Goal: Task Accomplishment & Management: Manage account settings

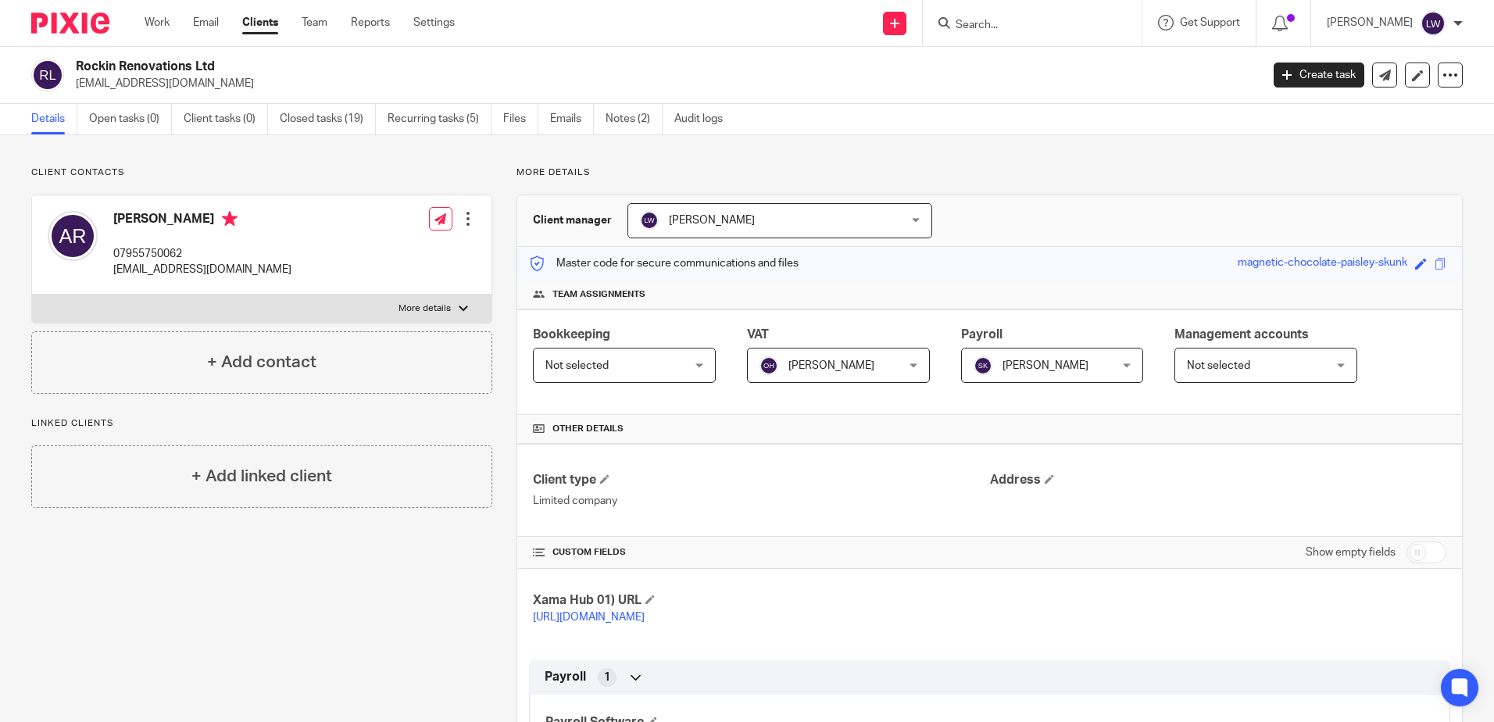
scroll to position [669, 0]
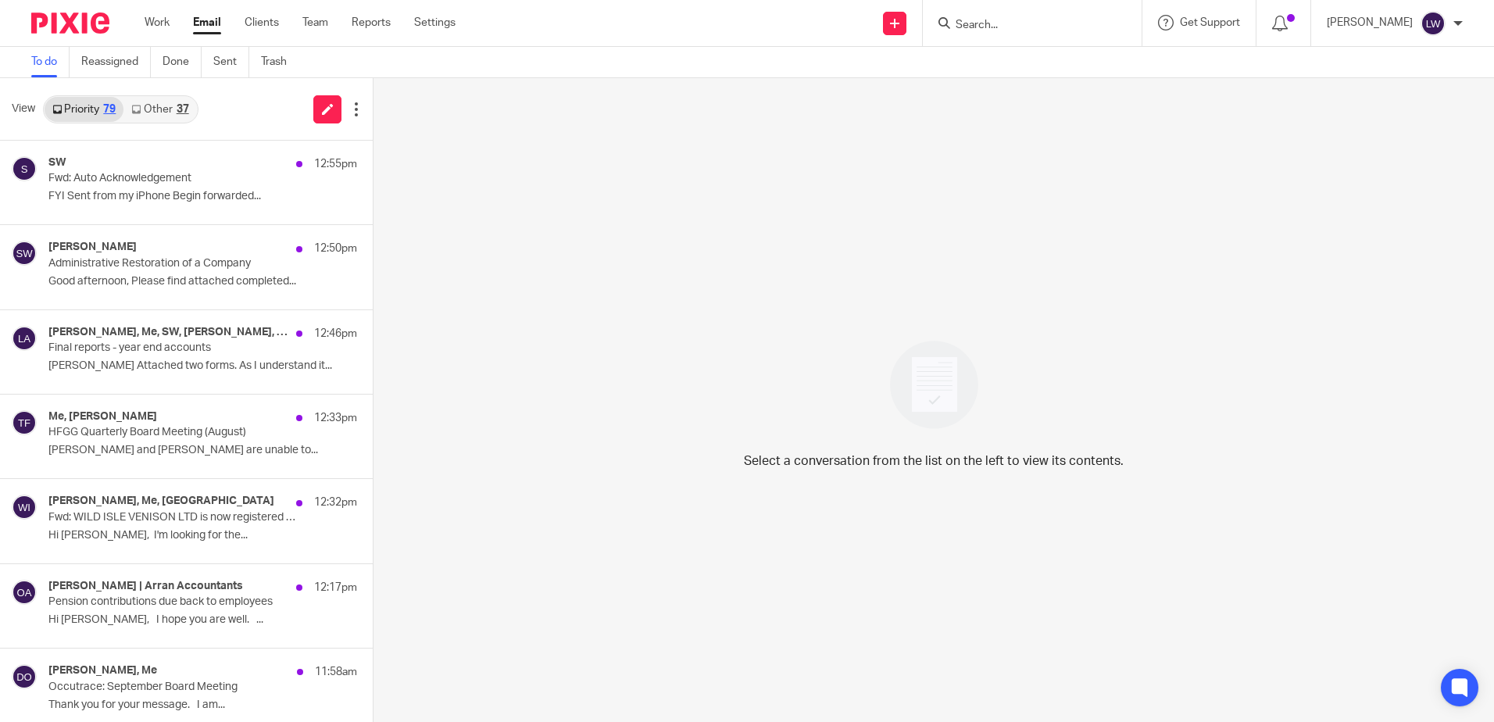
click at [159, 114] on link "Other 37" at bounding box center [159, 109] width 73 height 25
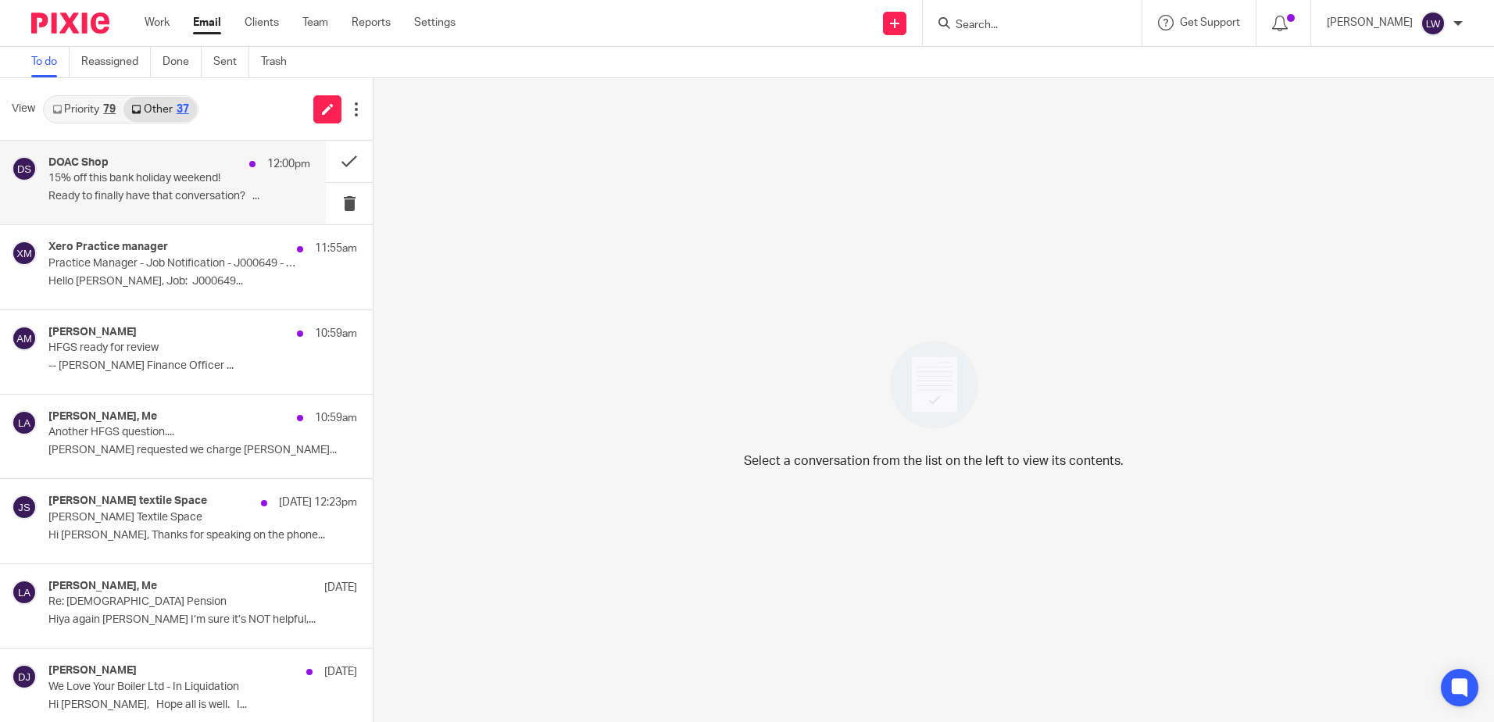
click at [104, 185] on p "15% off this bank holiday weekend!" at bounding box center [152, 178] width 209 height 13
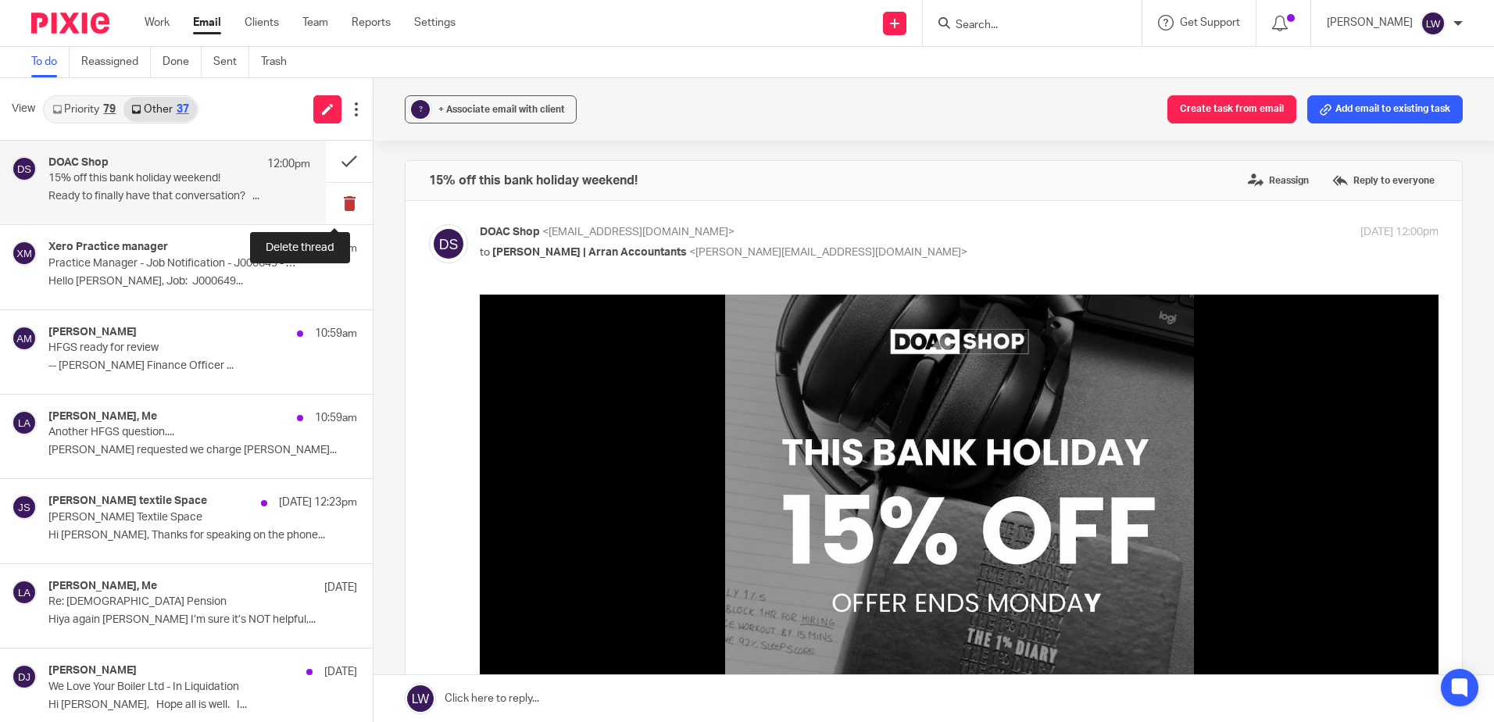
click at [342, 201] on button at bounding box center [349, 203] width 47 height 41
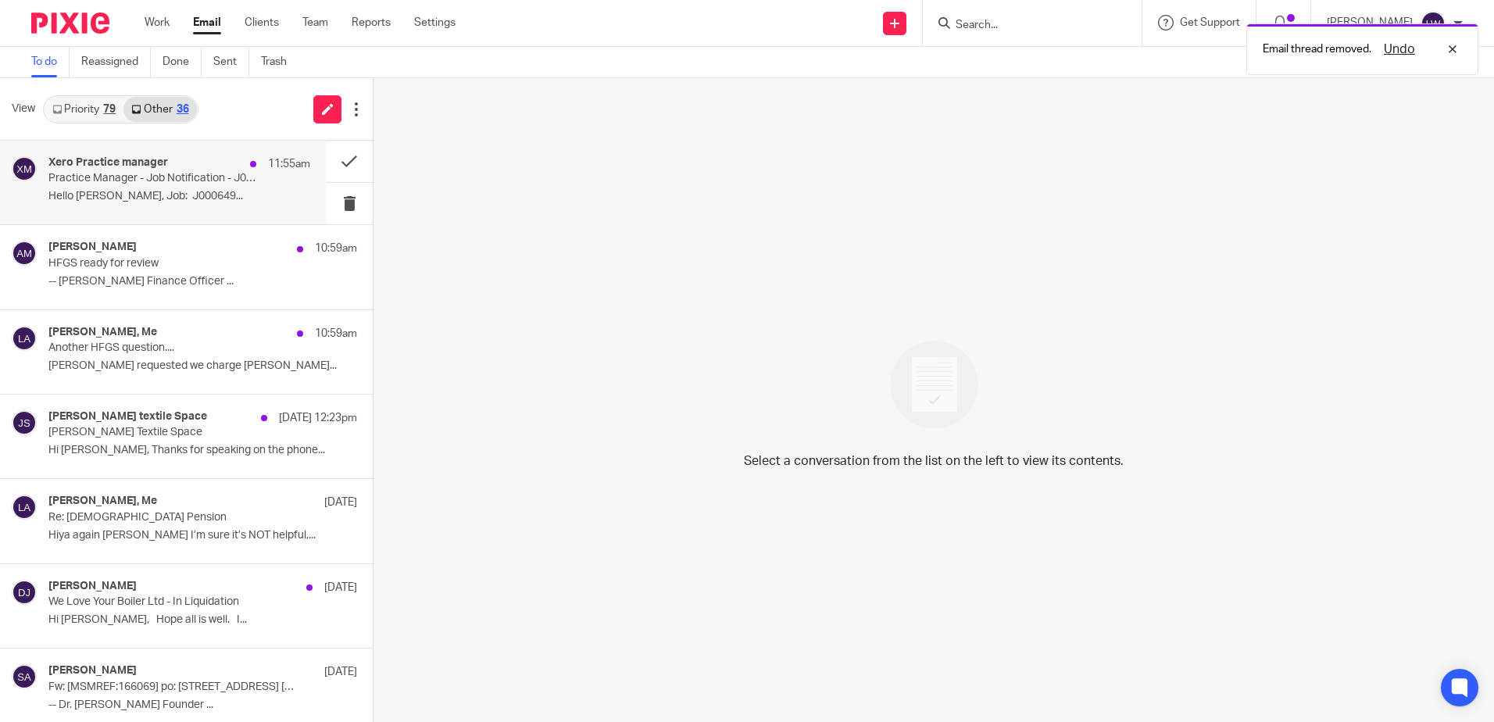
click at [161, 189] on div "Xero Practice manager 11:55am Practice Manager - Job Notification - J000649 - V…" at bounding box center [179, 182] width 262 height 52
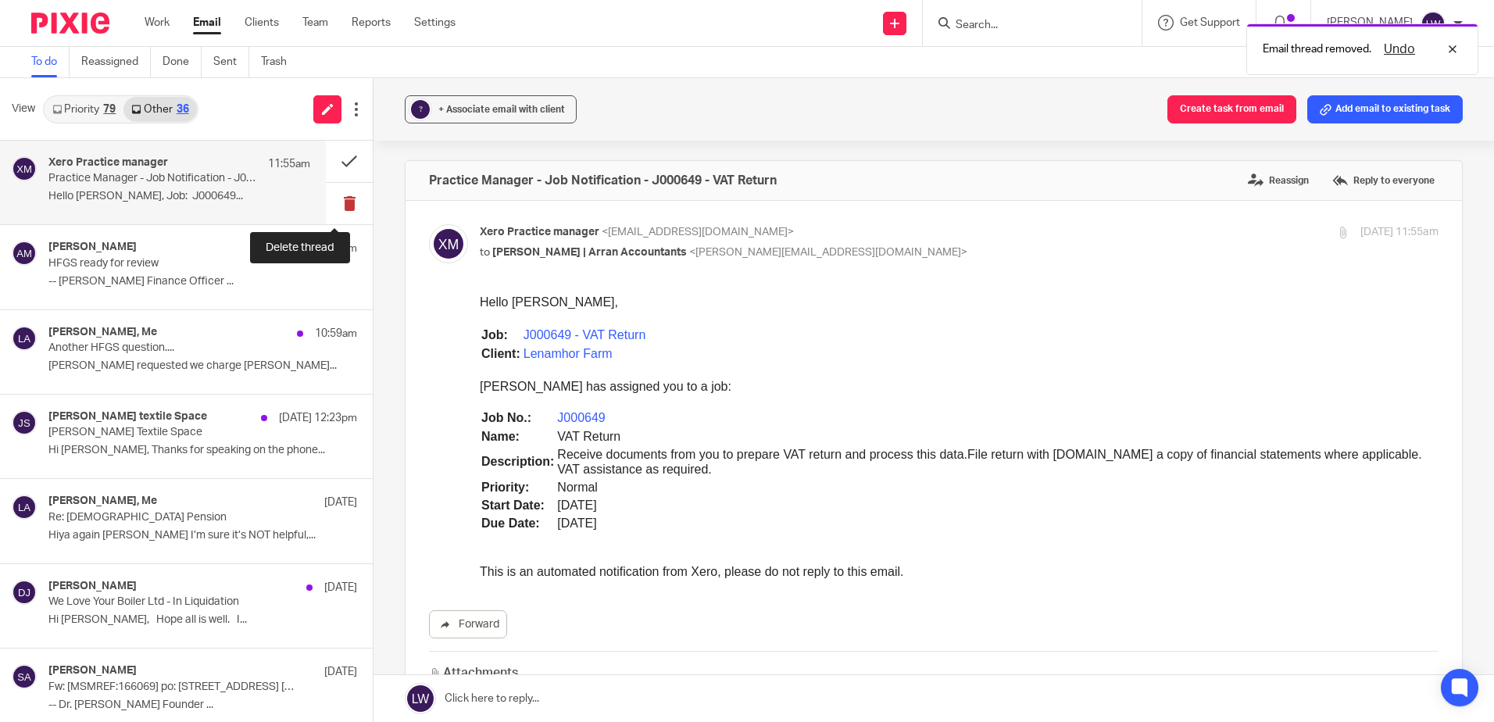
click at [330, 206] on button at bounding box center [349, 203] width 47 height 41
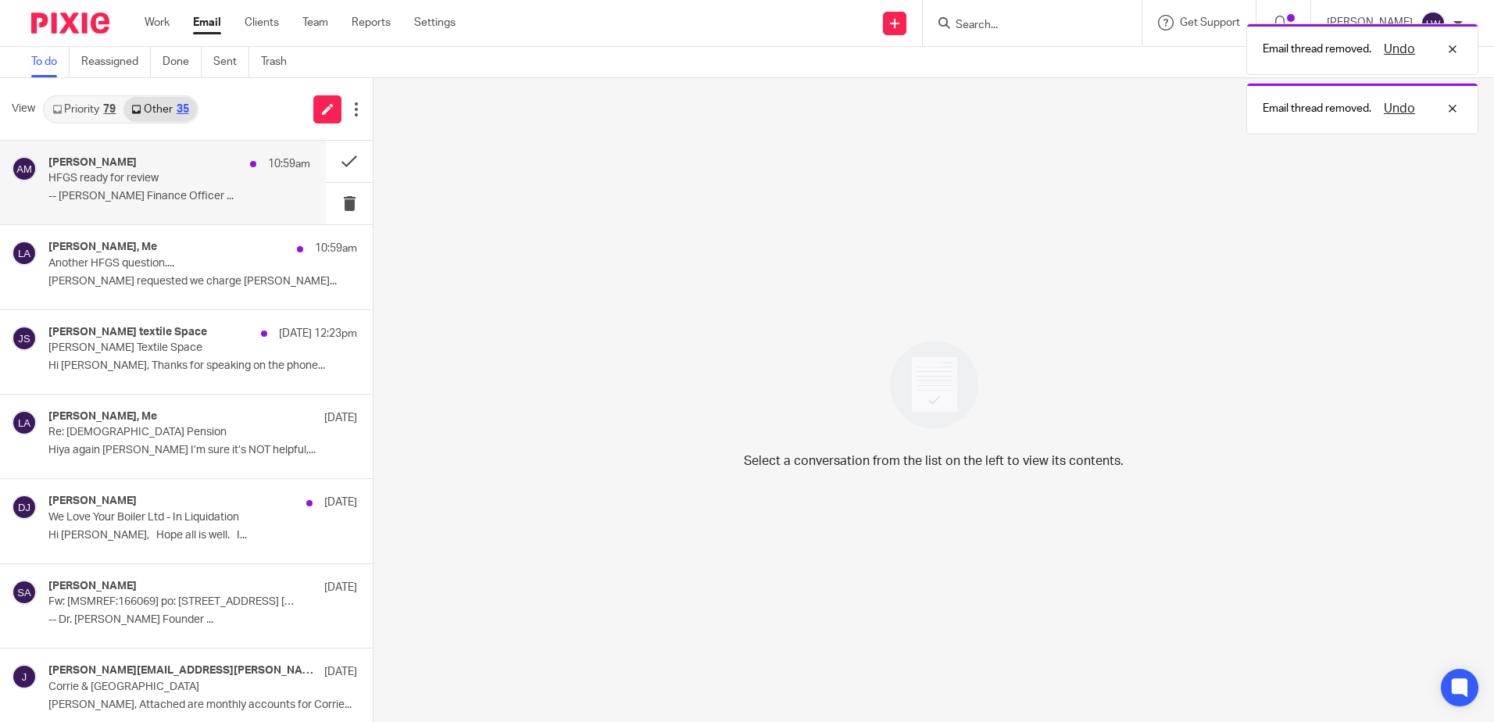
click at [145, 198] on p "-- Alan McNaughton Finance Officer ..." at bounding box center [179, 196] width 262 height 13
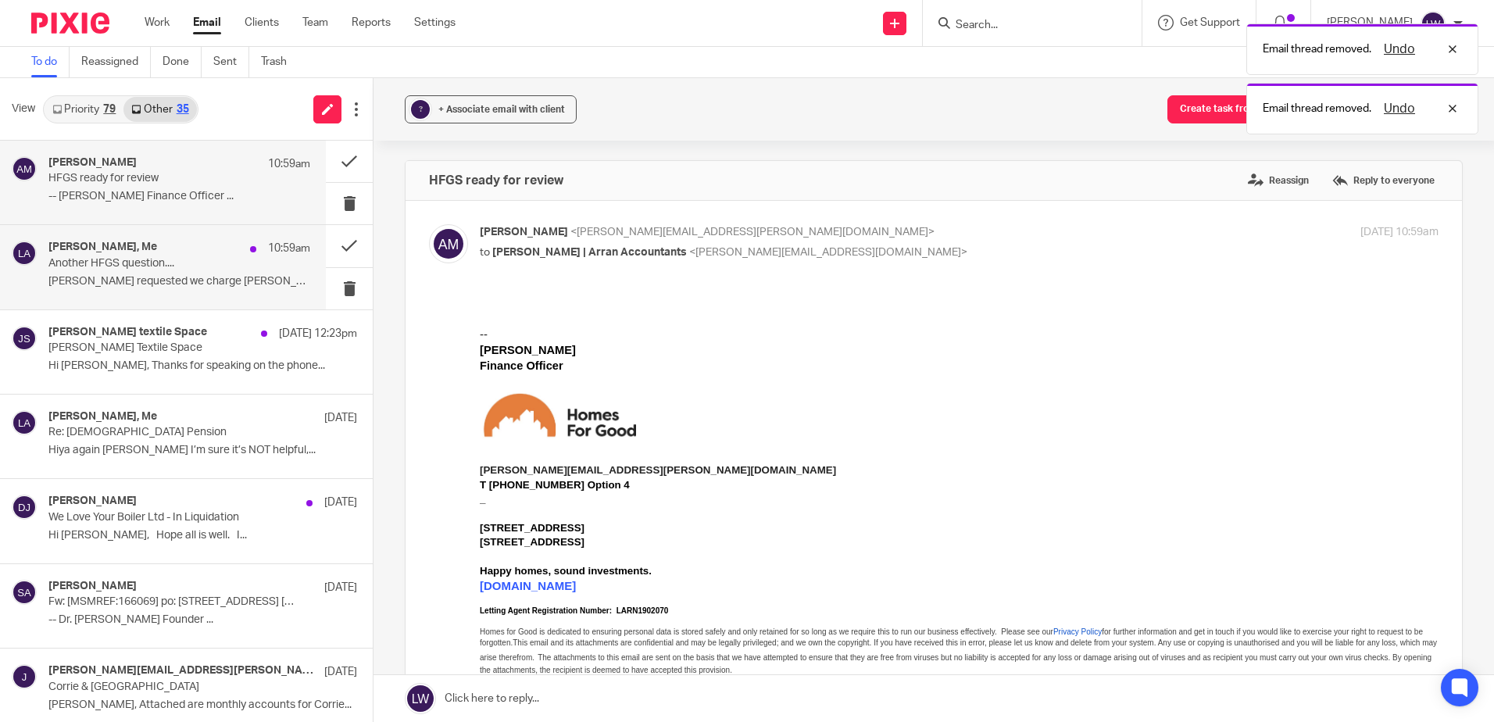
click at [144, 251] on h4 "Alan McNaughton, Me" at bounding box center [102, 247] width 109 height 13
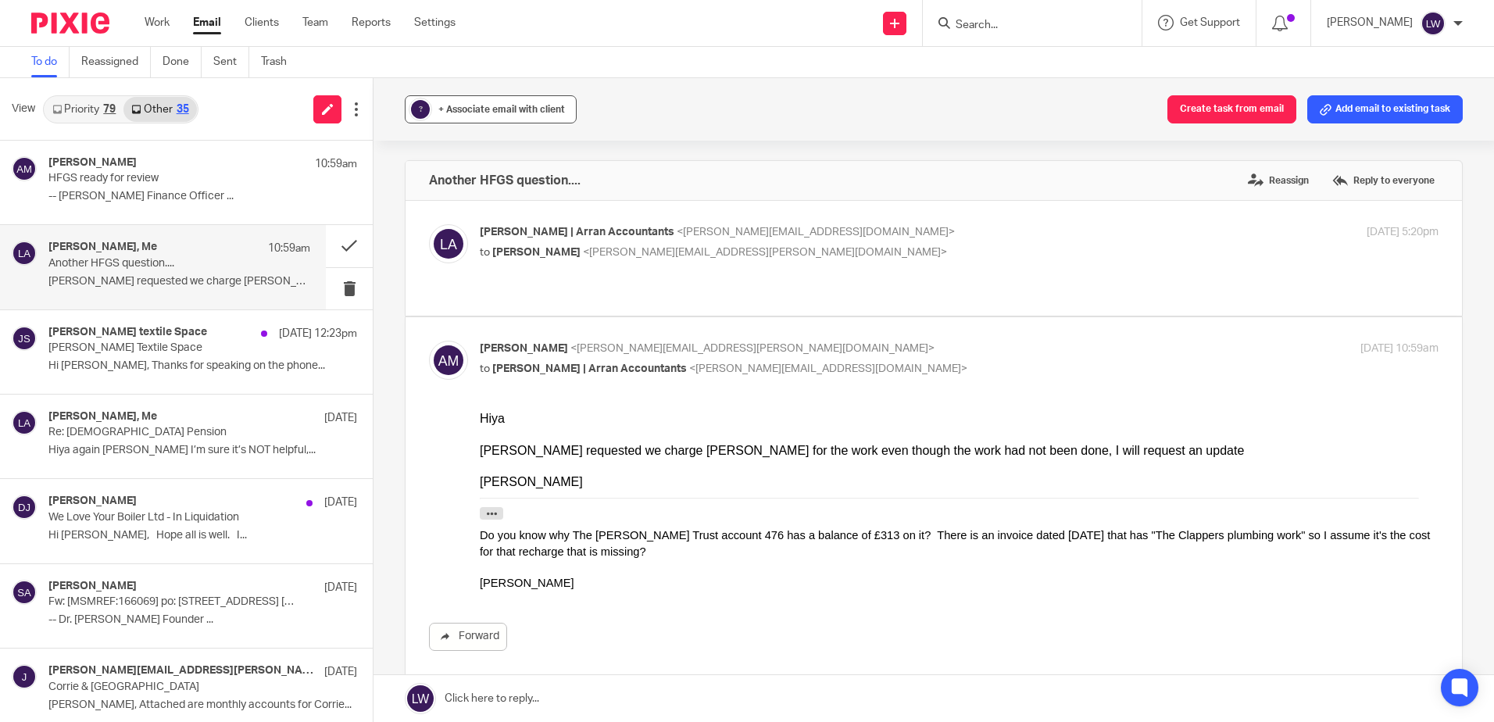
click at [465, 108] on span "+ Associate email with client" at bounding box center [501, 109] width 127 height 9
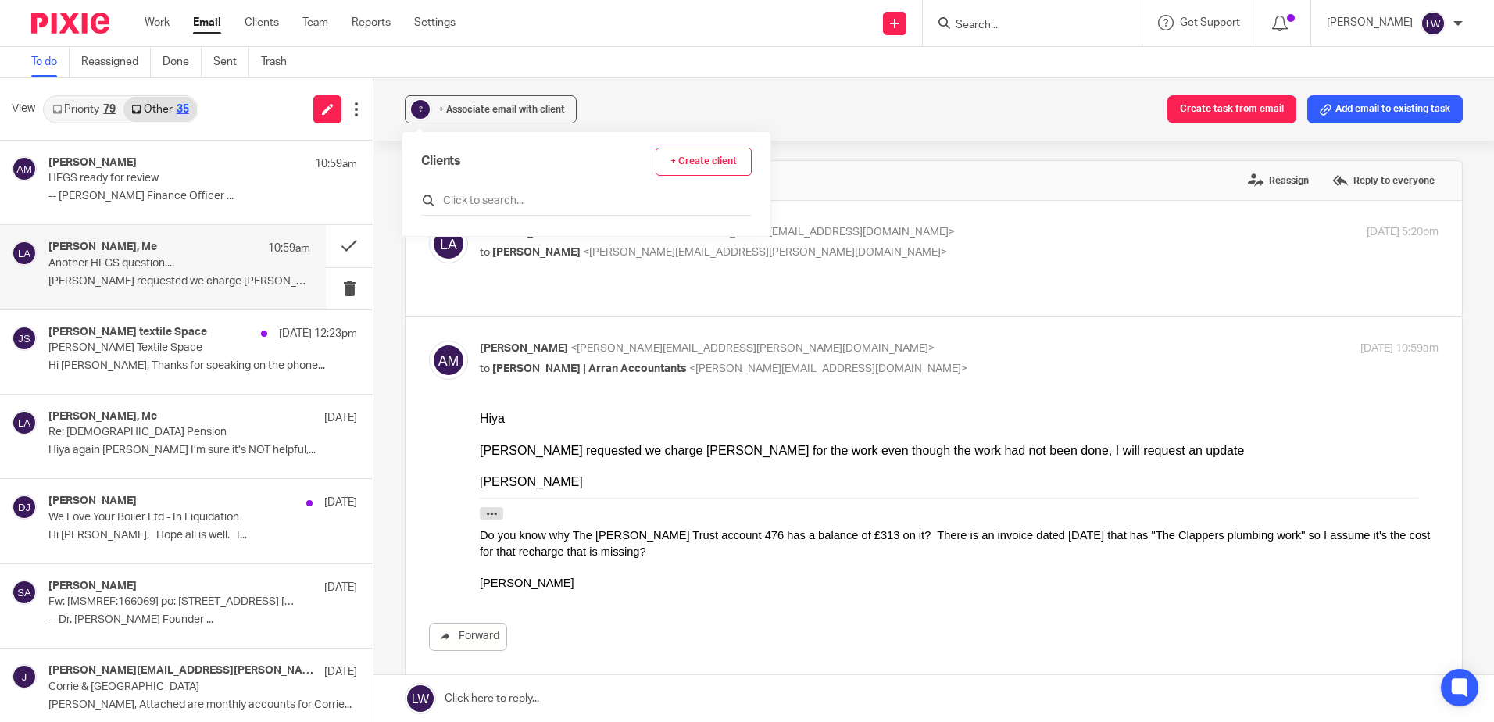
click at [489, 203] on input "text" at bounding box center [586, 201] width 331 height 16
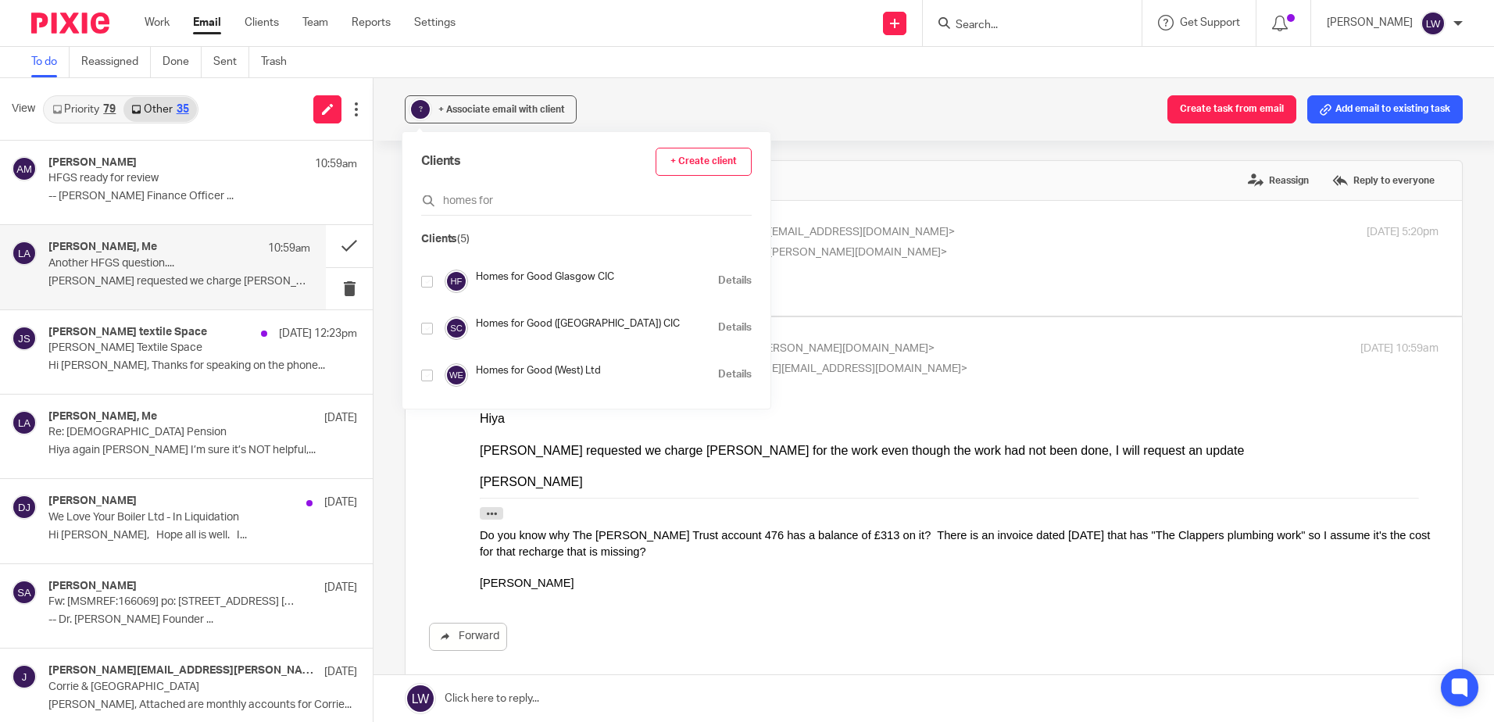
scroll to position [94, 0]
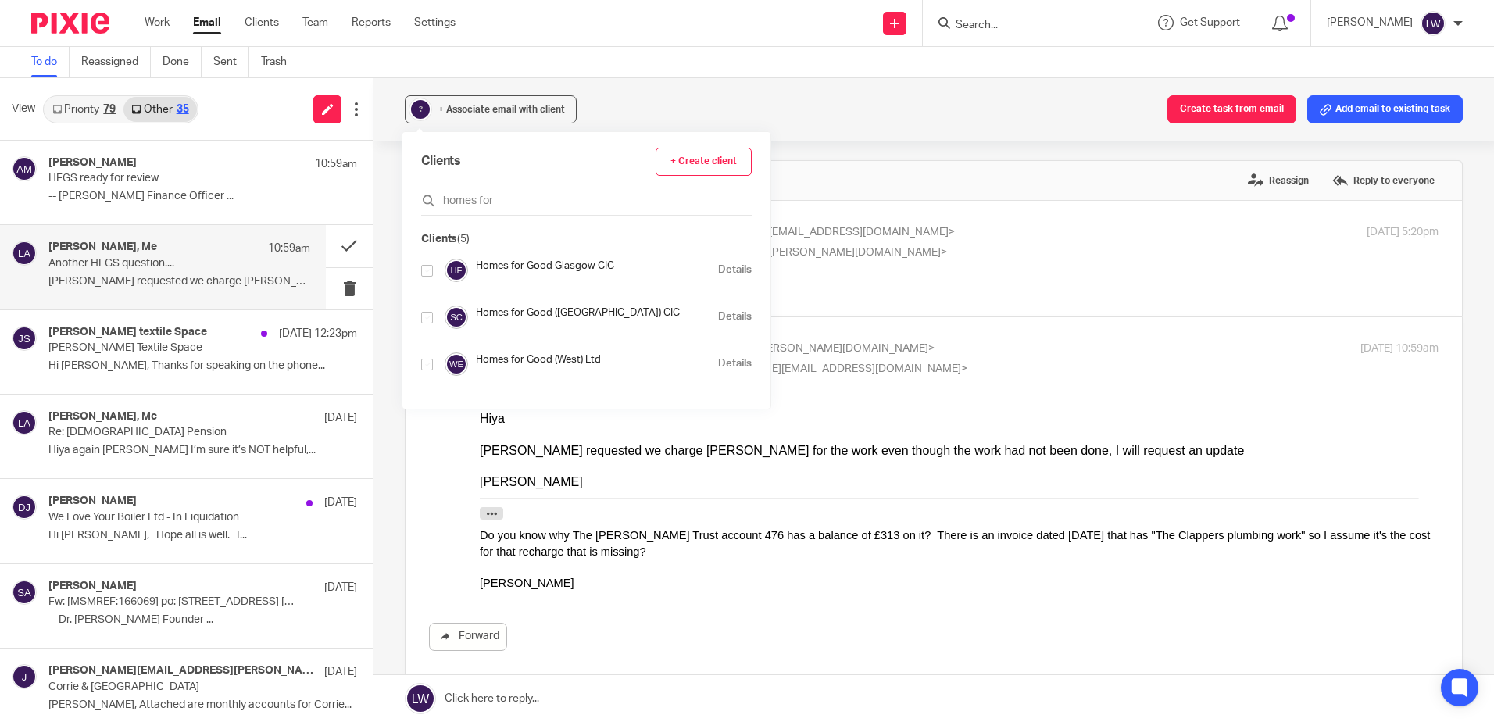
type input "homes for"
click at [428, 318] on input "checkbox" at bounding box center [427, 318] width 12 height 12
checkbox input "true"
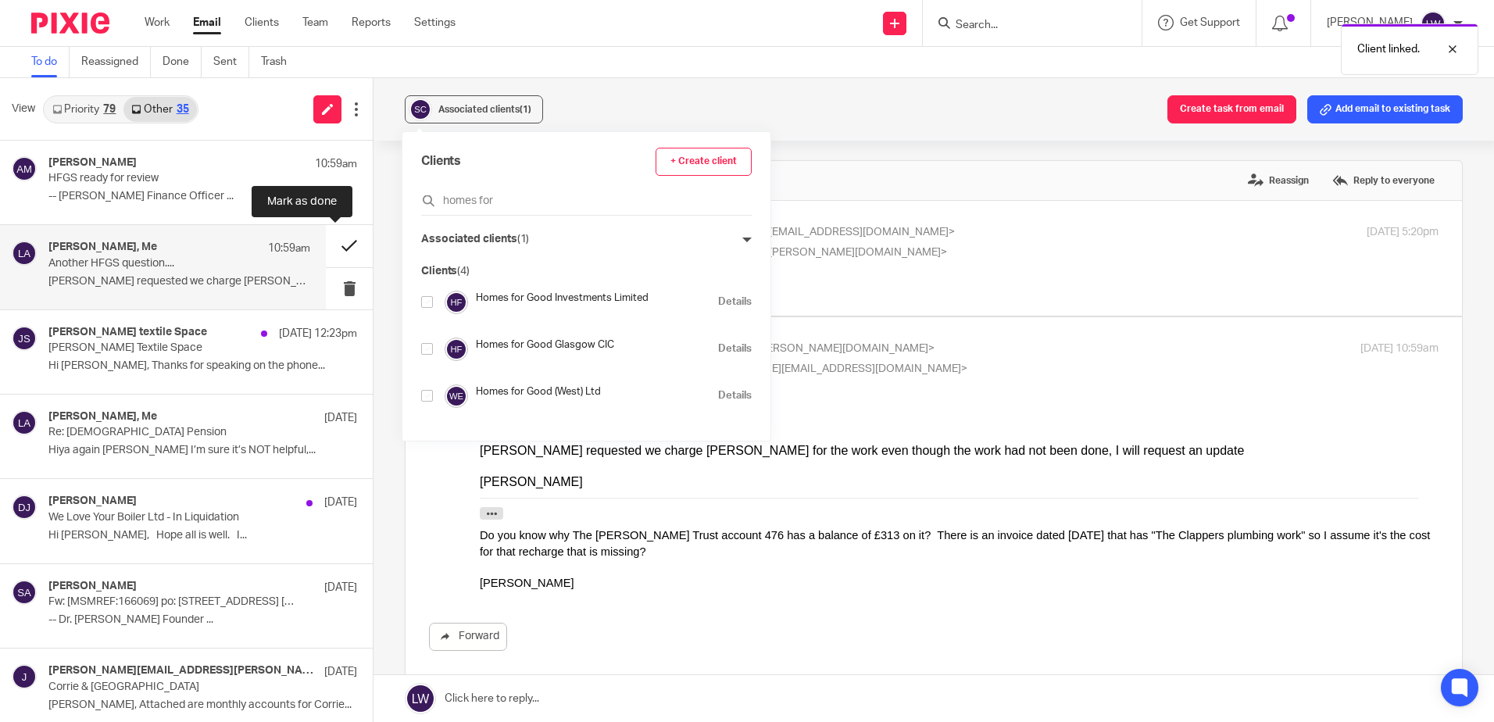
click at [331, 239] on button at bounding box center [349, 245] width 47 height 41
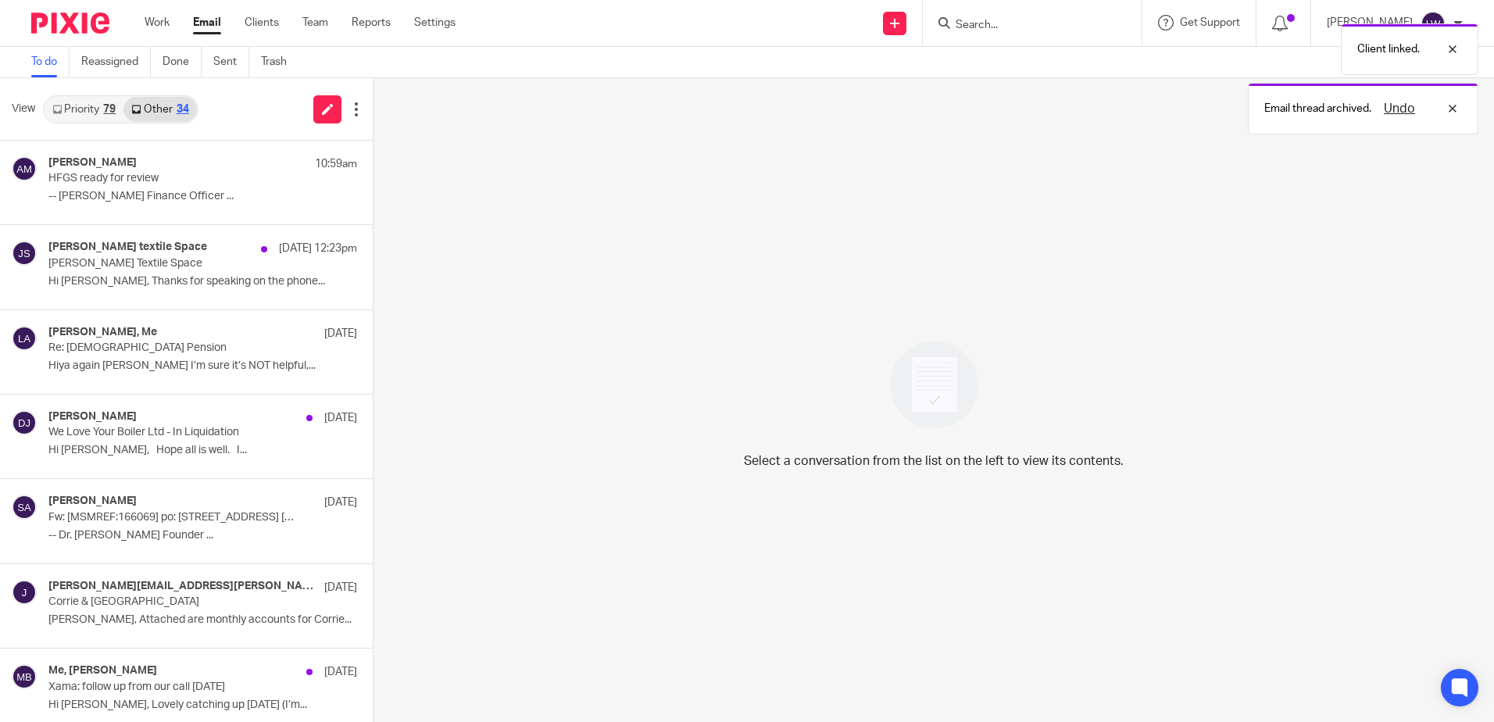
click at [79, 111] on link "Priority 79" at bounding box center [84, 109] width 79 height 25
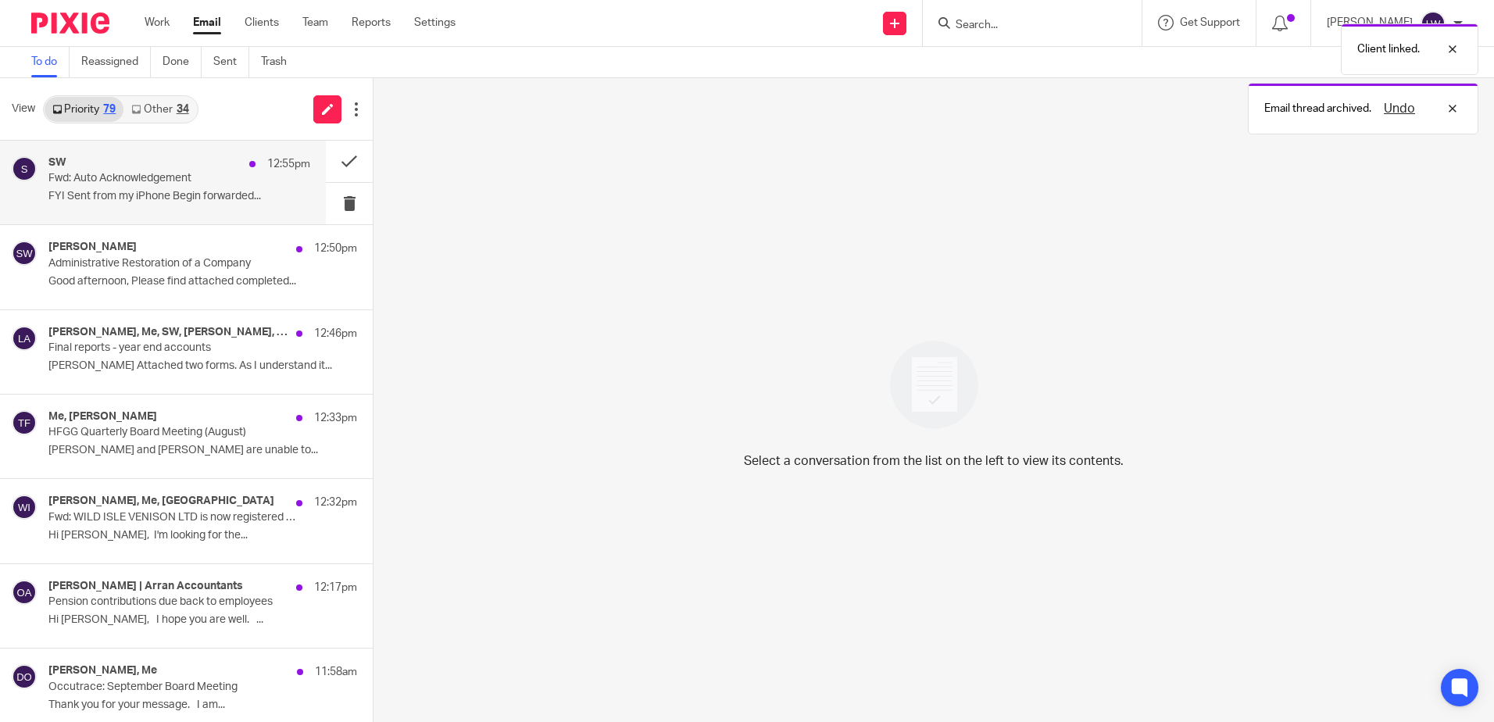
click at [102, 181] on p "Fwd: Auto Acknowledgement" at bounding box center [152, 178] width 209 height 13
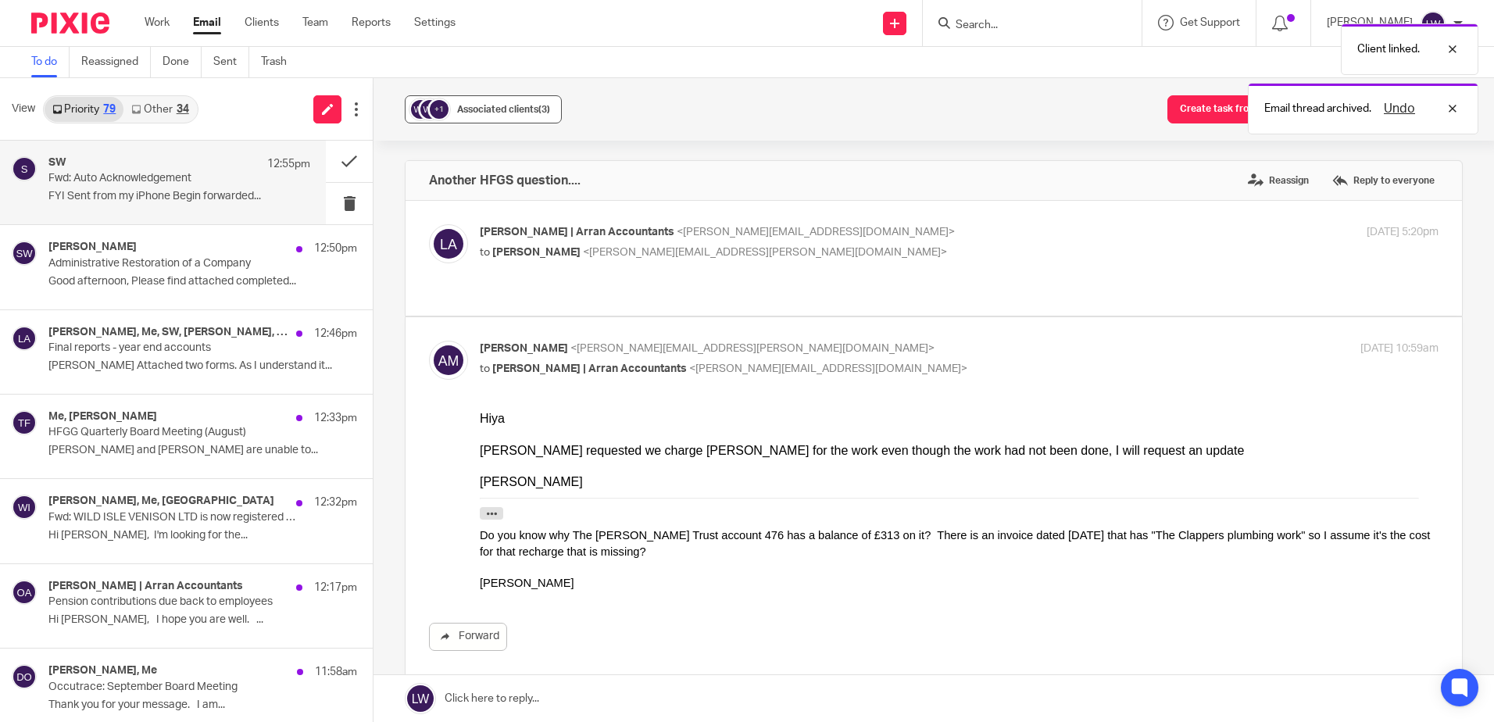
click at [496, 114] on div "Associated clients (3)" at bounding box center [503, 110] width 93 height 16
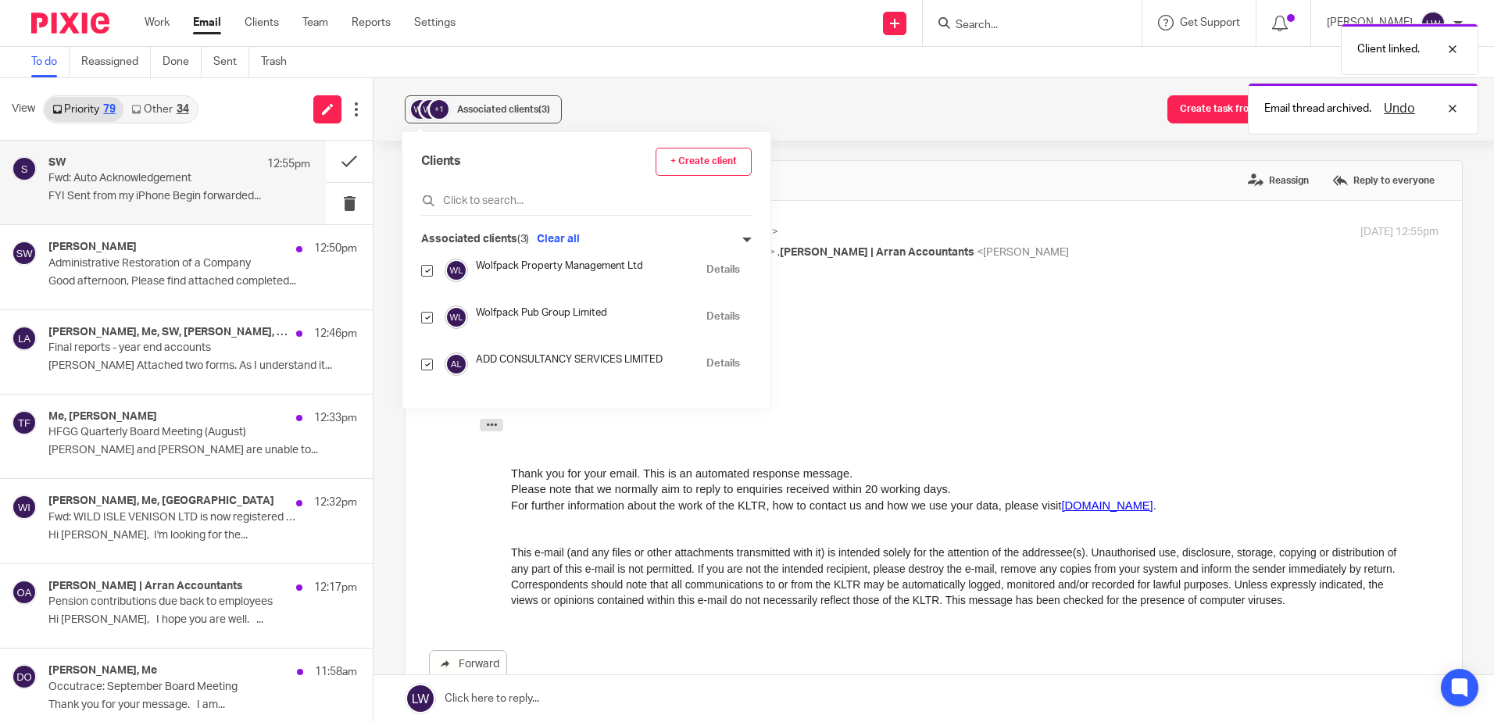
scroll to position [0, 0]
click at [427, 315] on input "checkbox" at bounding box center [427, 318] width 12 height 12
checkbox input "false"
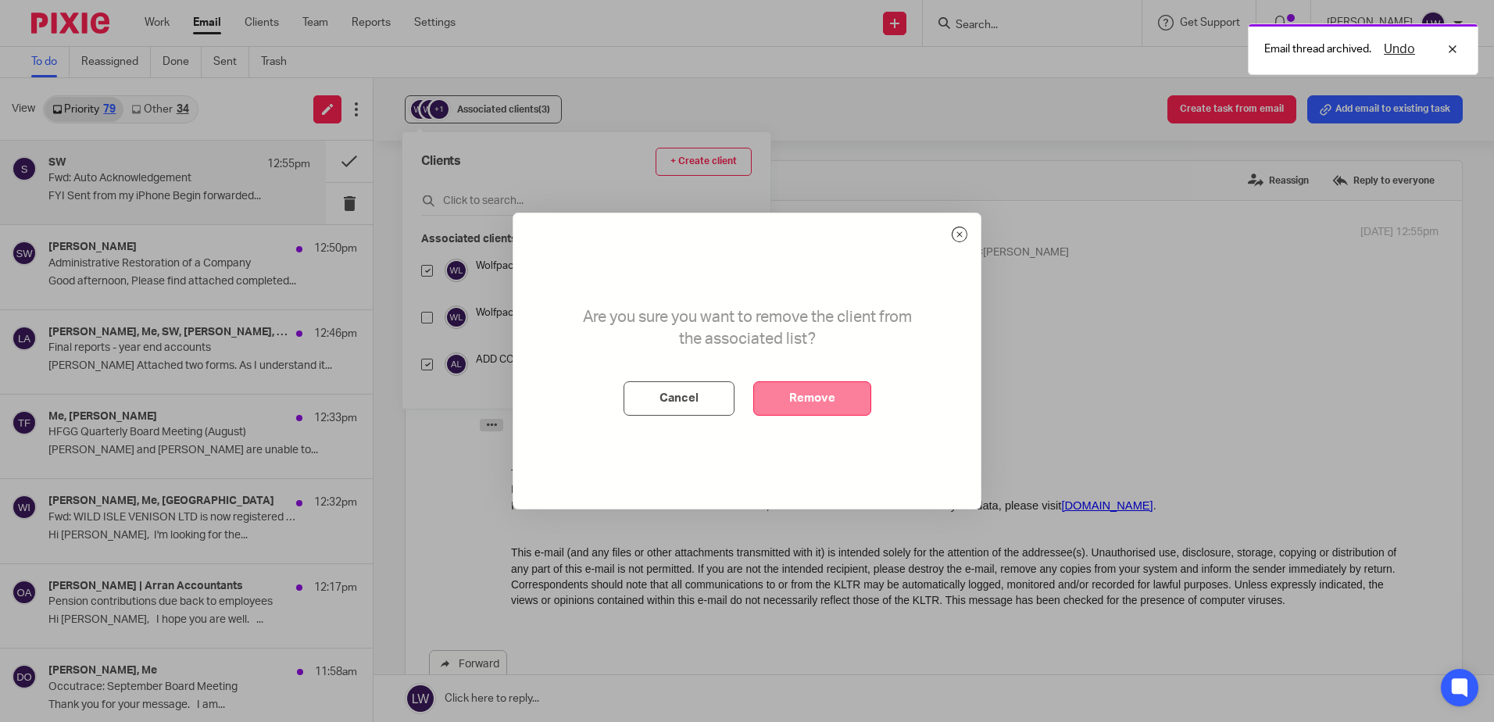
click at [789, 392] on button "Remove" at bounding box center [812, 398] width 118 height 34
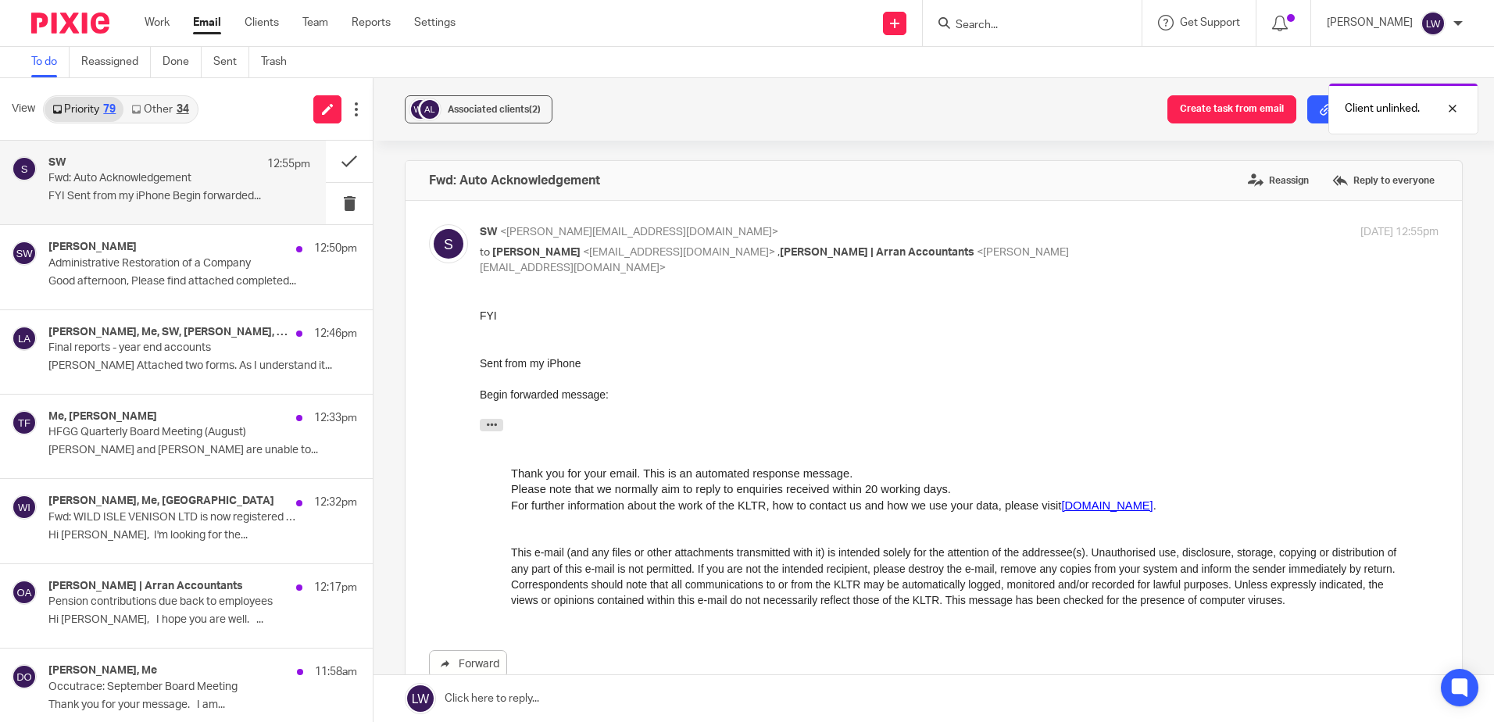
click at [489, 132] on div "Associated clients (2) Create task from email Add email to existing task" at bounding box center [934, 109] width 1121 height 63
click at [487, 116] on div "Associated clients (2)" at bounding box center [494, 110] width 93 height 16
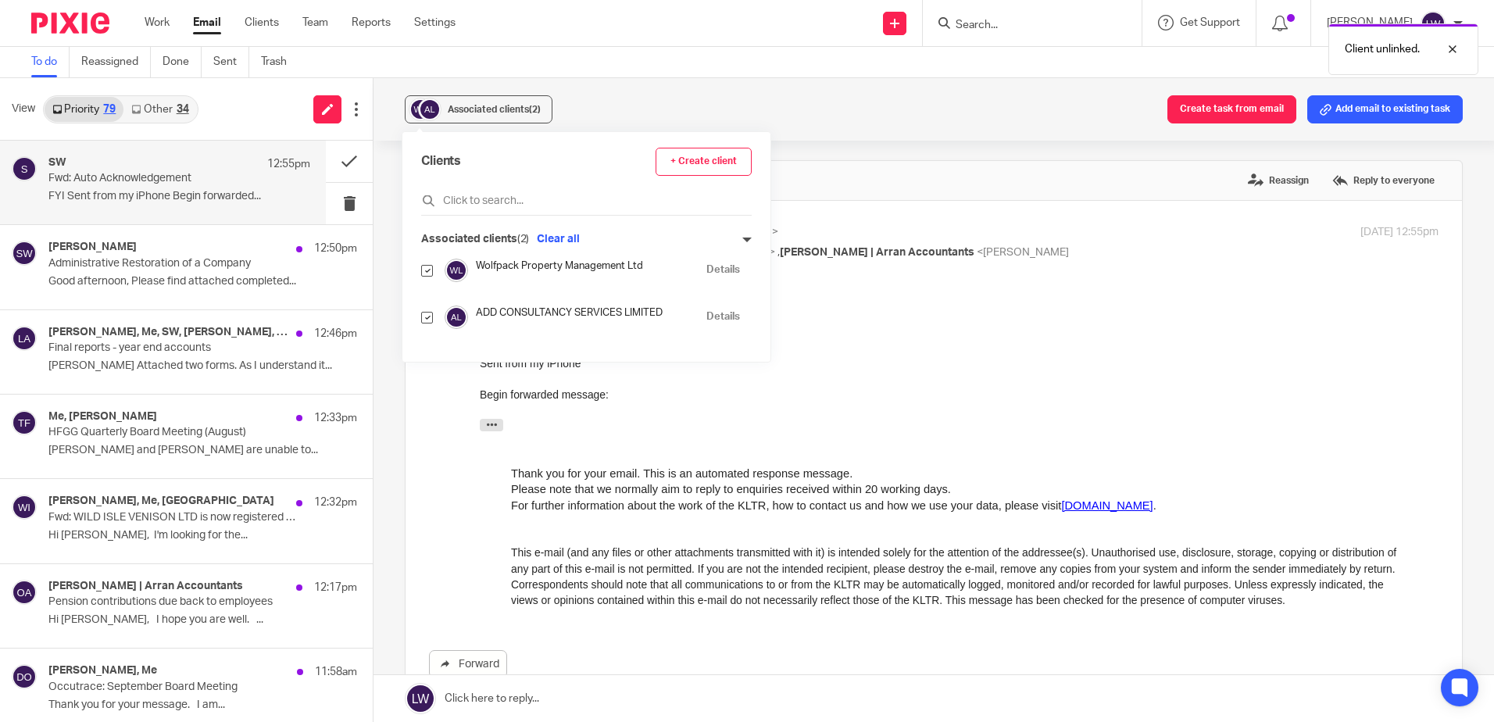
click at [428, 317] on input "checkbox" at bounding box center [427, 318] width 12 height 12
checkbox input "false"
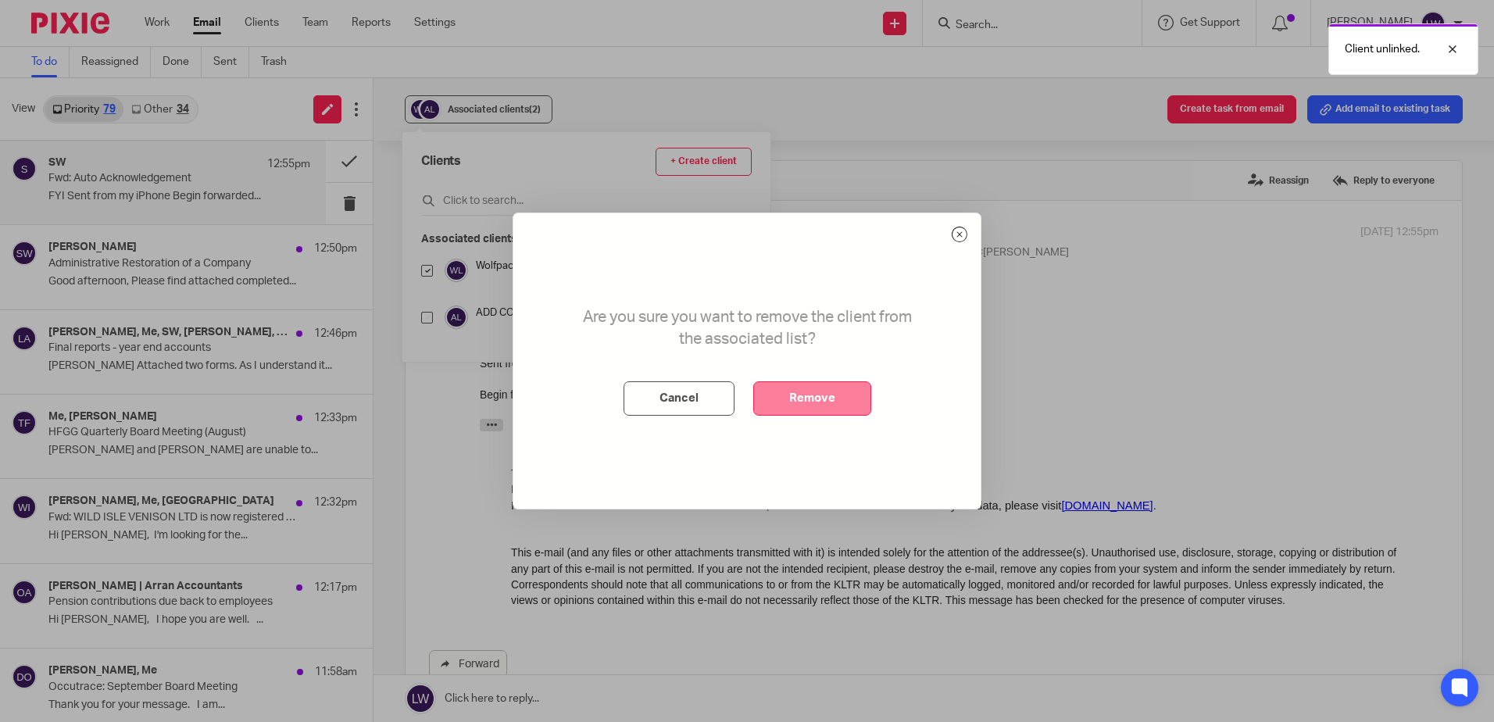
click at [782, 396] on button "Remove" at bounding box center [812, 398] width 118 height 34
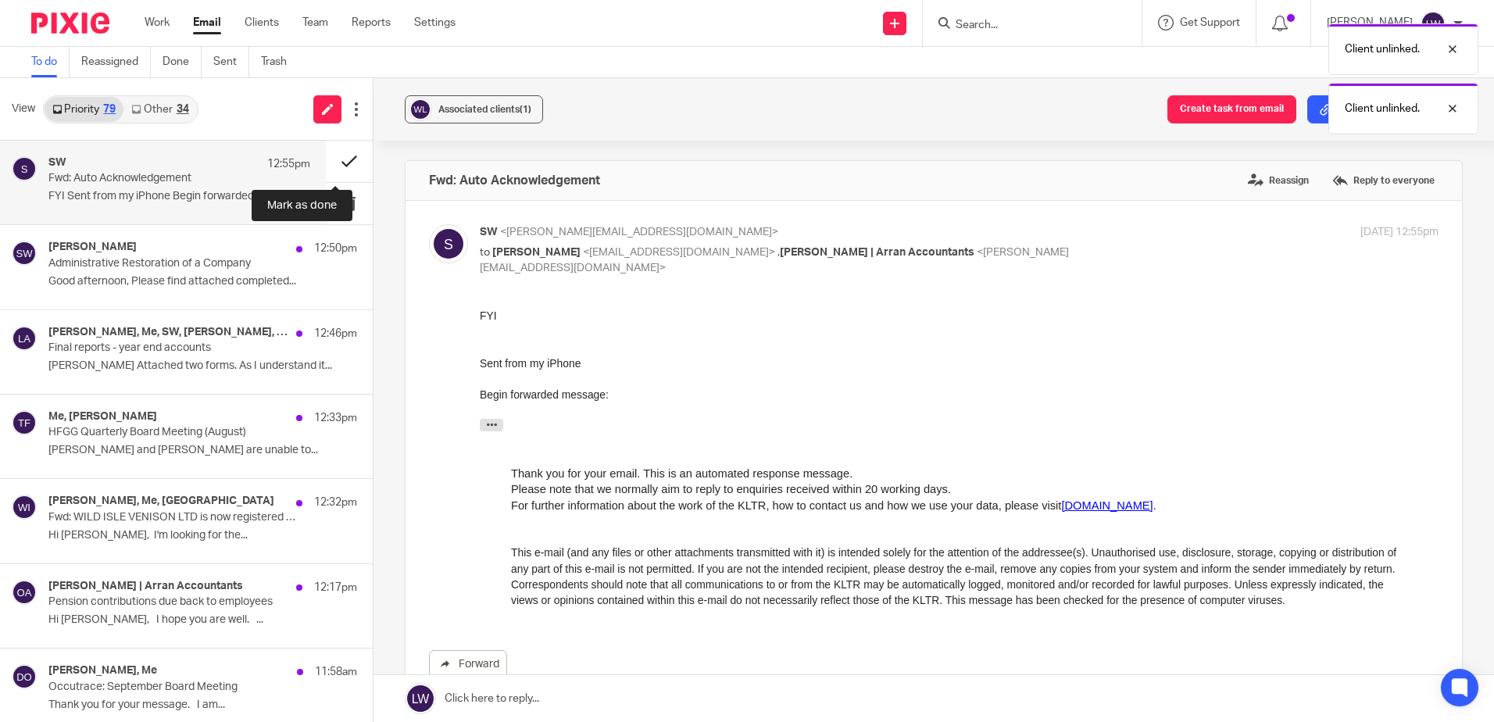
click at [326, 159] on button at bounding box center [349, 161] width 47 height 41
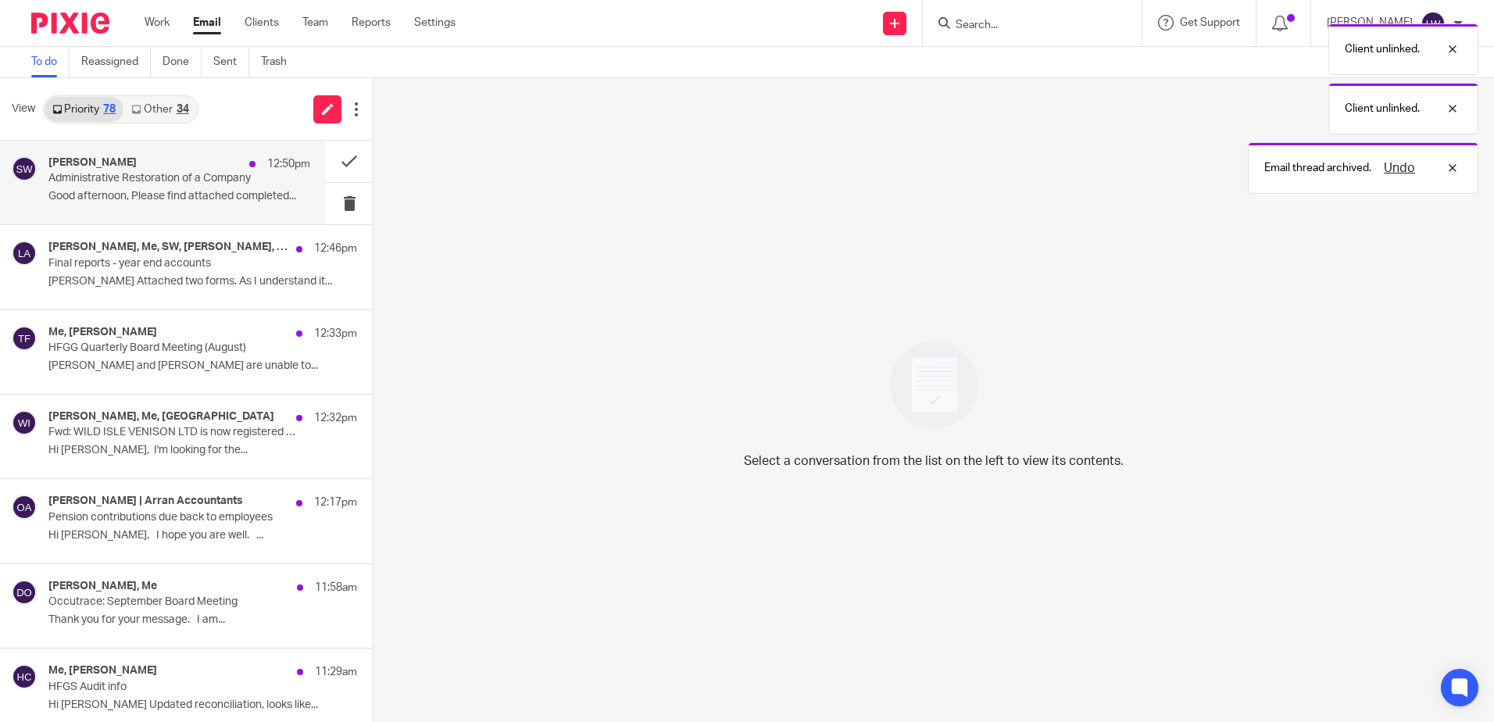
click at [159, 188] on div "Steve Woods 12:50pm Administrative Restoration of a Company Good afternoon, Ple…" at bounding box center [179, 182] width 262 height 52
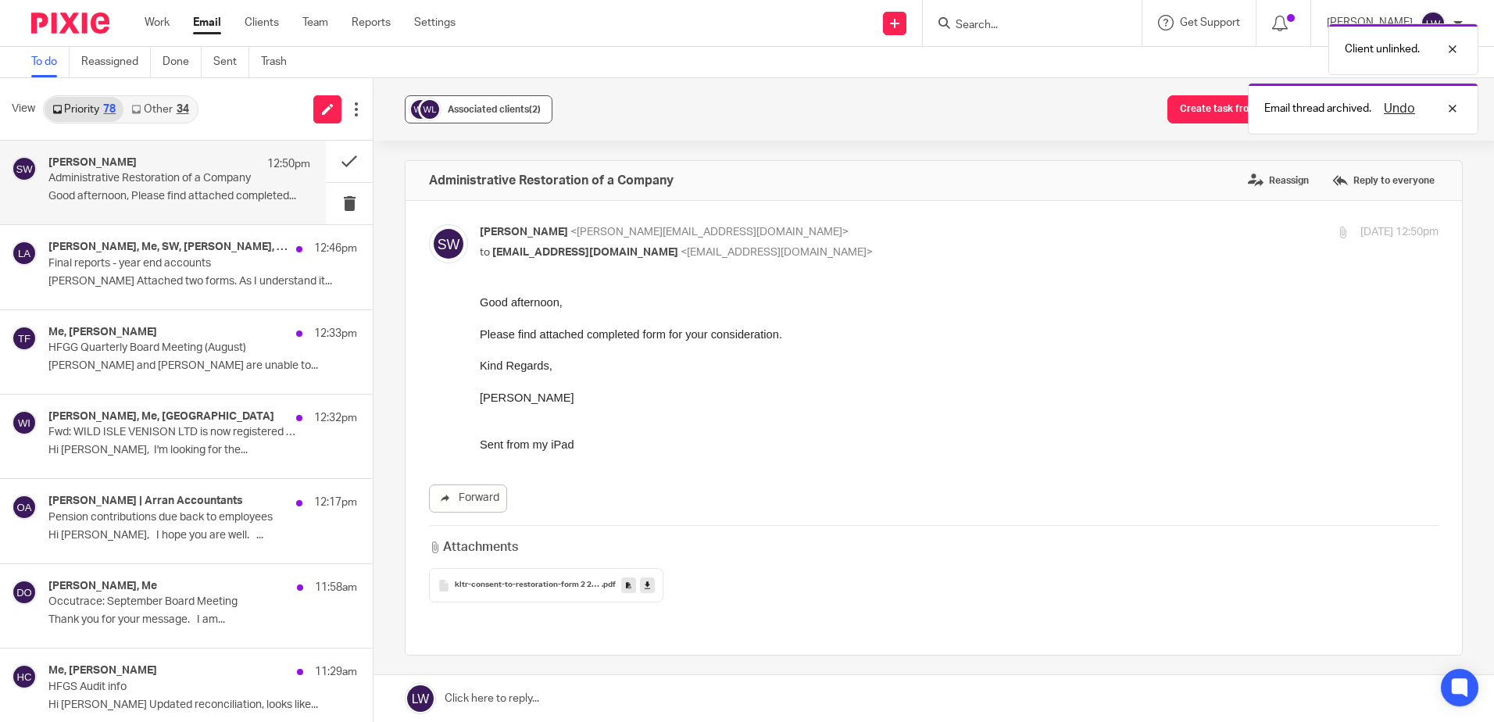
click at [448, 111] on span "Associated clients (2)" at bounding box center [494, 109] width 93 height 9
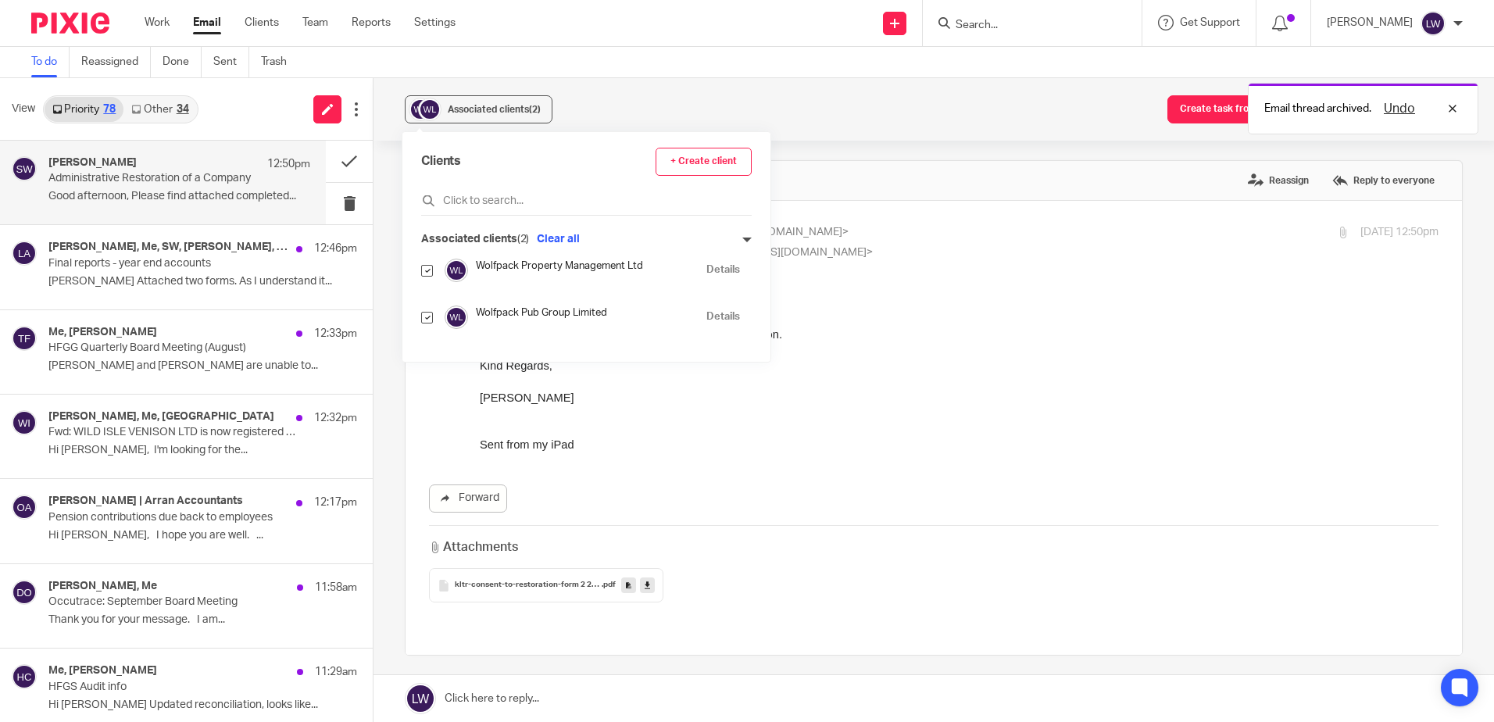
click at [848, 421] on div "Sent from my iPad" at bounding box center [959, 430] width 959 height 48
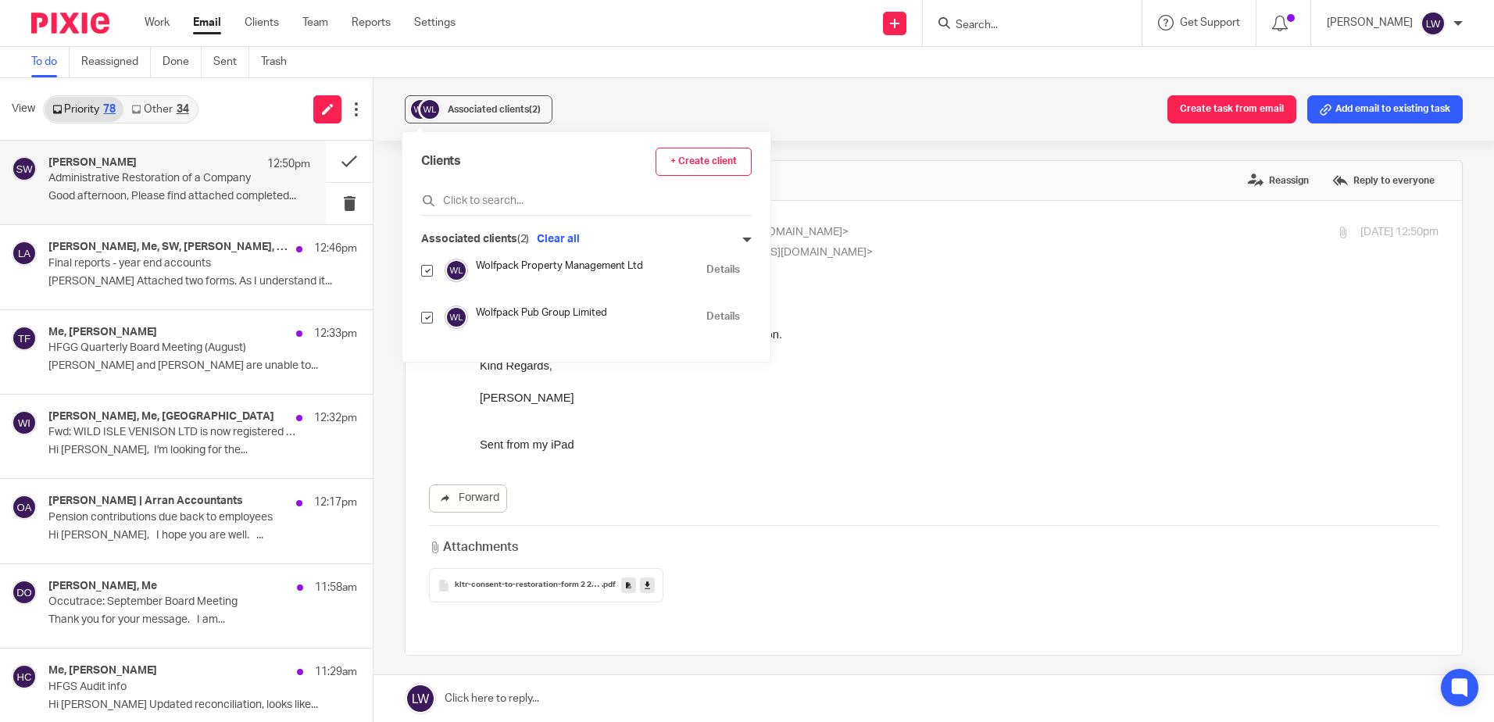
click at [854, 413] on div "Sent from my iPad" at bounding box center [959, 430] width 959 height 48
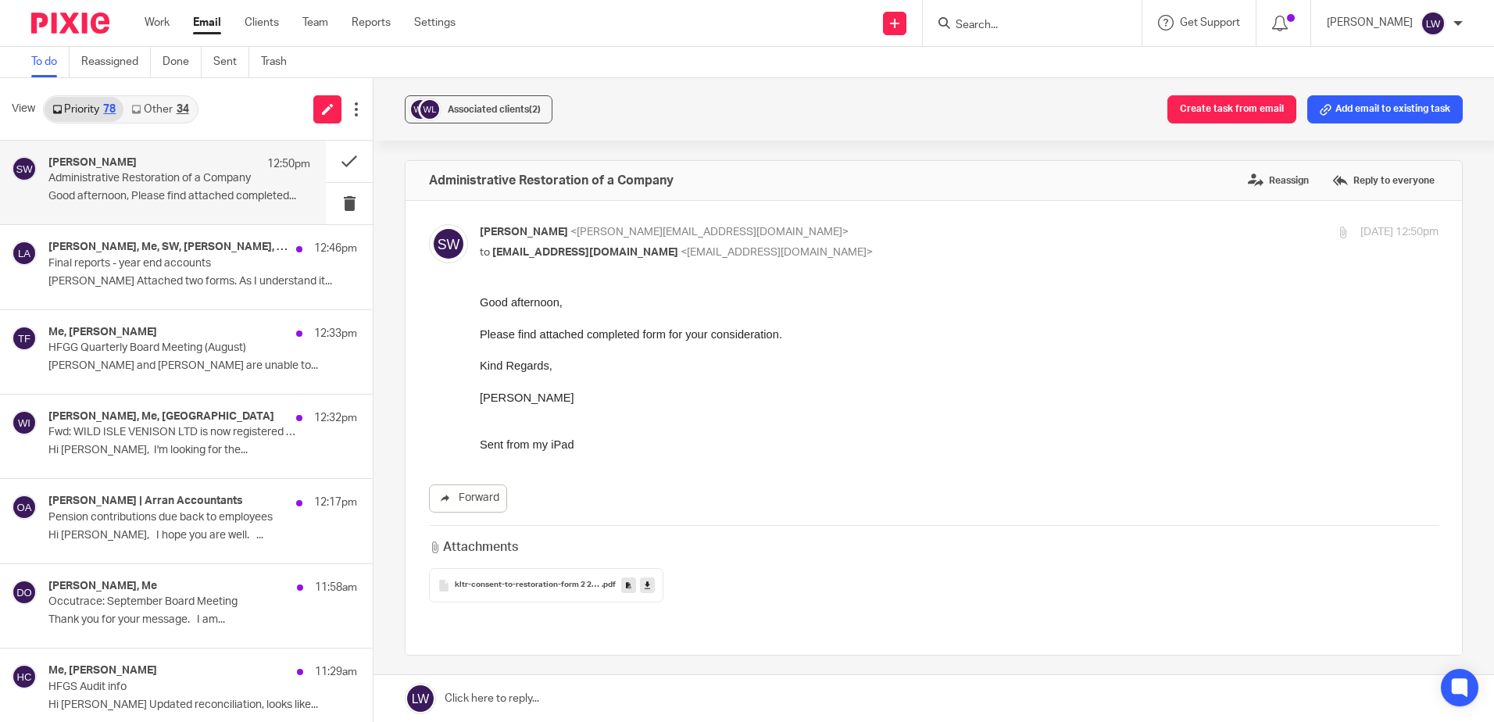
drag, startPoint x: 903, startPoint y: 195, endPoint x: 877, endPoint y: 213, distance: 32.1
click at [877, 213] on div "Administrative Restoration of a Company Reassign Reply to everyone Steve Woods …" at bounding box center [934, 408] width 1058 height 496
click at [531, 106] on span "(2)" at bounding box center [535, 109] width 12 height 9
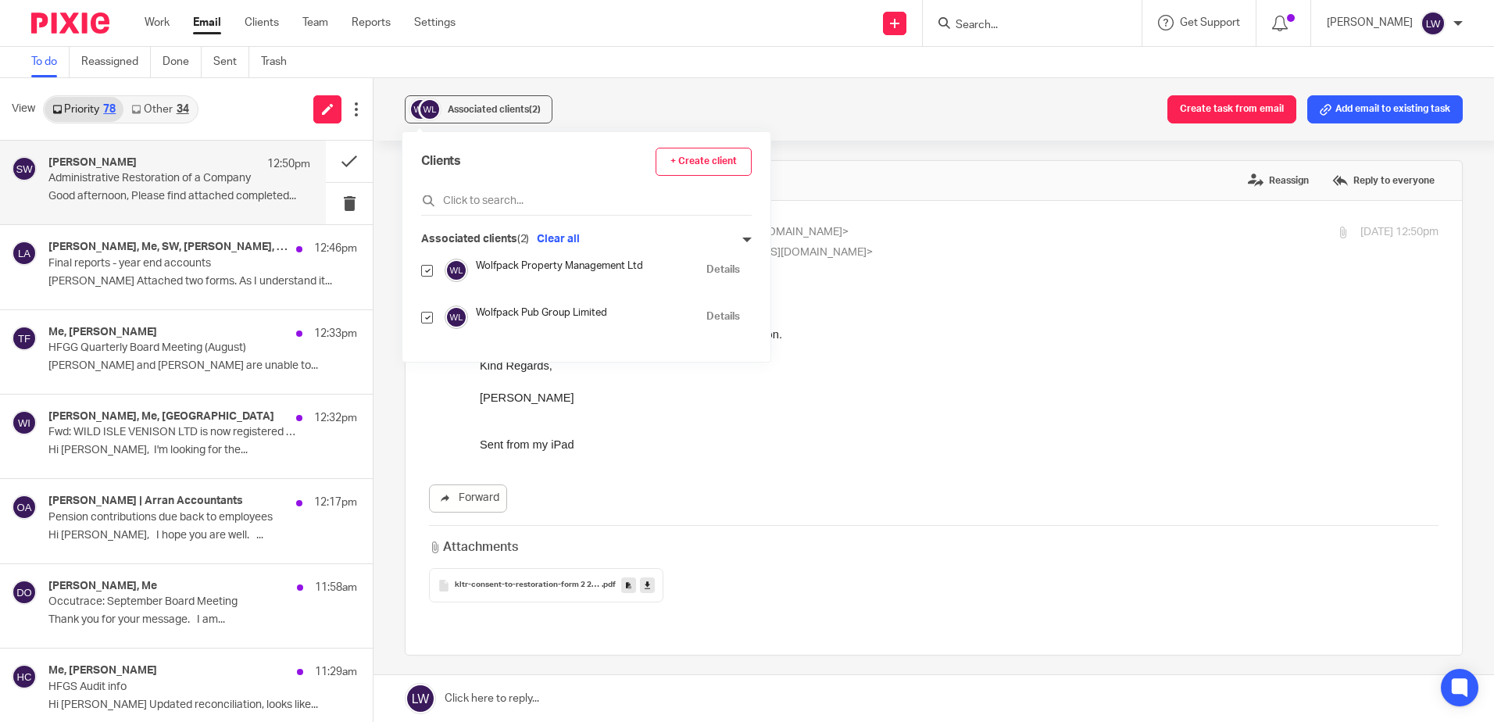
click at [427, 320] on input "checkbox" at bounding box center [427, 318] width 12 height 12
checkbox input "false"
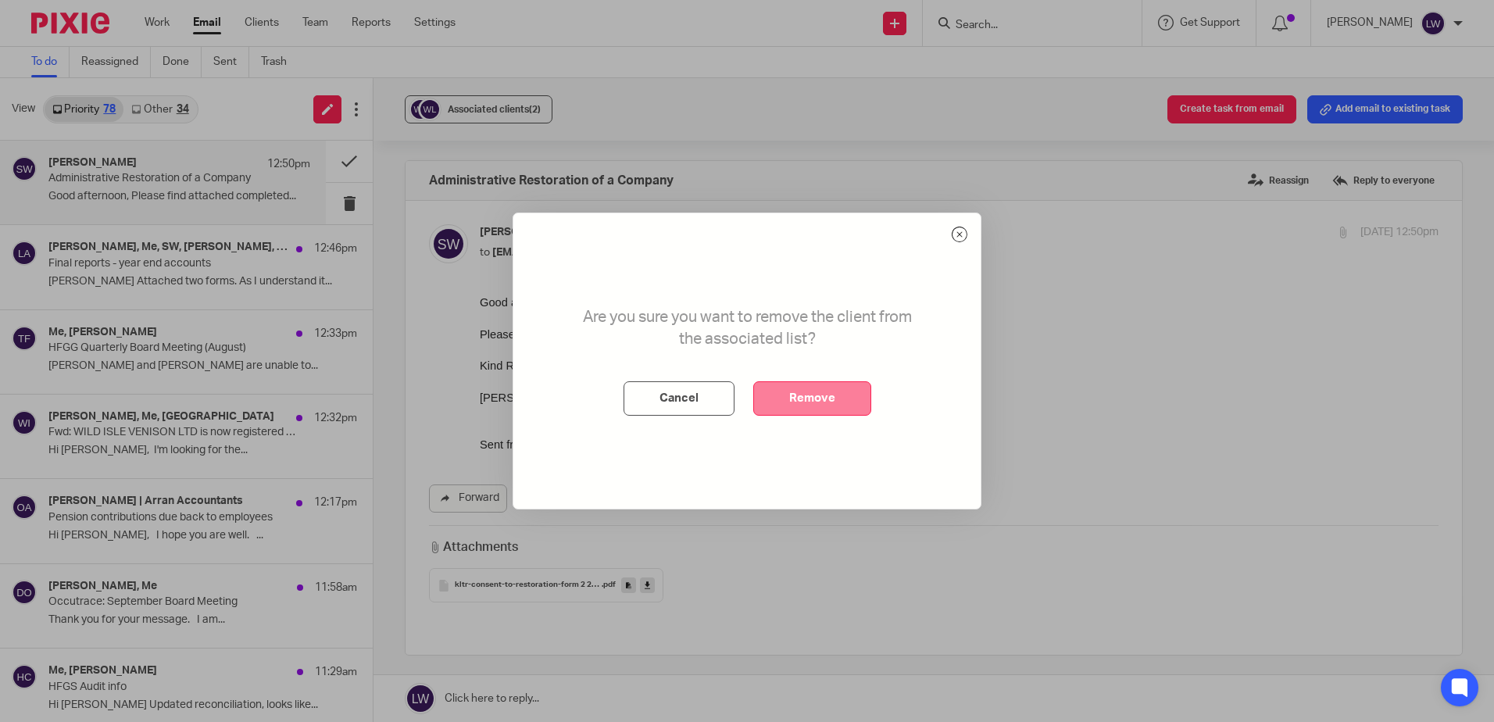
click at [827, 403] on button "Remove" at bounding box center [812, 398] width 118 height 34
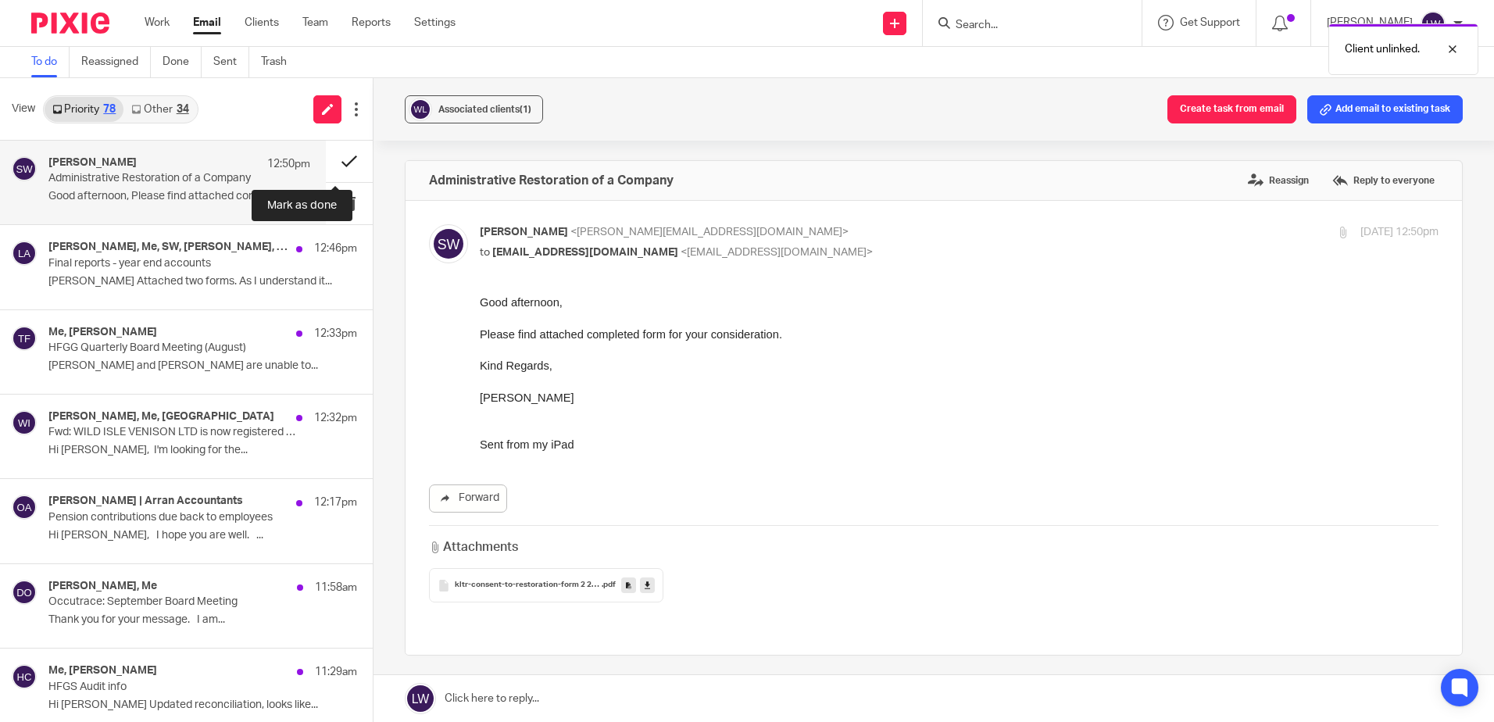
click at [333, 157] on button at bounding box center [349, 161] width 47 height 41
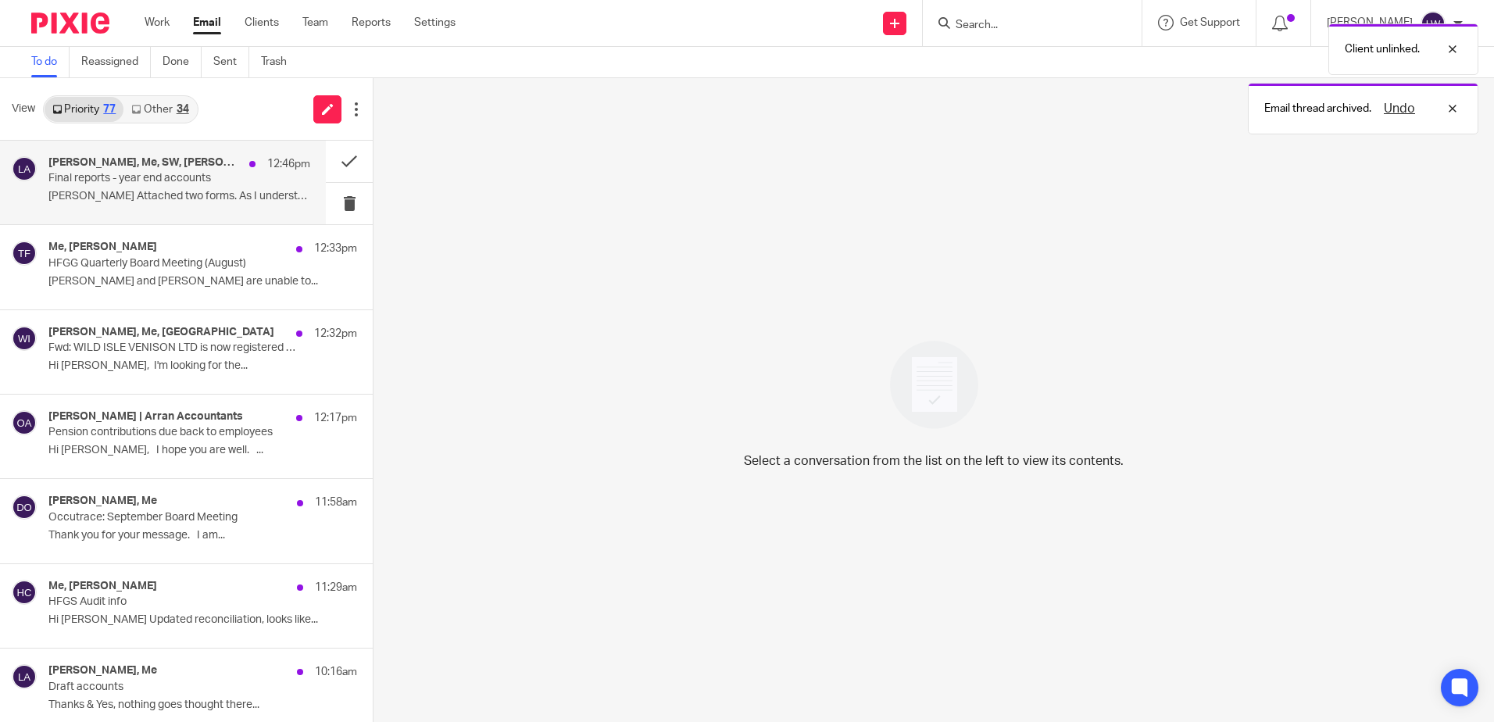
click at [141, 192] on p "Alan Attached two forms. As I understand it..." at bounding box center [179, 196] width 262 height 13
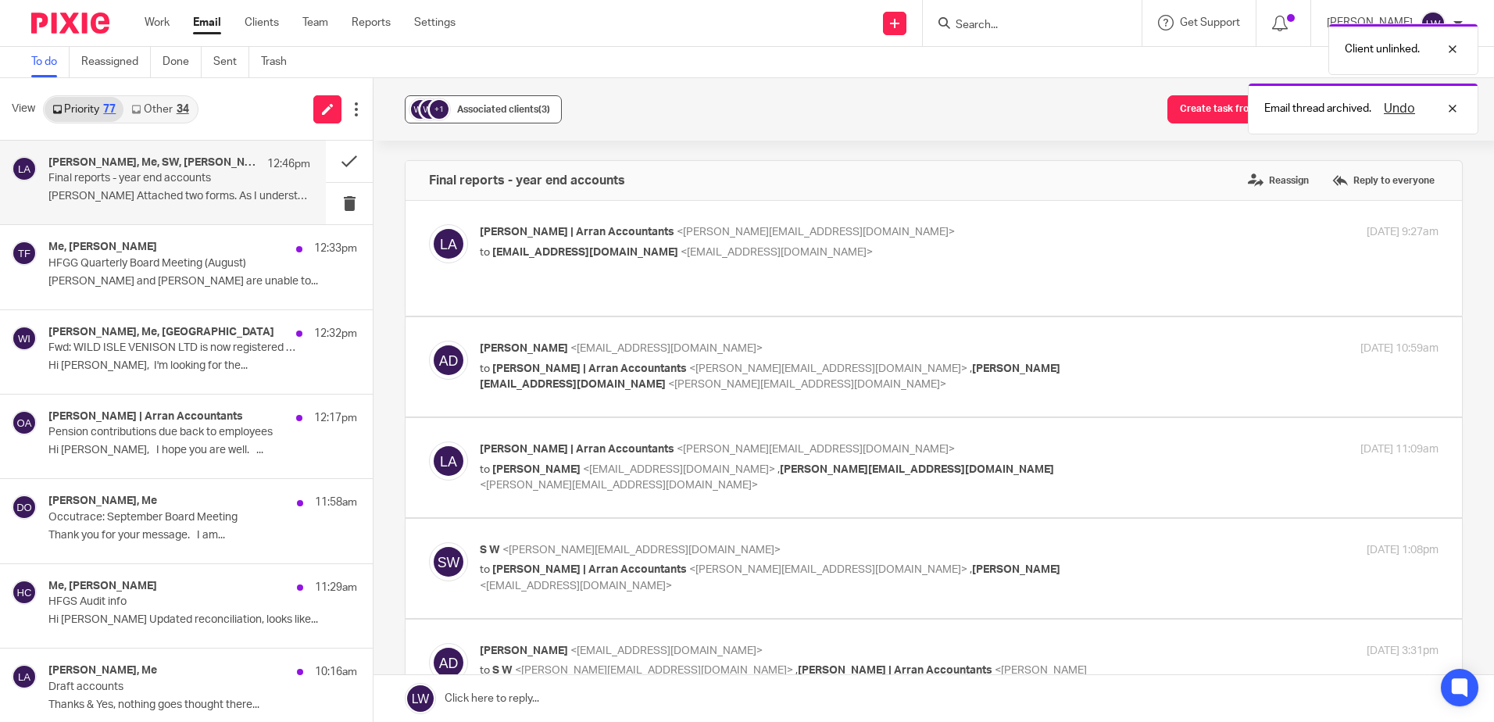
click at [474, 118] on button "+1 Associated clients (3)" at bounding box center [483, 109] width 157 height 28
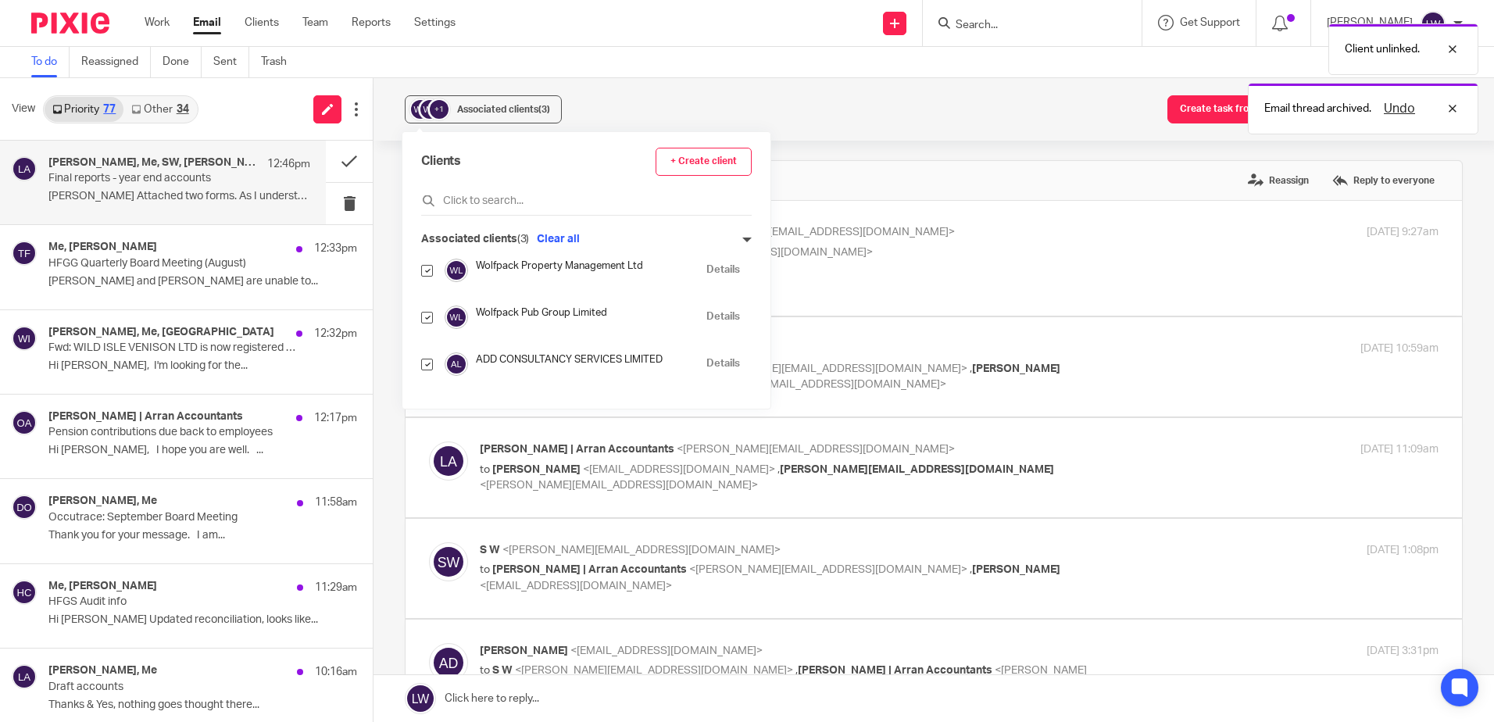
click at [424, 270] on input "checkbox" at bounding box center [427, 271] width 12 height 12
checkbox input "false"
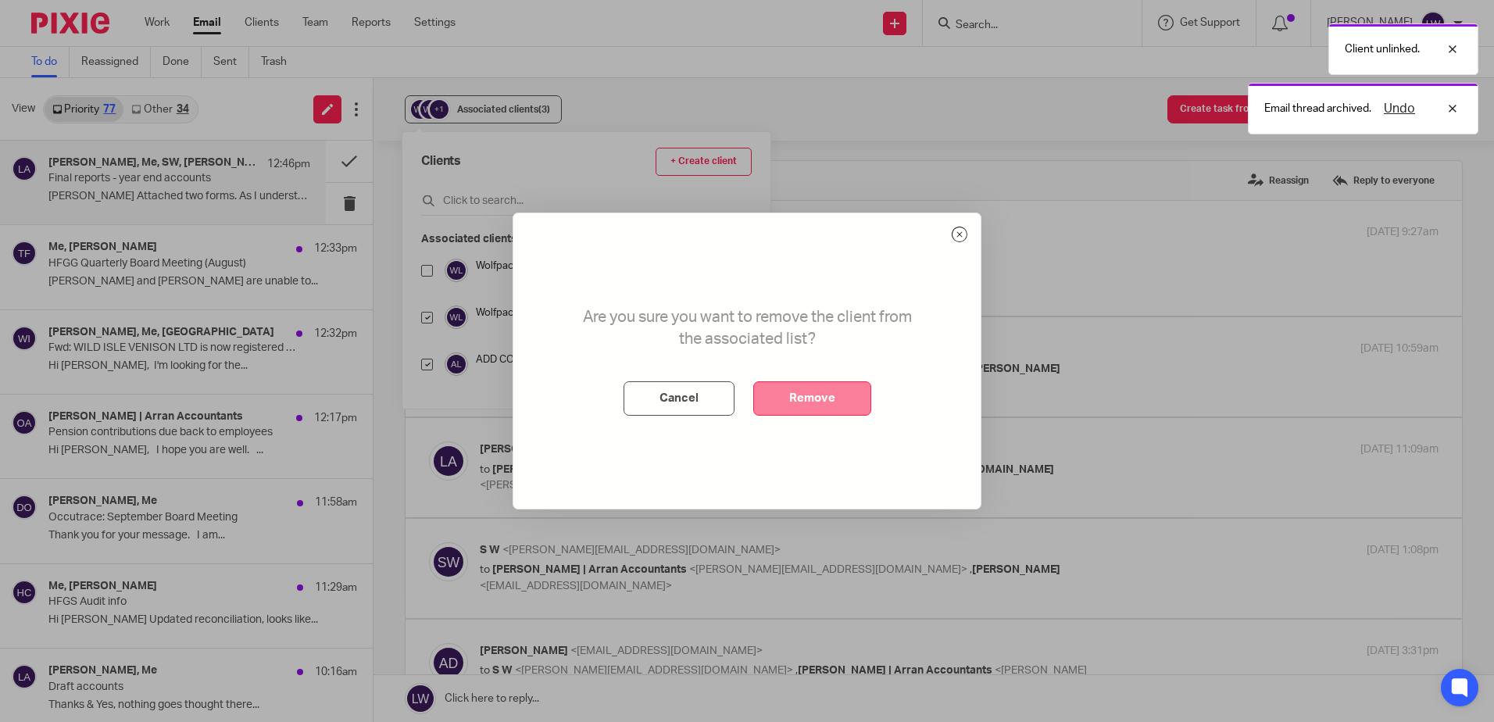
click at [789, 394] on button "Remove" at bounding box center [812, 398] width 118 height 34
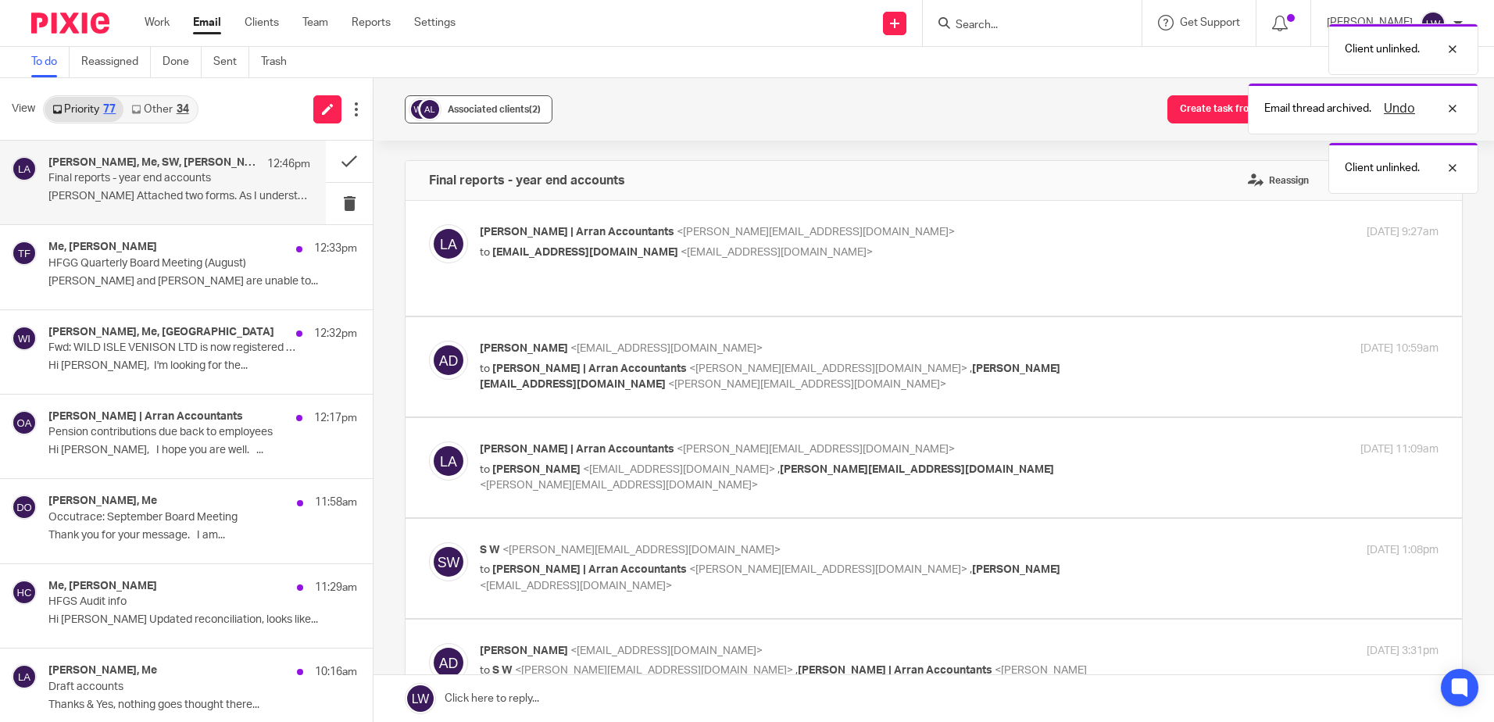
click at [440, 109] on button "Associated clients (2)" at bounding box center [479, 109] width 148 height 28
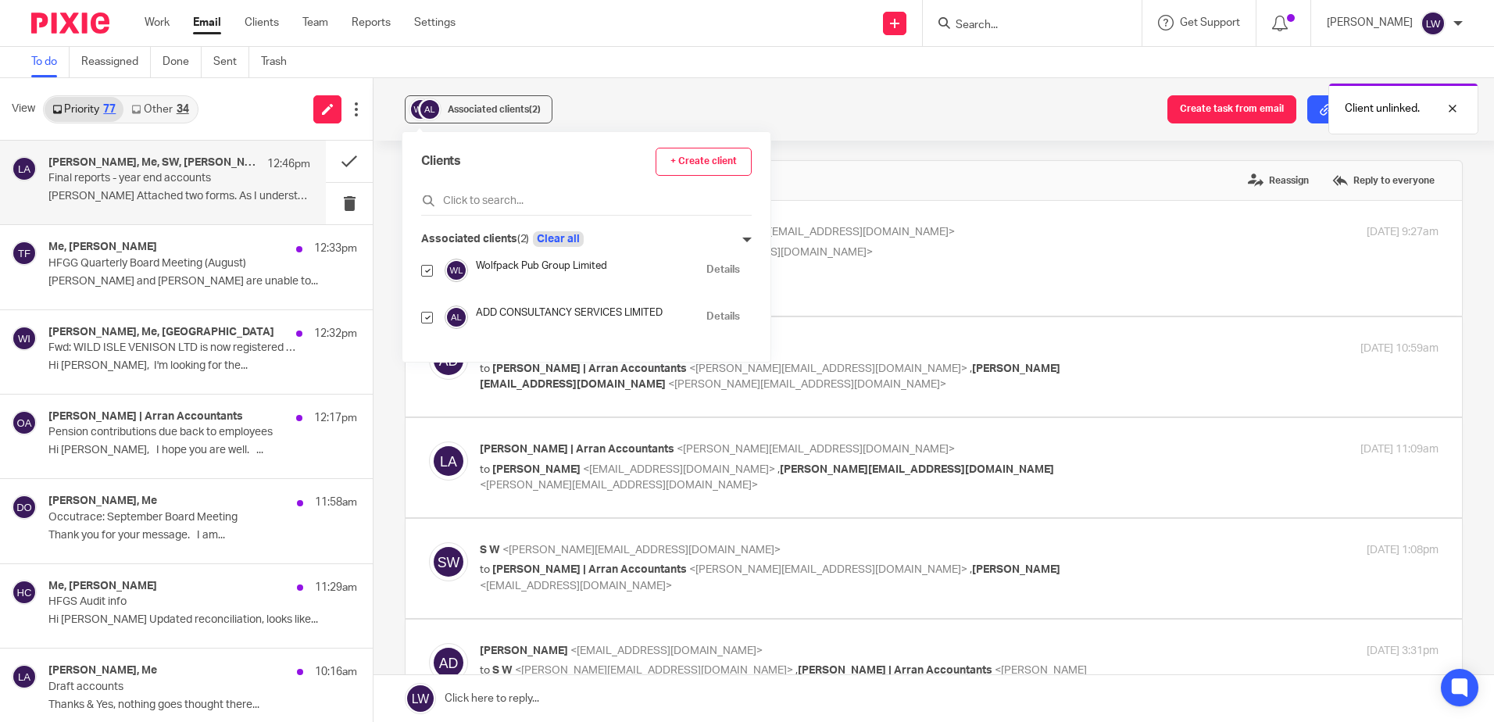
click at [560, 243] on button "Clear all" at bounding box center [558, 239] width 51 height 16
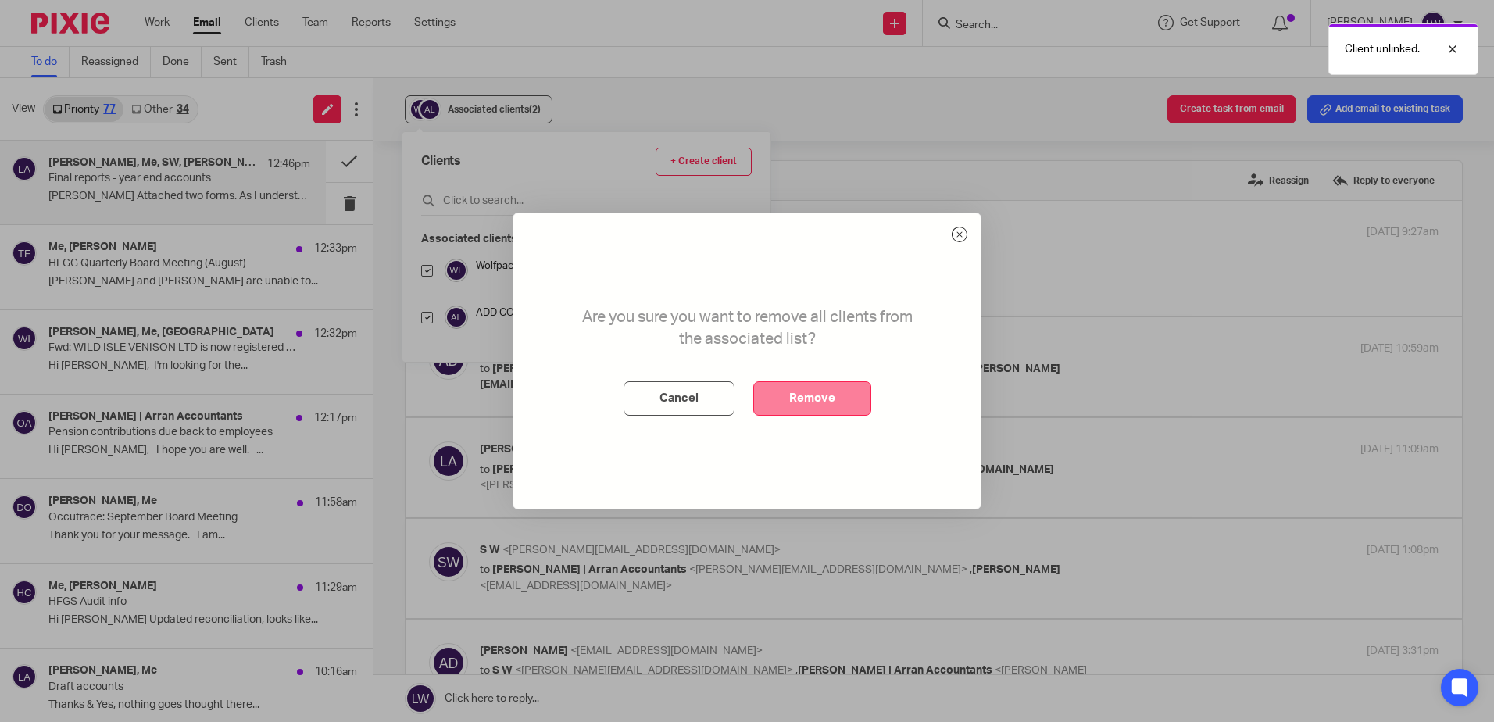
click at [829, 409] on button "Remove" at bounding box center [812, 398] width 118 height 34
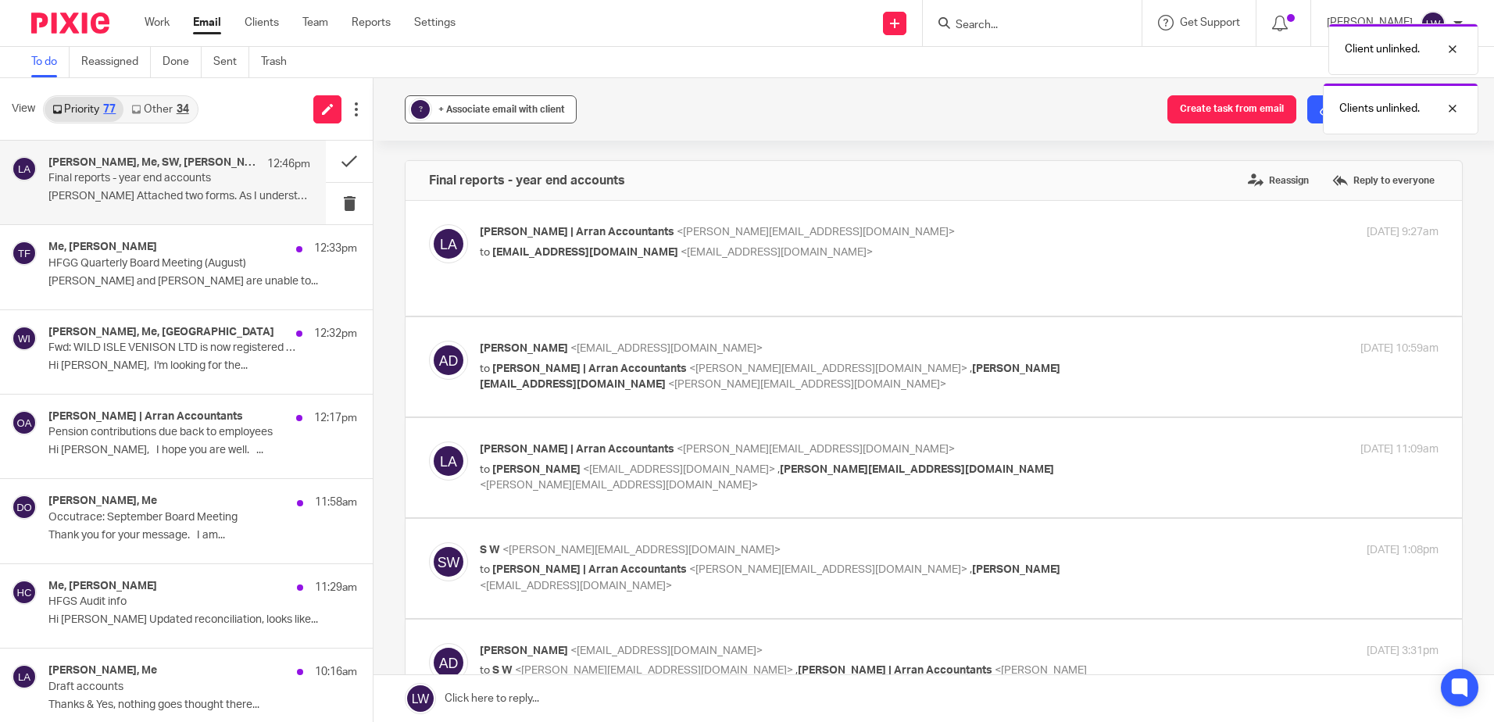
click at [504, 114] on div "+ Associate email with client" at bounding box center [501, 110] width 127 height 16
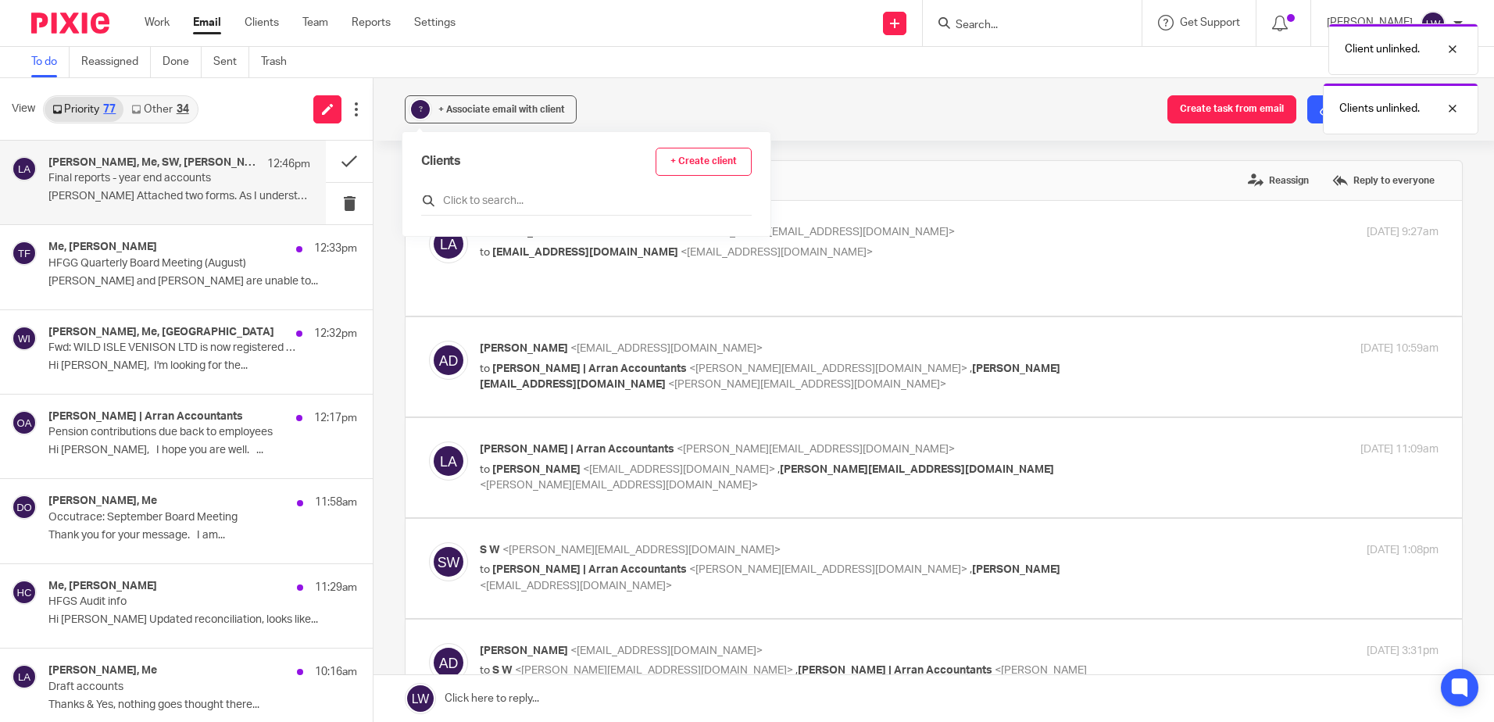
click at [471, 200] on input "text" at bounding box center [586, 201] width 331 height 16
type input "h"
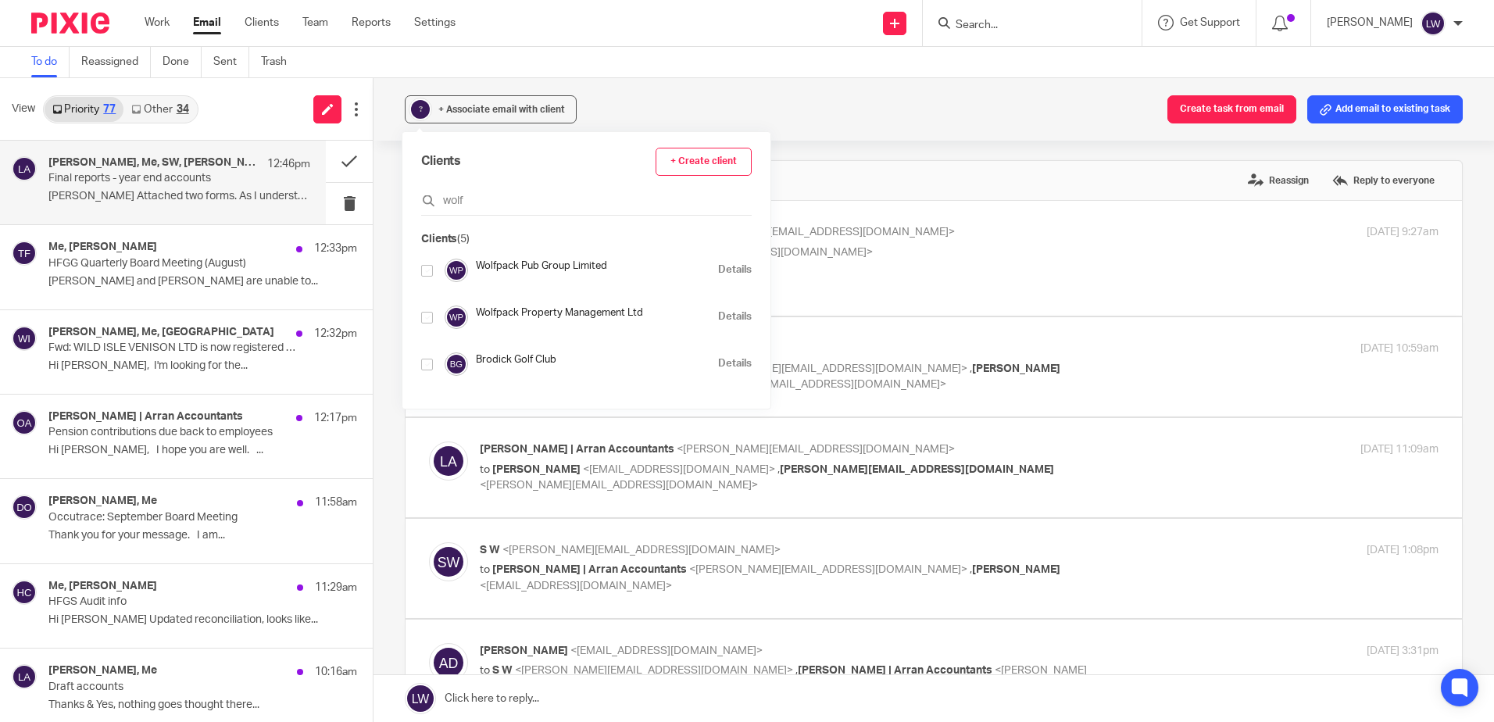
type input "wolf"
click at [429, 316] on input "checkbox" at bounding box center [427, 318] width 12 height 12
checkbox input "true"
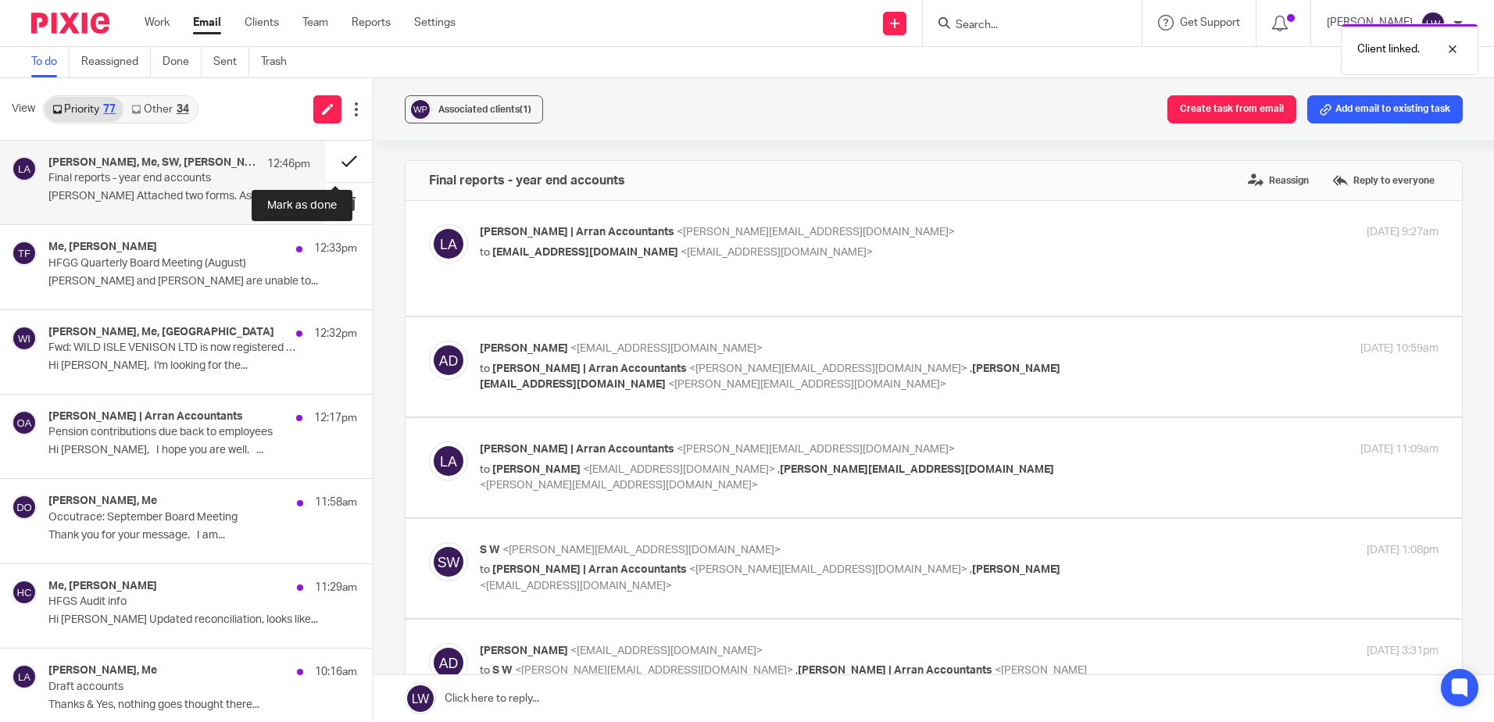
click at [340, 161] on button at bounding box center [349, 161] width 47 height 41
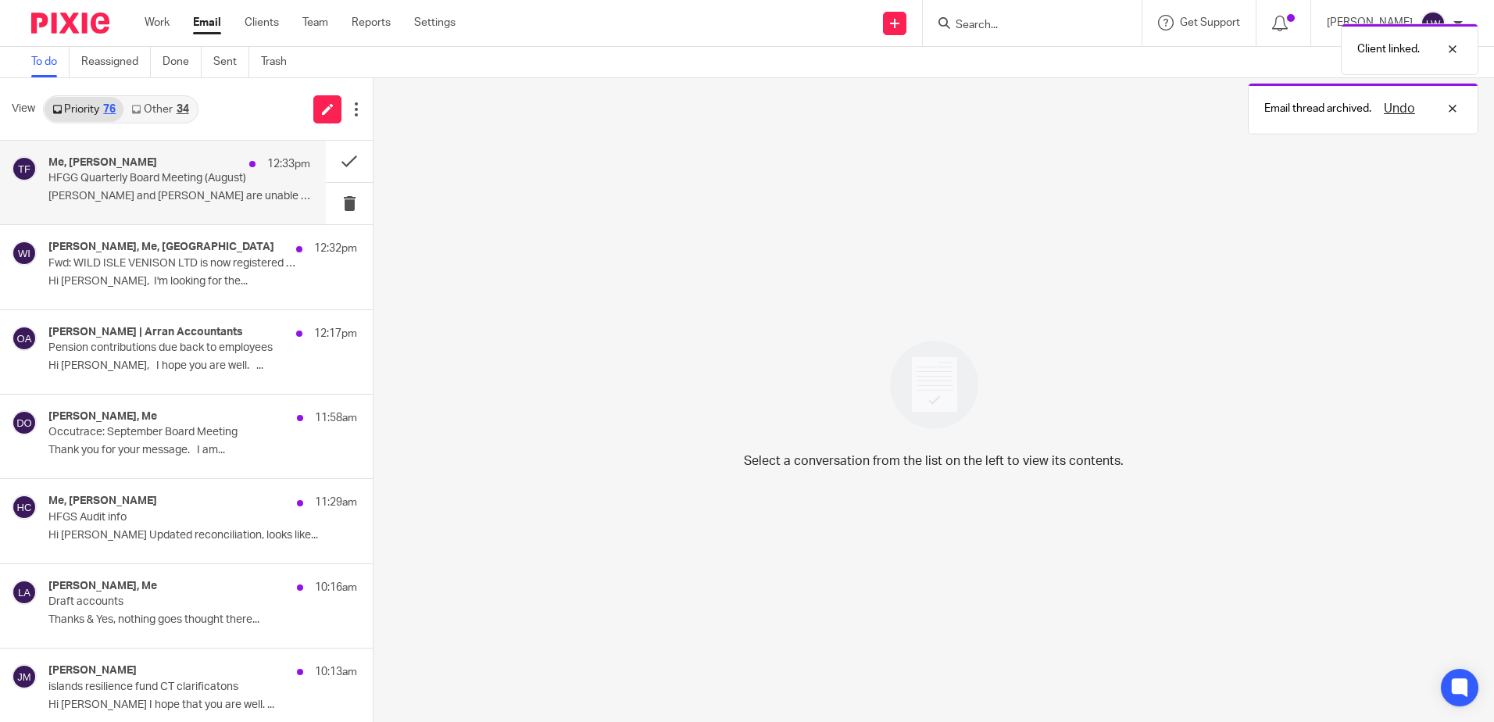
click at [166, 206] on div "Me, Terri Ferris 12:33pm HFGG Quarterly Board Meeting (August) Craig and Karen …" at bounding box center [179, 182] width 262 height 52
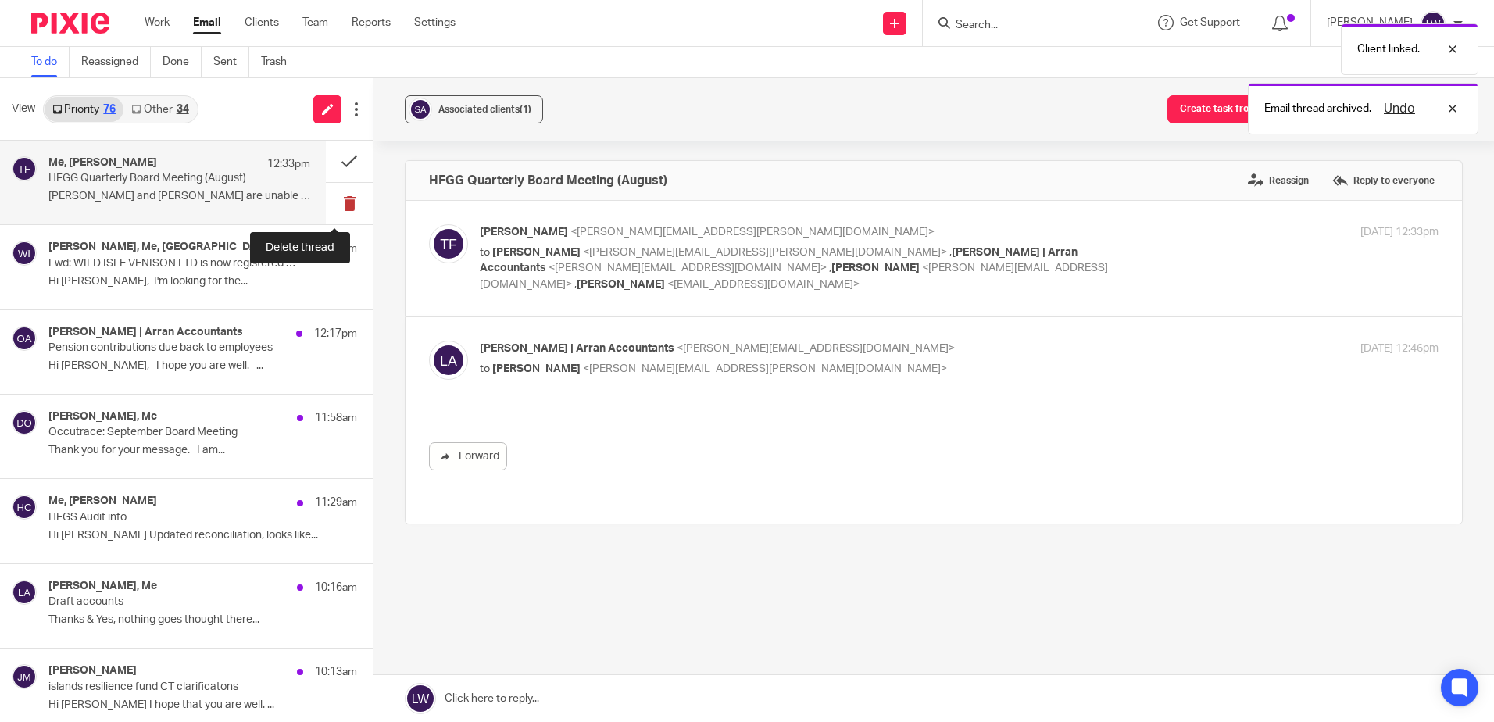
click at [328, 204] on button at bounding box center [349, 203] width 47 height 41
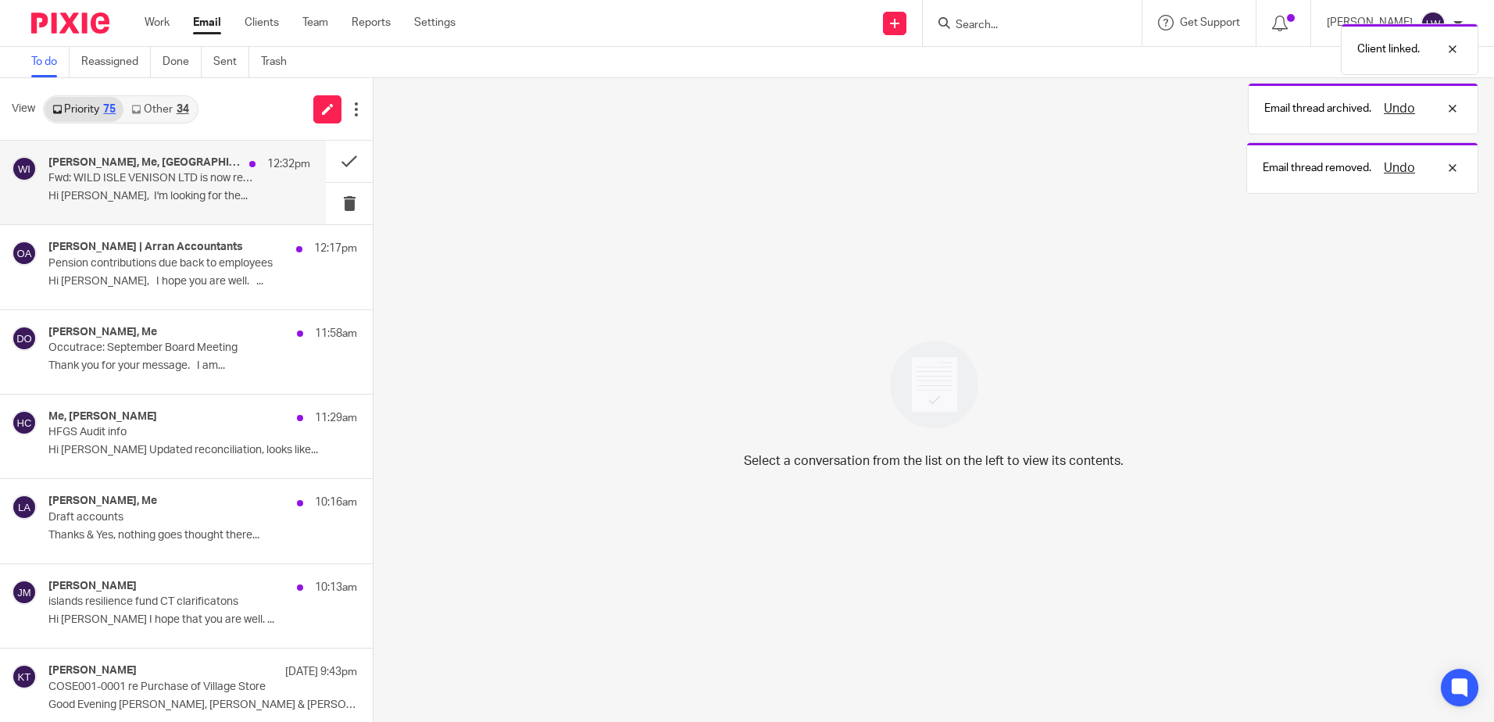
click at [179, 204] on div "Zoë Hughes, Me, Wild Isle 12:32pm Fwd: WILD ISLE VENISON LTD is now registered …" at bounding box center [179, 182] width 262 height 52
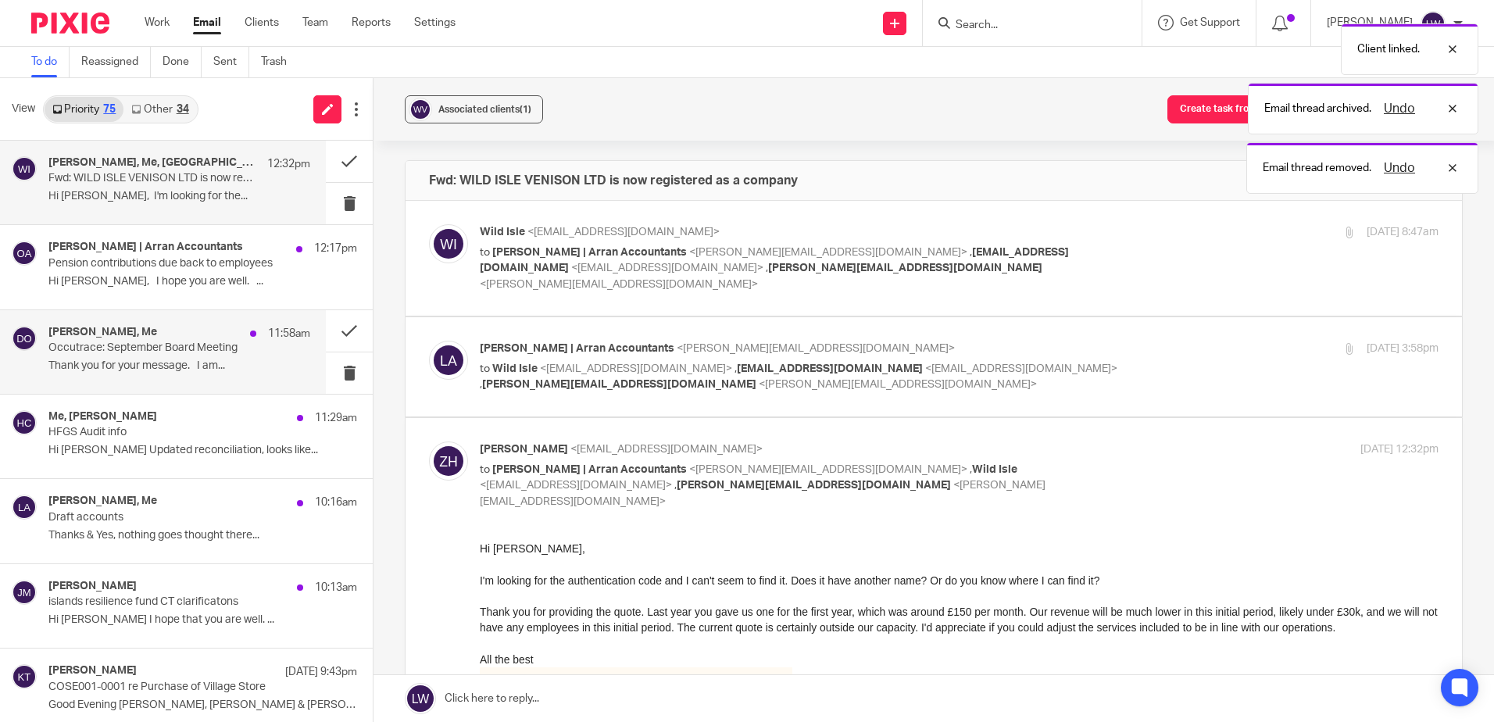
click at [184, 310] on div "Driscoll, Oliver, Me 11:58am Occutrace: September Board Meeting ﻿Thank you for …" at bounding box center [163, 352] width 326 height 84
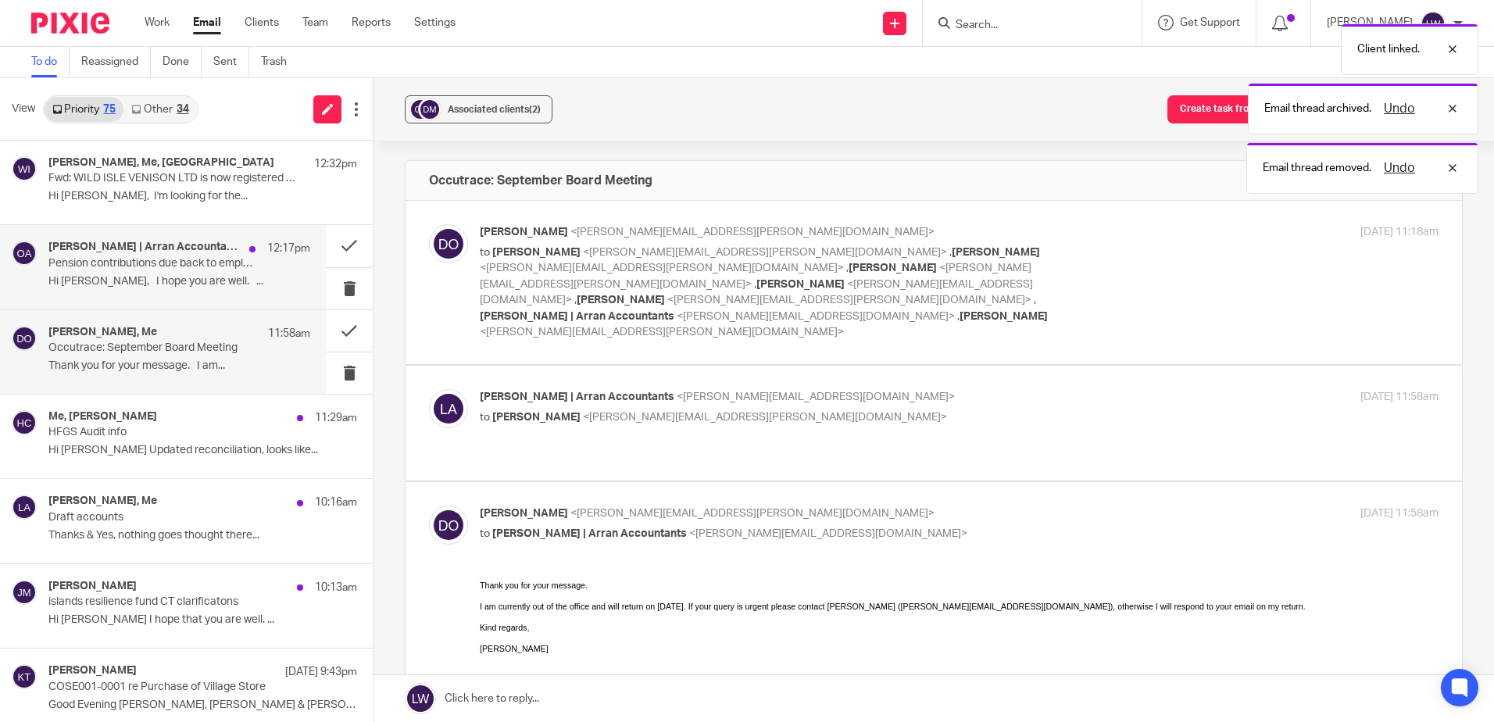
click at [185, 282] on p "Hi Zoe, I hope you are well. ..." at bounding box center [179, 281] width 262 height 13
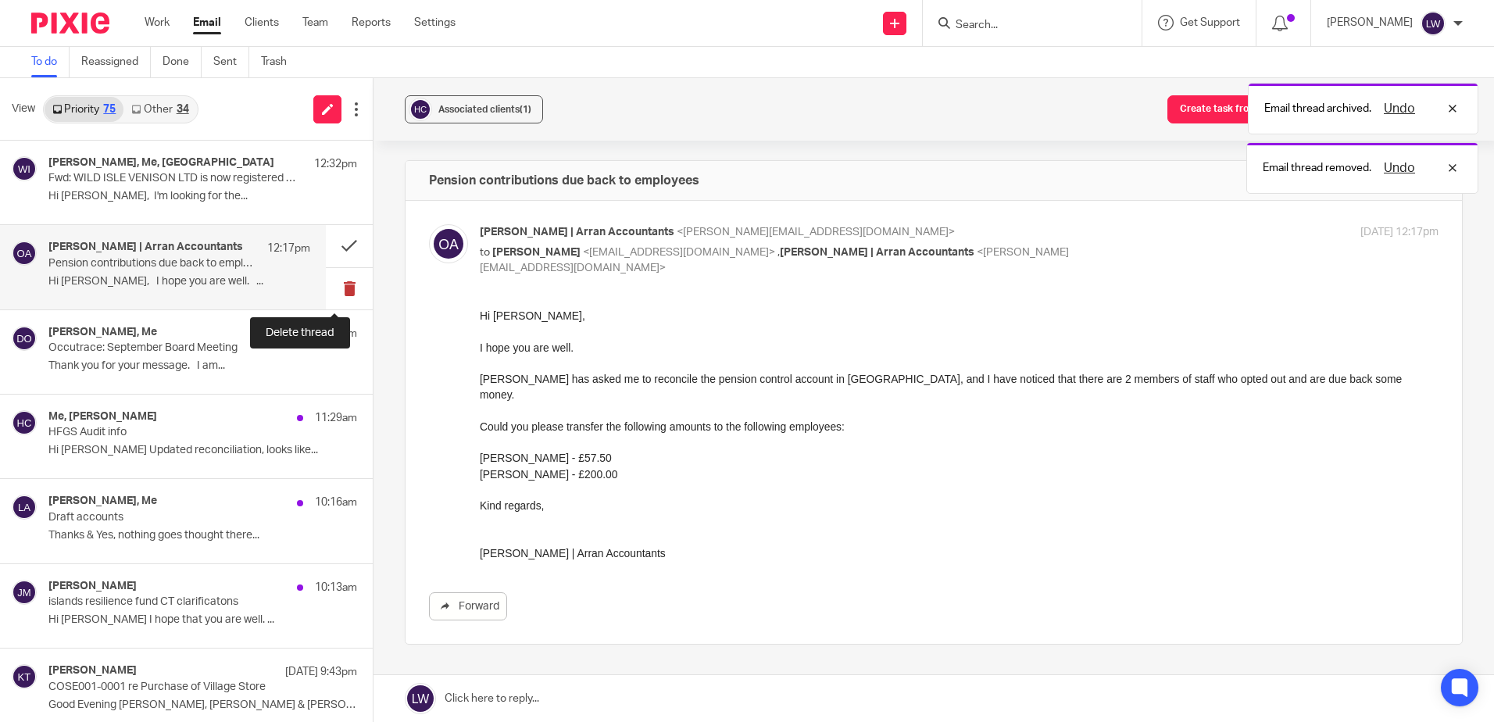
click at [333, 292] on button at bounding box center [349, 288] width 47 height 41
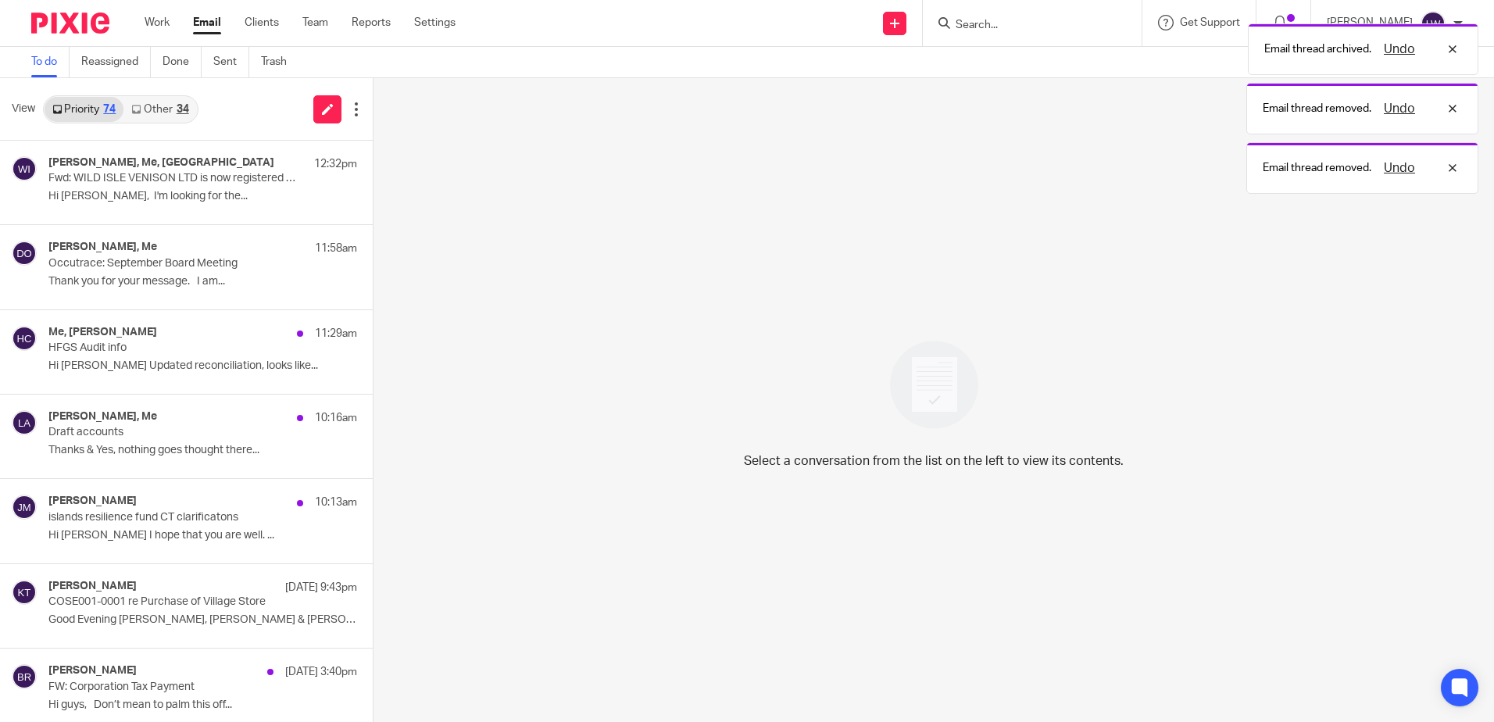
click at [154, 280] on p "﻿Thank you for your message. I am..." at bounding box center [202, 281] width 309 height 13
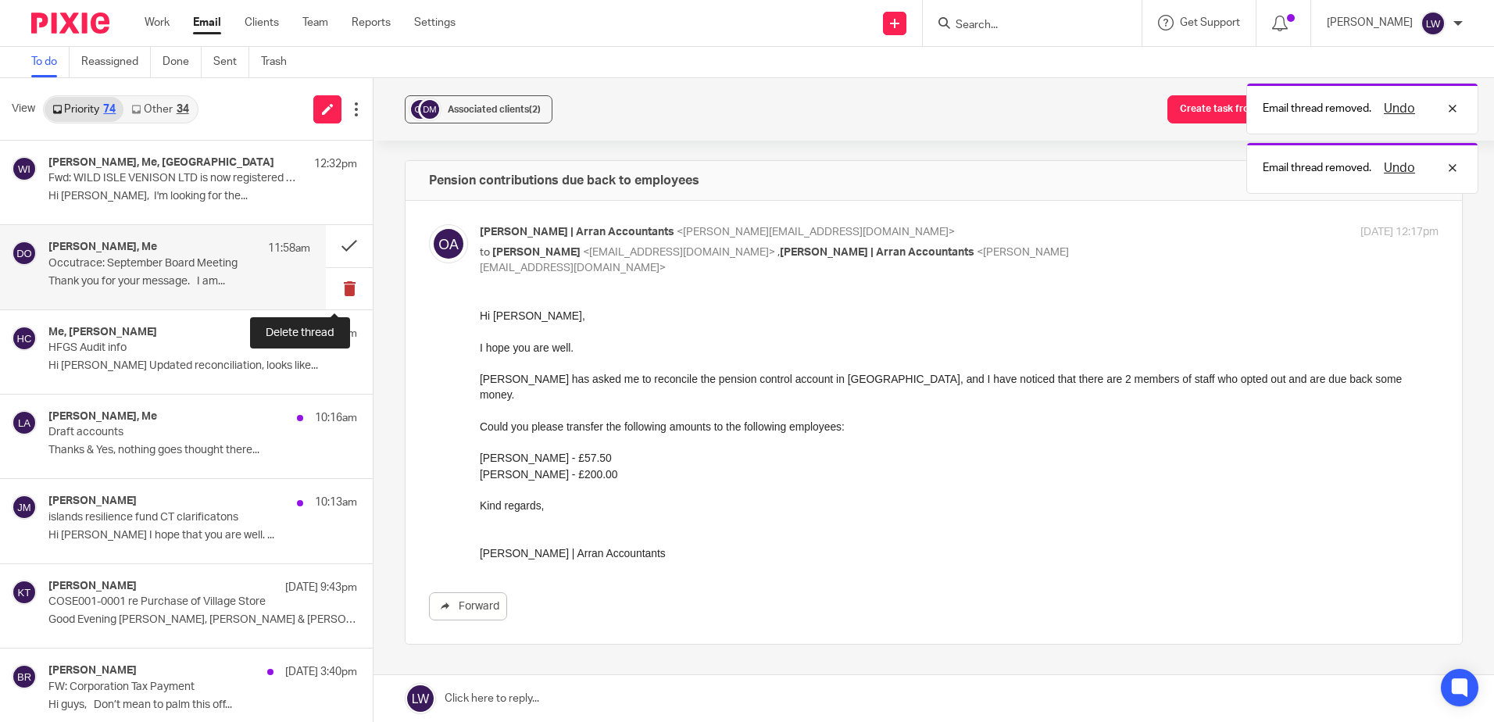
click at [338, 287] on button at bounding box center [349, 288] width 47 height 41
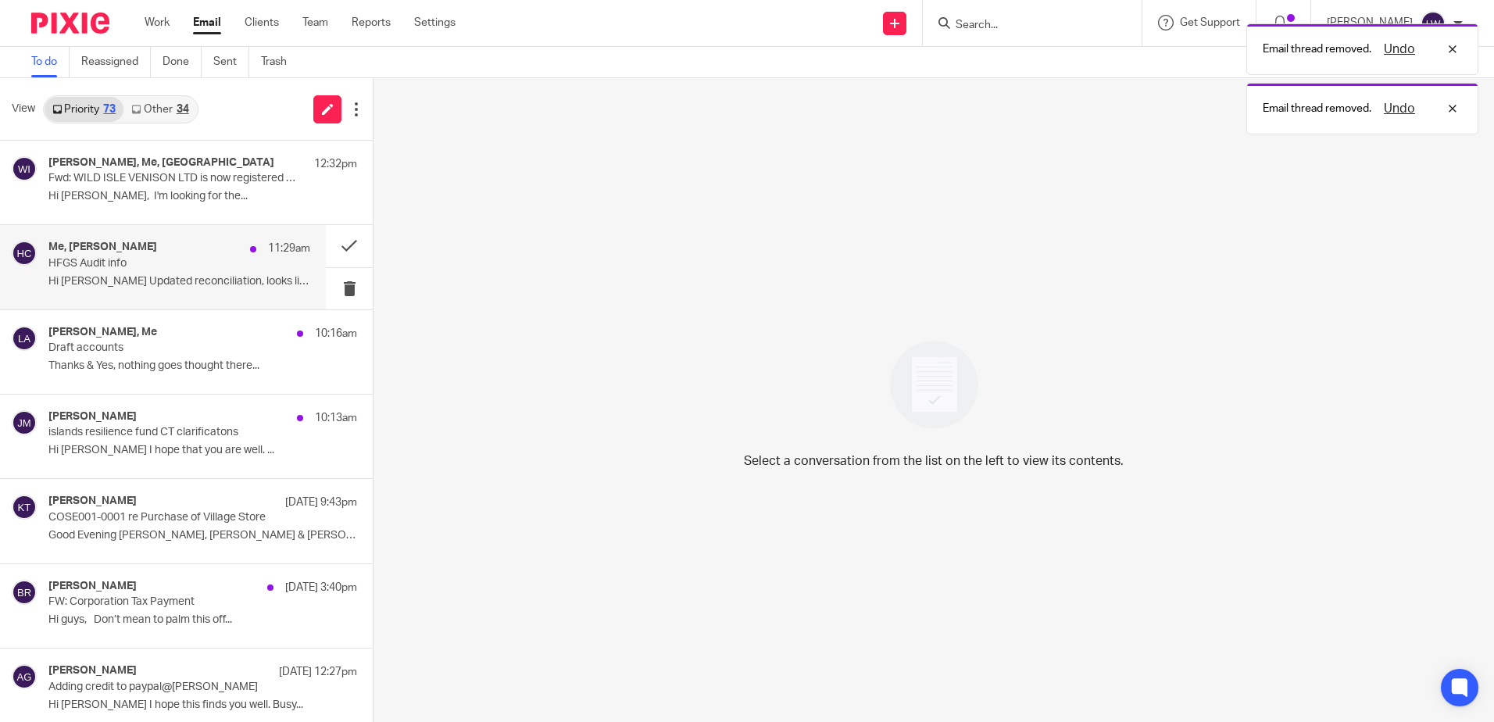
click at [158, 272] on div "Me, Alan McNaughton 11:29am HFGS Audit info Hi Lorna Updated reconciliation, lo…" at bounding box center [179, 267] width 262 height 52
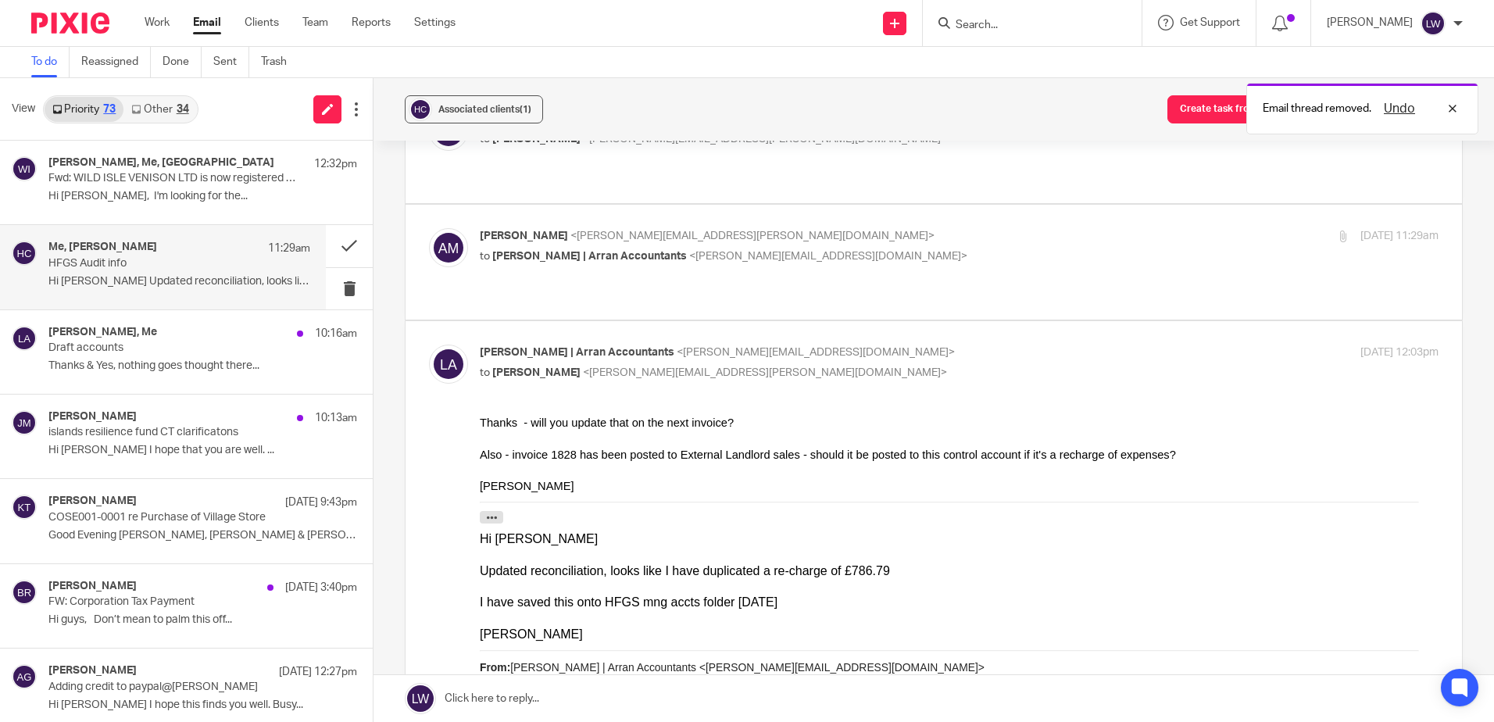
scroll to position [313, 0]
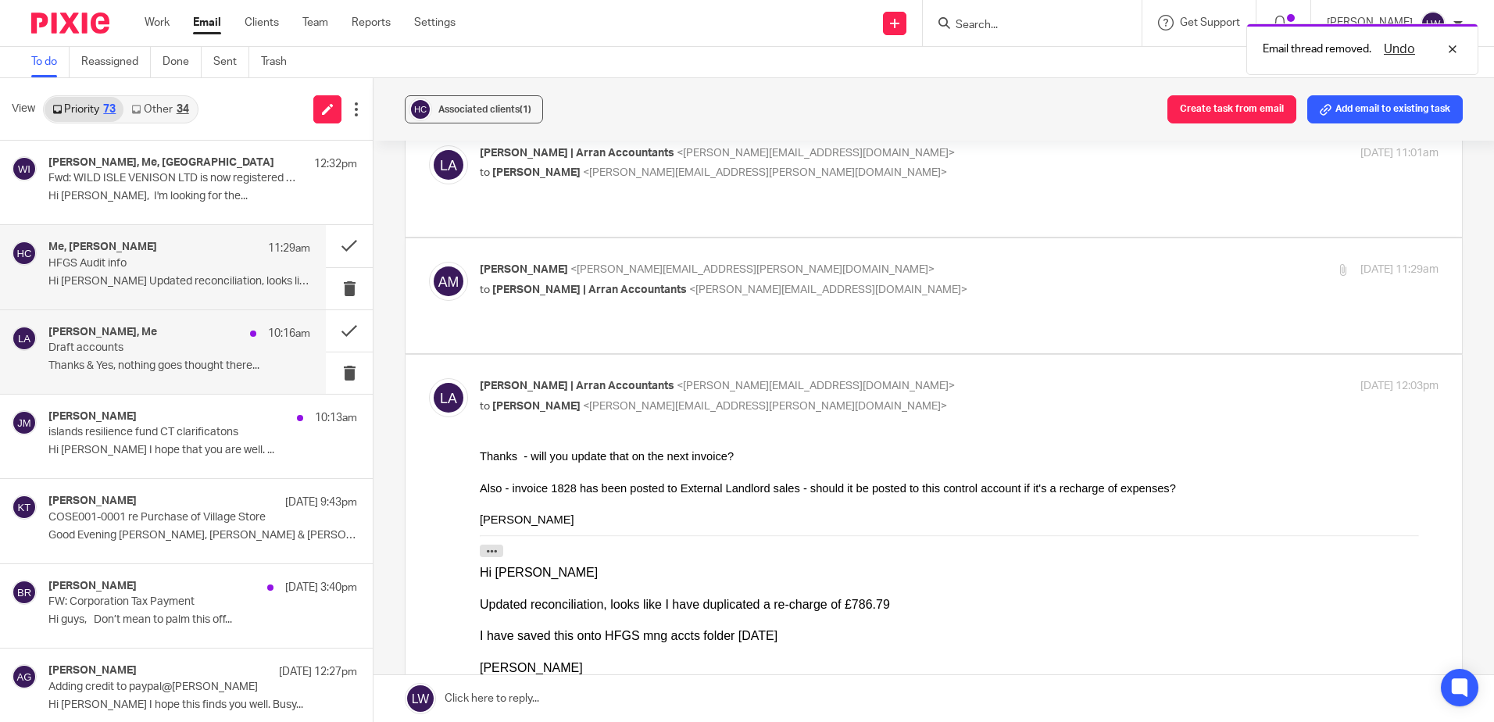
click at [140, 349] on p "Draft accounts" at bounding box center [152, 348] width 209 height 13
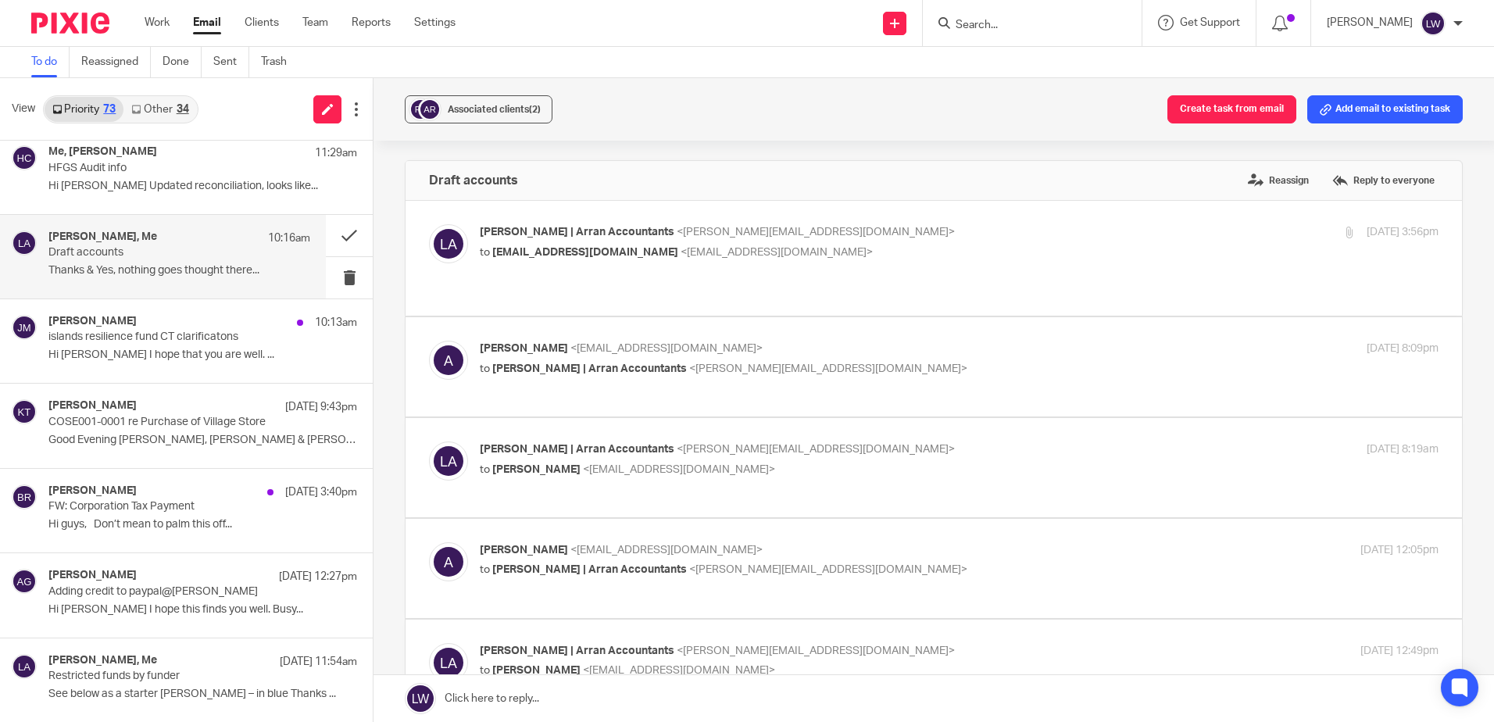
scroll to position [156, 0]
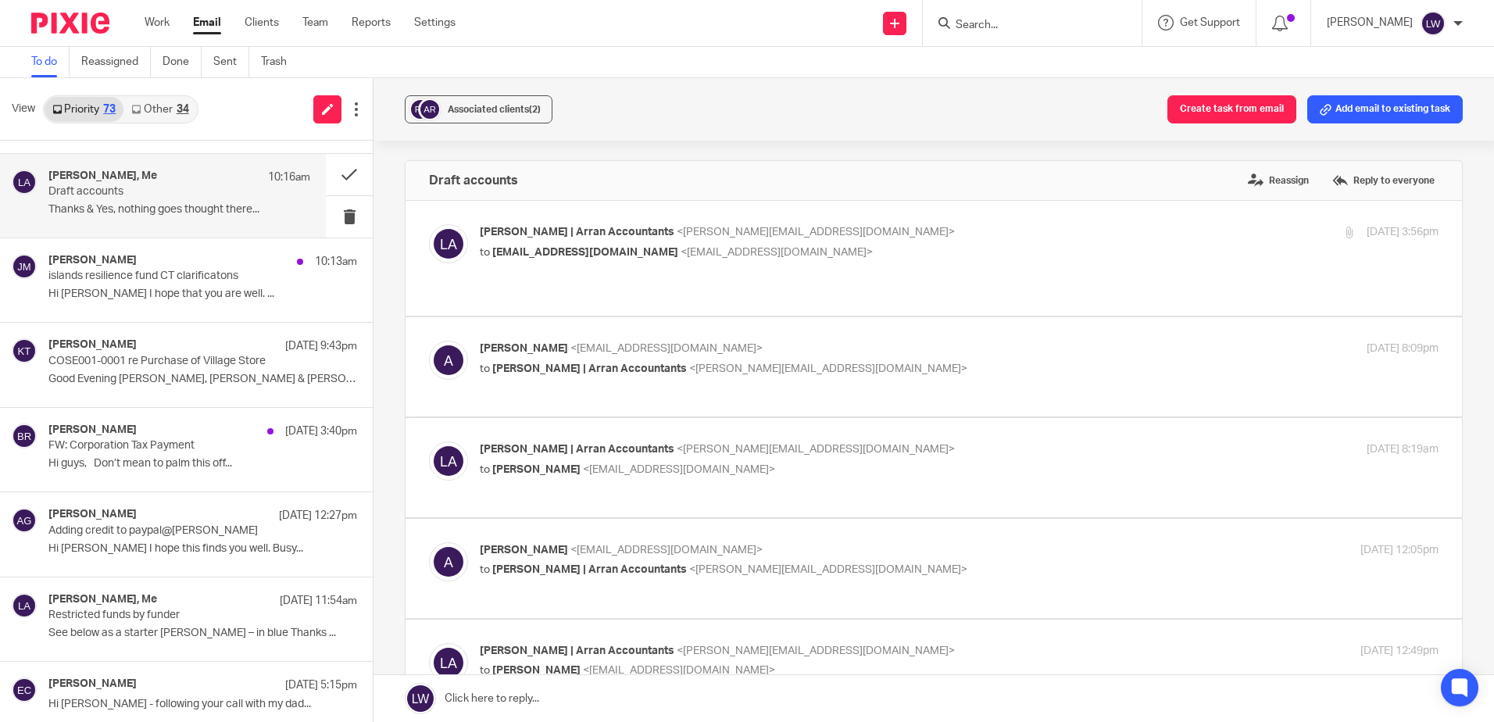
click at [1056, 22] on input "Search" at bounding box center [1024, 26] width 141 height 14
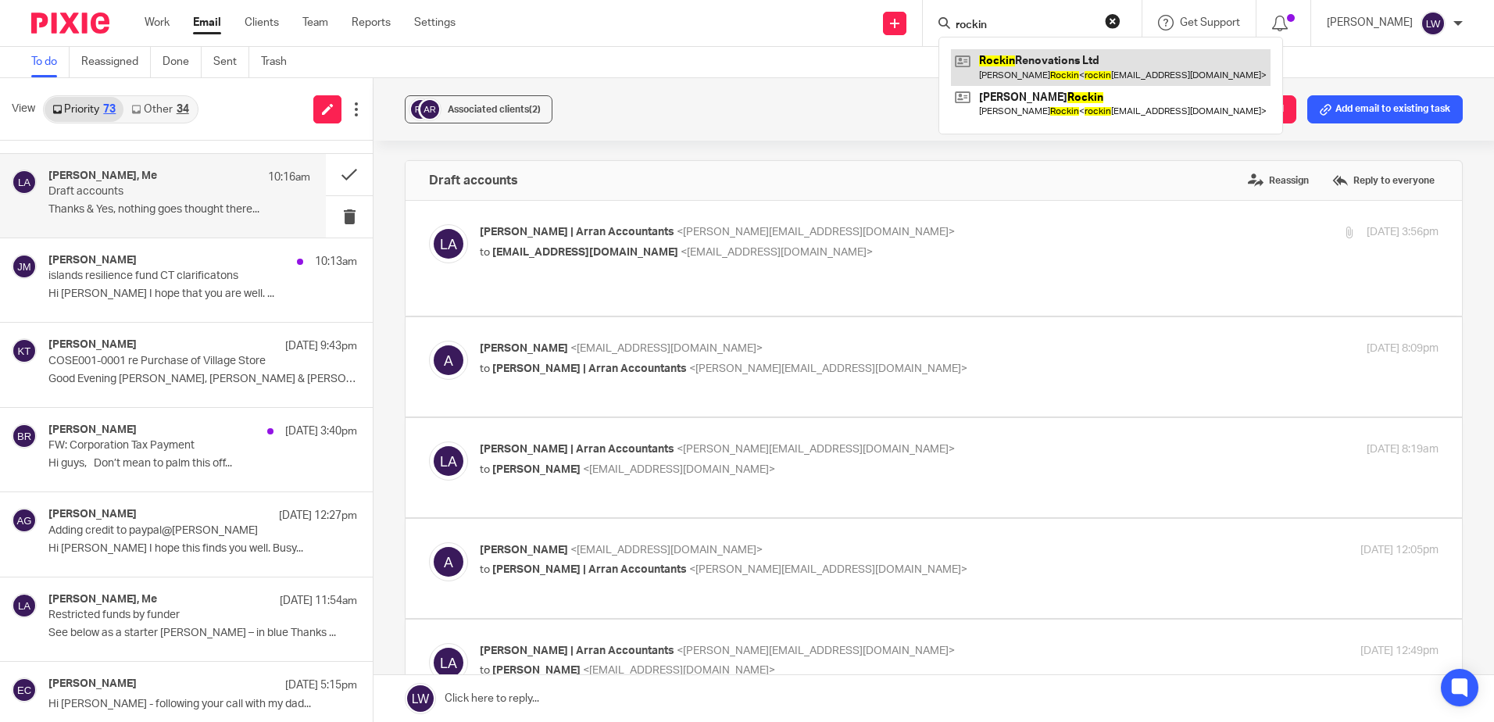
type input "rockin"
click at [1050, 55] on link at bounding box center [1111, 67] width 320 height 36
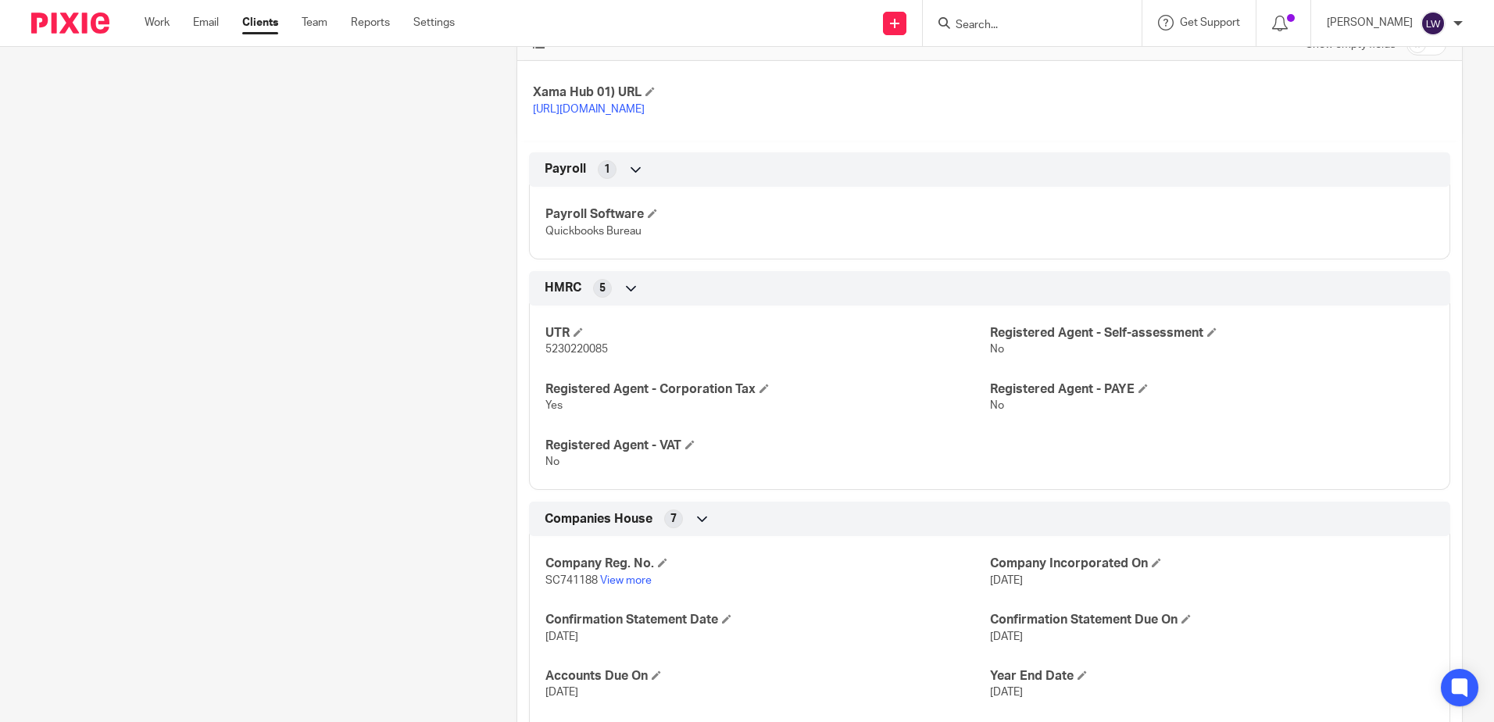
scroll to position [669, 0]
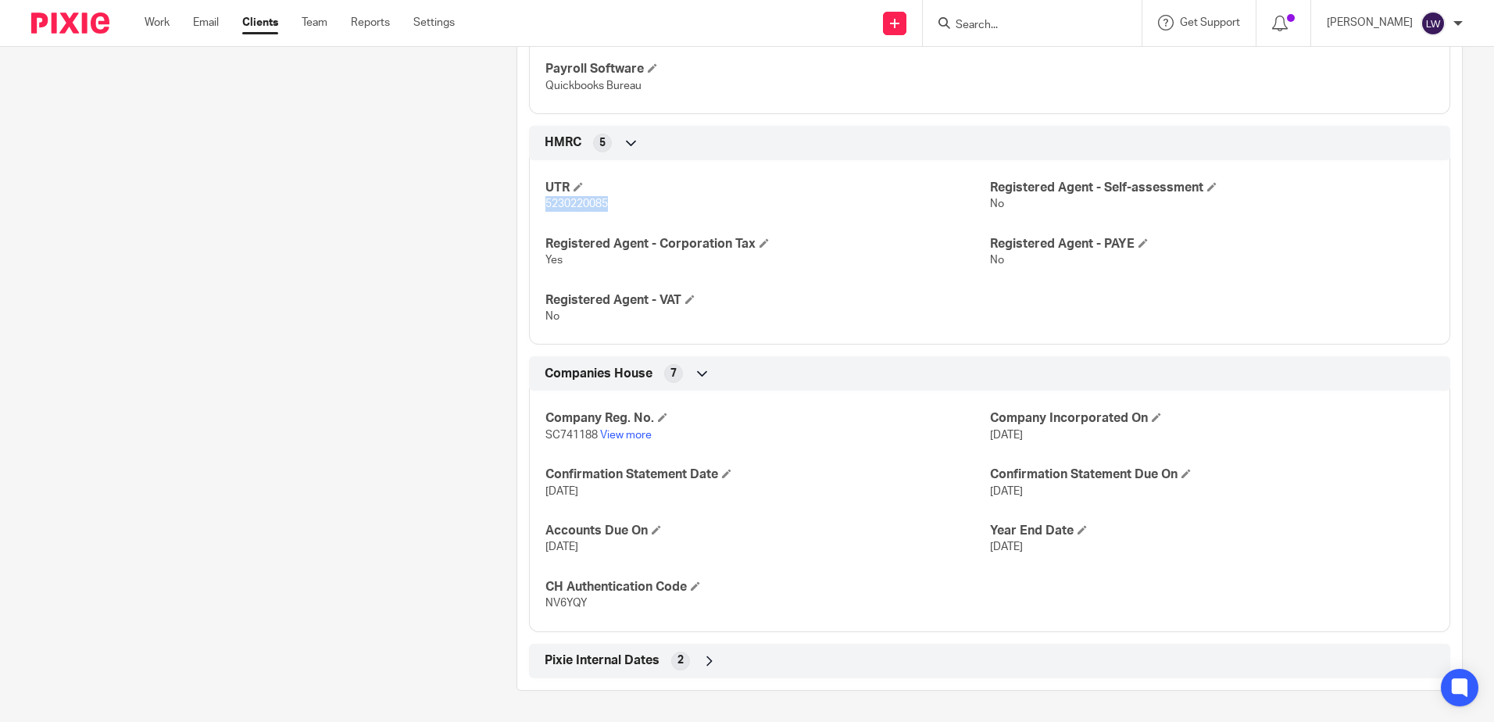
drag, startPoint x: 541, startPoint y: 202, endPoint x: 606, endPoint y: 199, distance: 64.9
click at [606, 199] on div "UTR 5230220085 Registered Agent - Self-assessment No Registered Agent - Corpora…" at bounding box center [989, 246] width 921 height 196
copy span "5230220085"
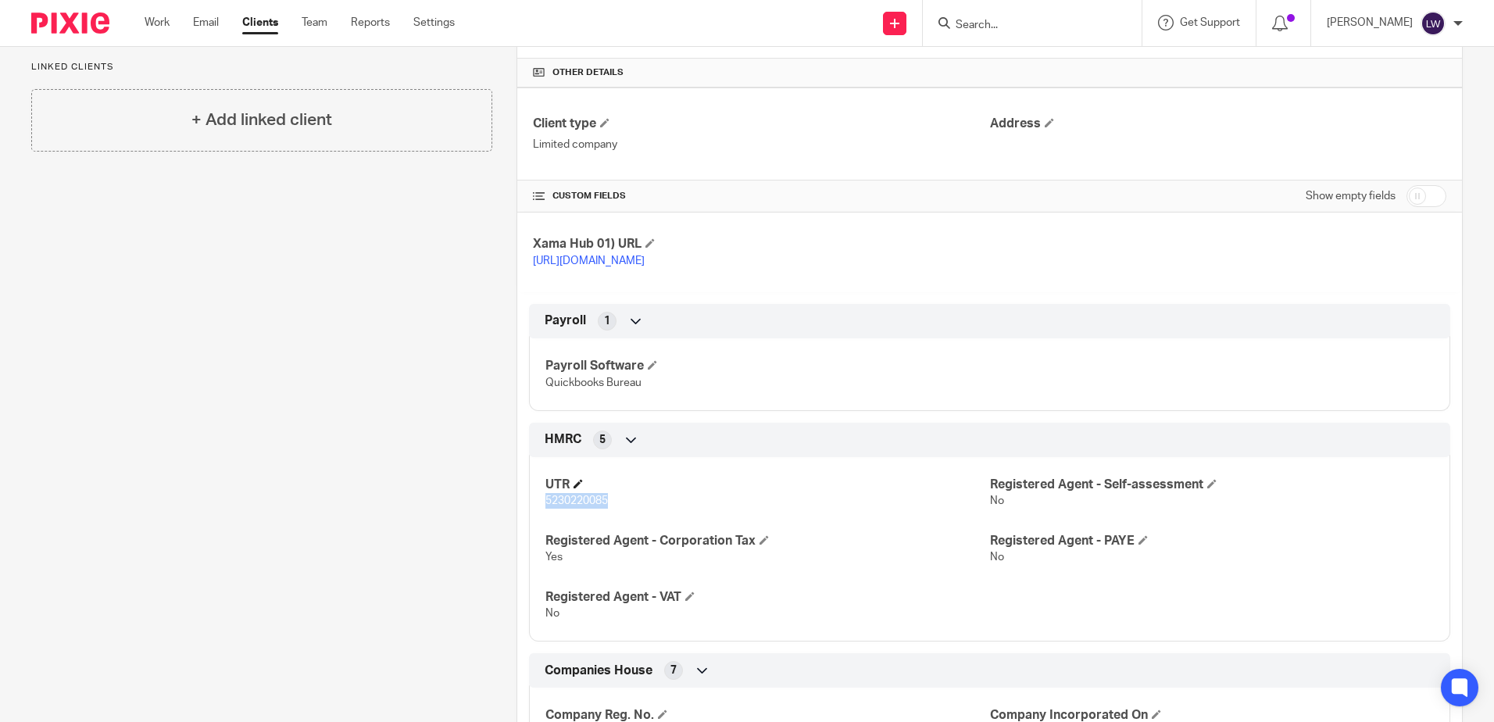
scroll to position [0, 0]
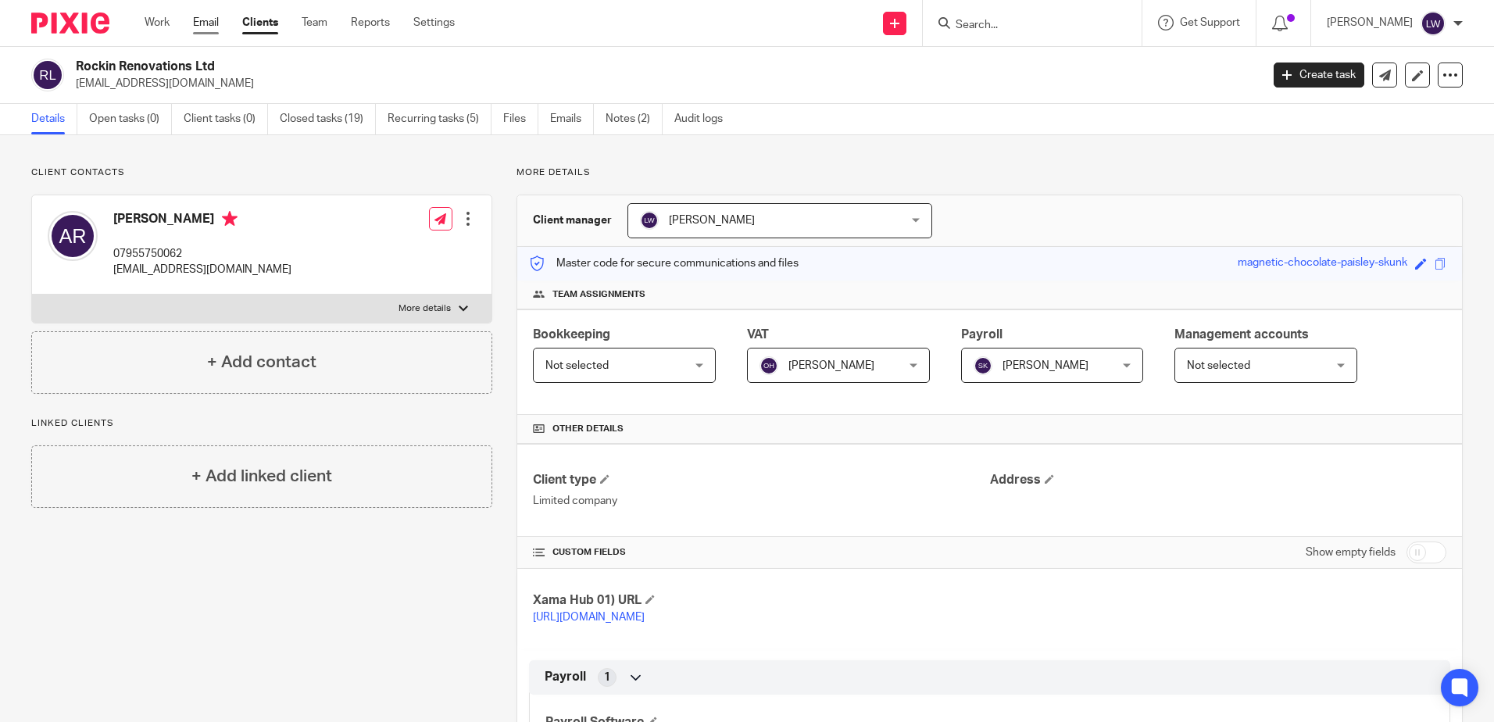
click at [203, 27] on link "Email" at bounding box center [206, 23] width 26 height 16
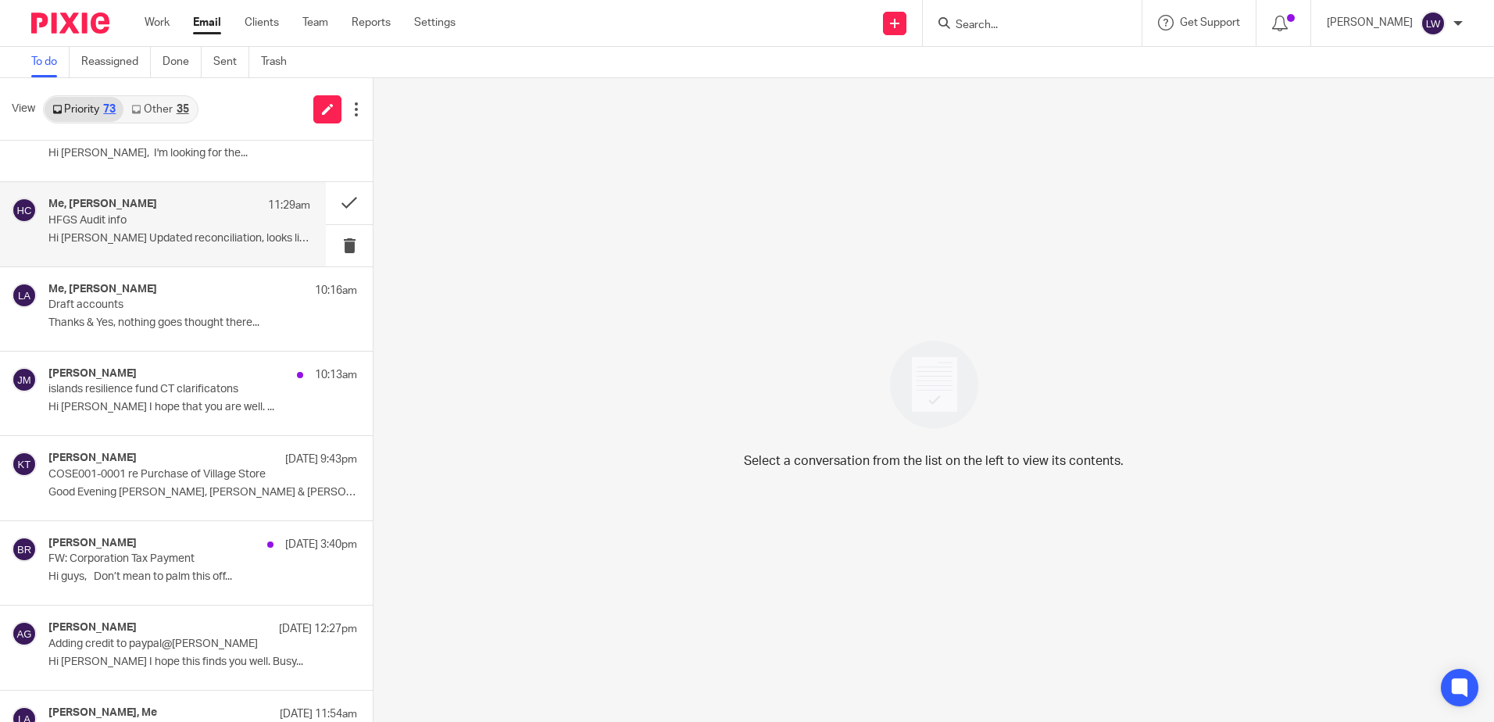
scroll to position [78, 0]
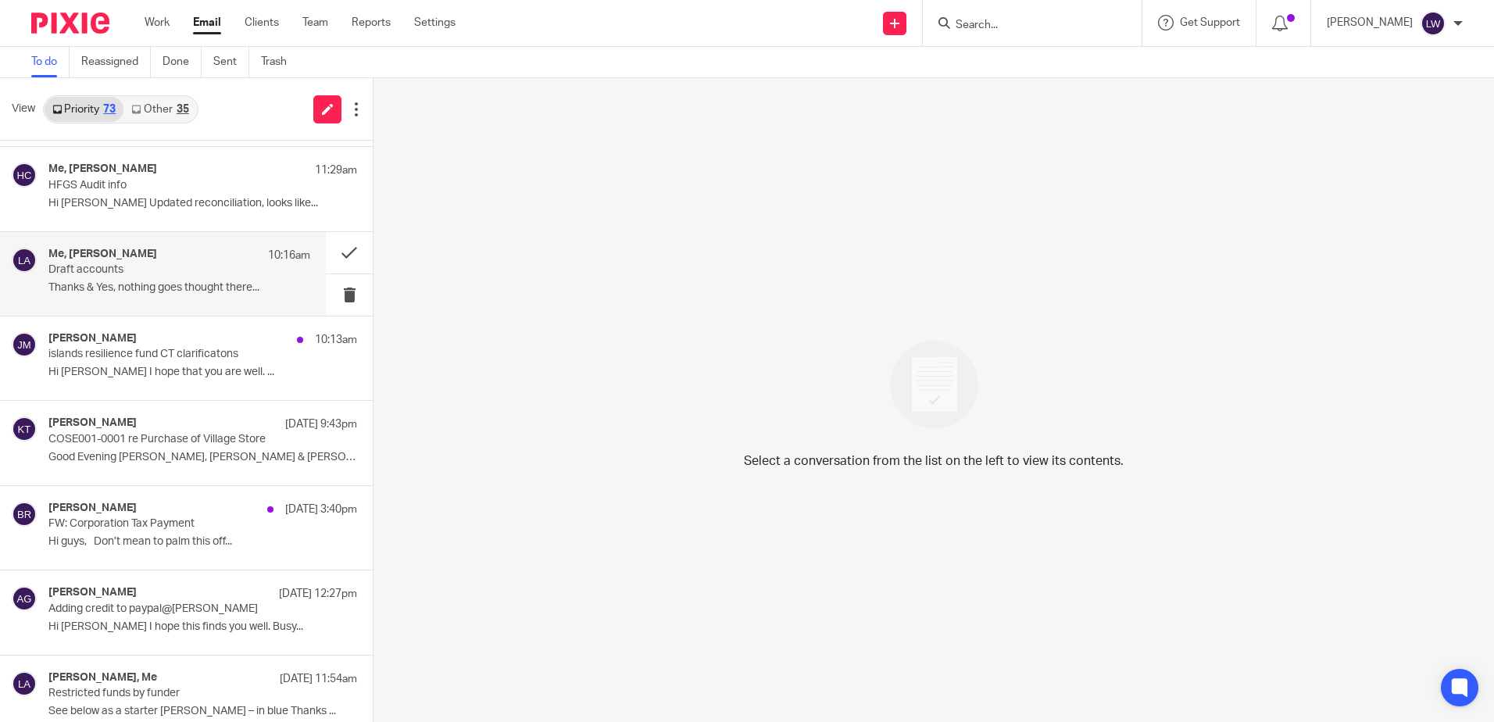
click at [155, 277] on div "Me, [PERSON_NAME] 10:16am Draft accounts Thanks & Yes, nothing goes thought the…" at bounding box center [179, 274] width 262 height 52
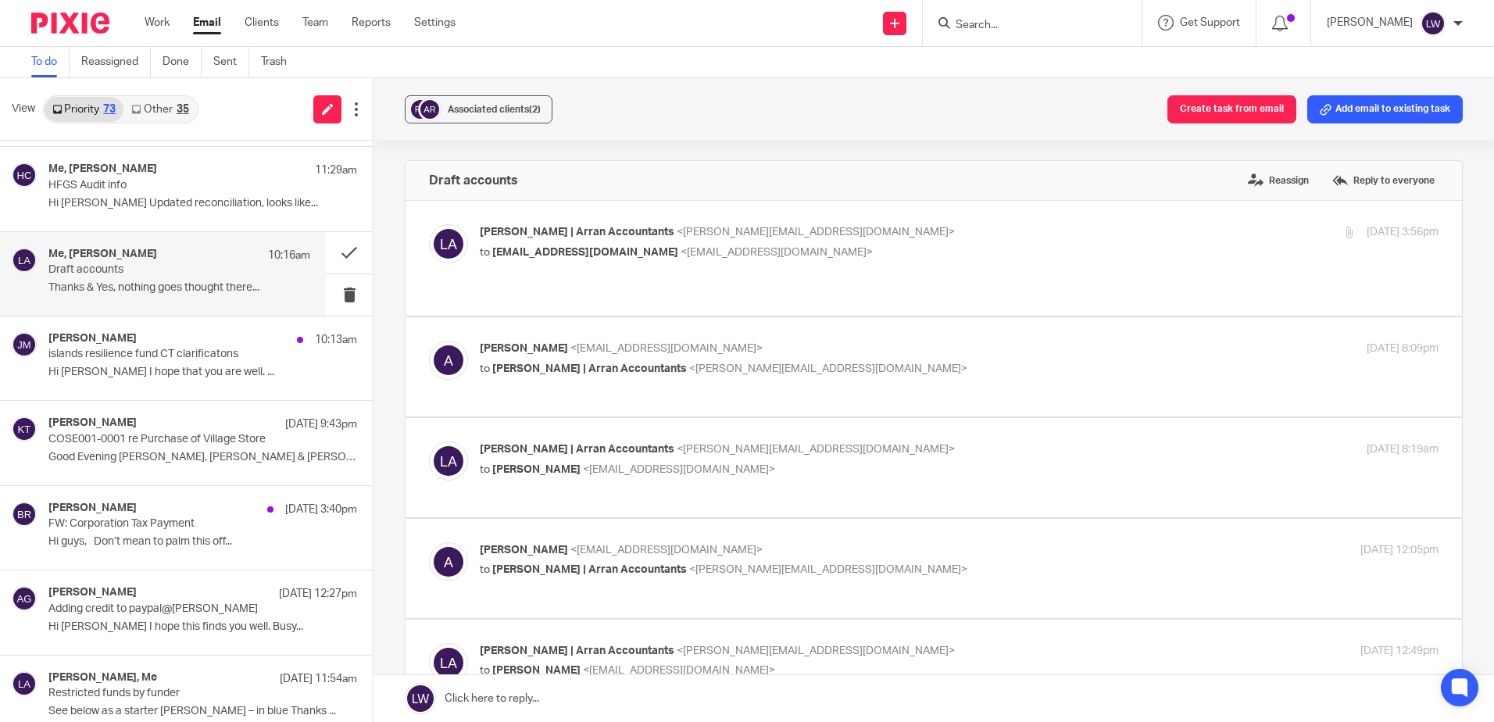
scroll to position [0, 0]
click at [463, 110] on span "Associated clients (2)" at bounding box center [494, 109] width 93 height 9
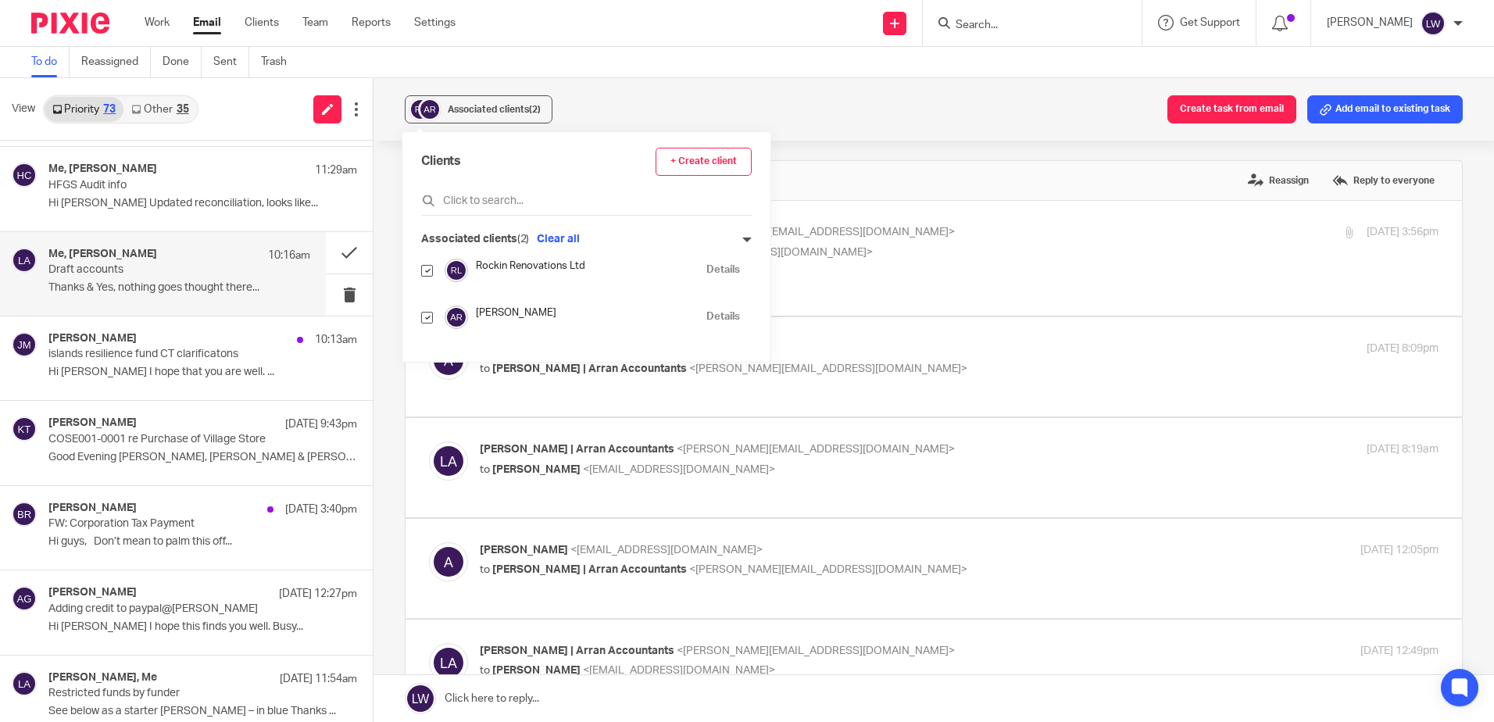
click at [430, 315] on input "checkbox" at bounding box center [427, 318] width 12 height 12
checkbox input "false"
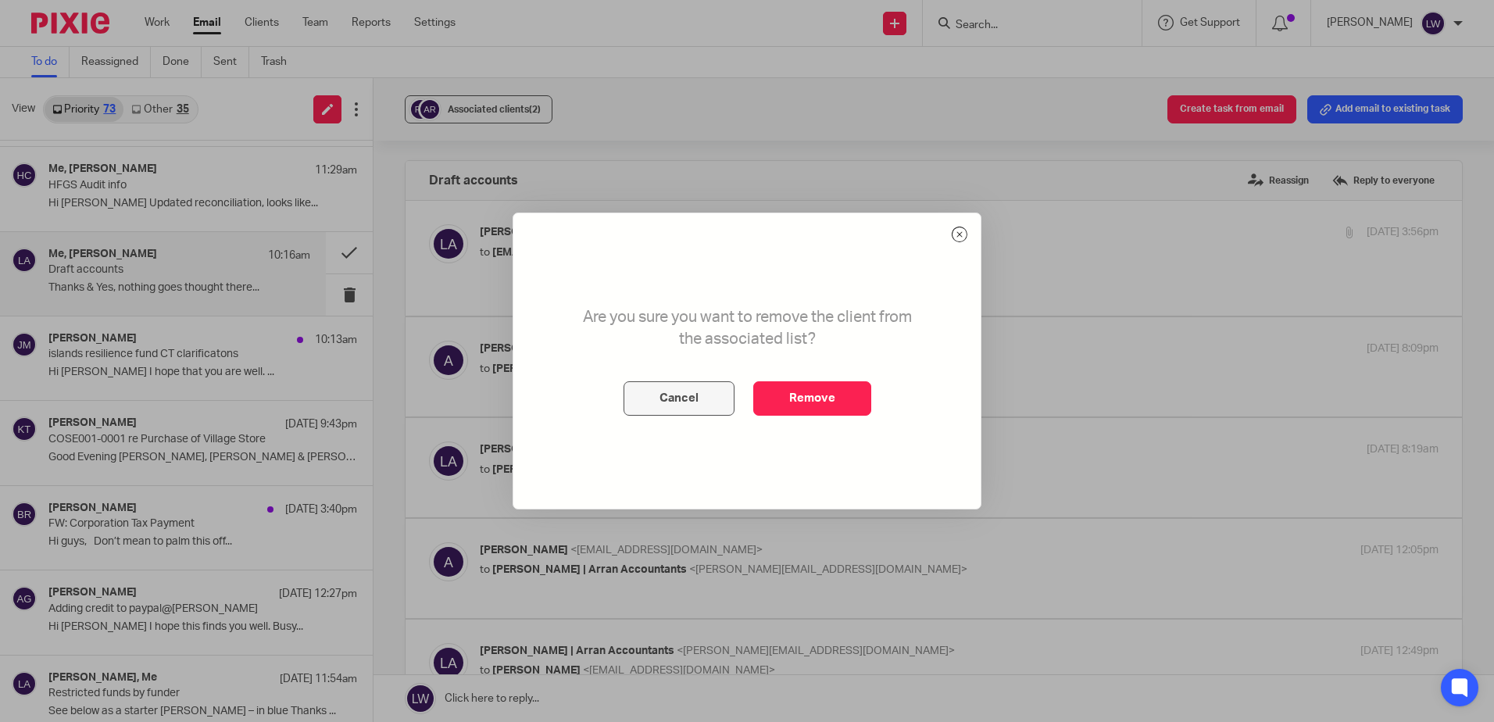
click at [642, 385] on button "Cancel" at bounding box center [679, 398] width 111 height 34
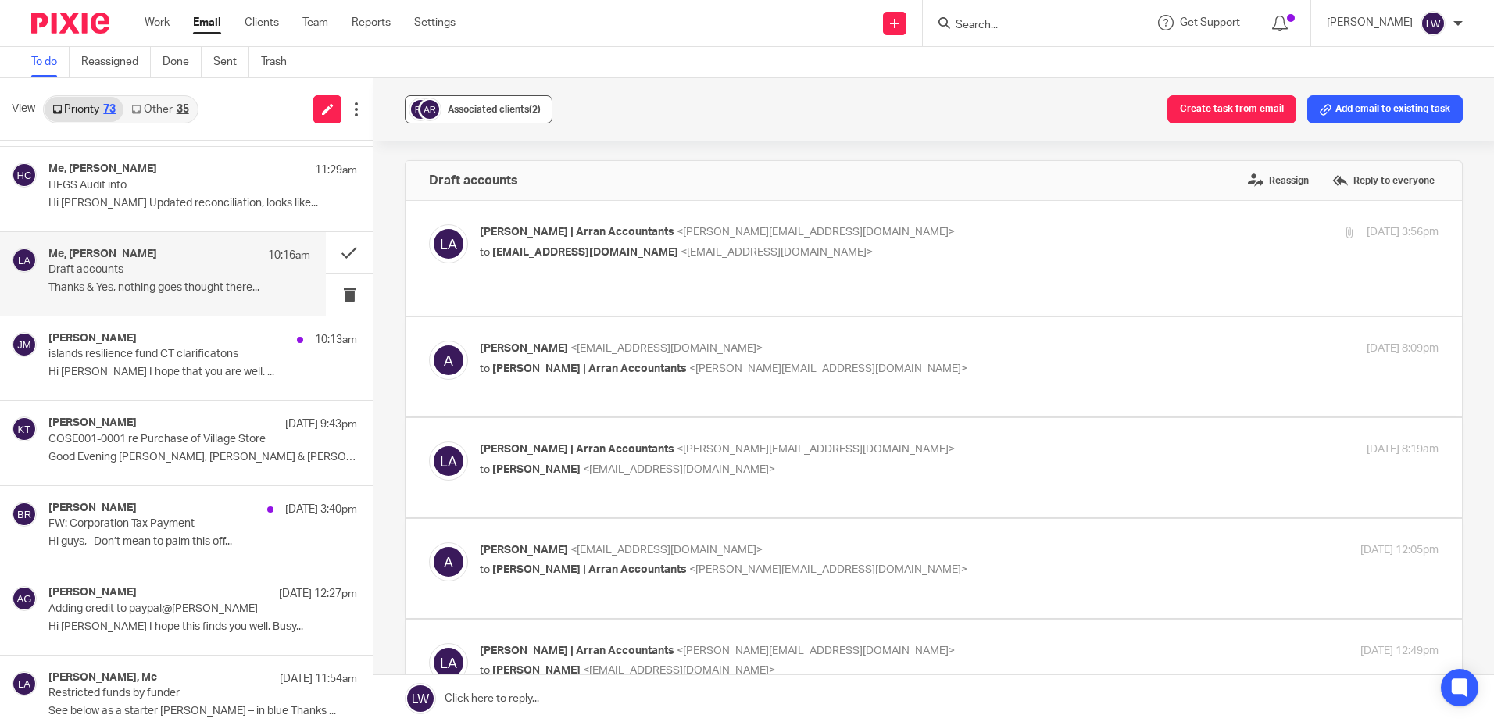
click at [481, 100] on button "Associated clients (2)" at bounding box center [479, 109] width 148 height 28
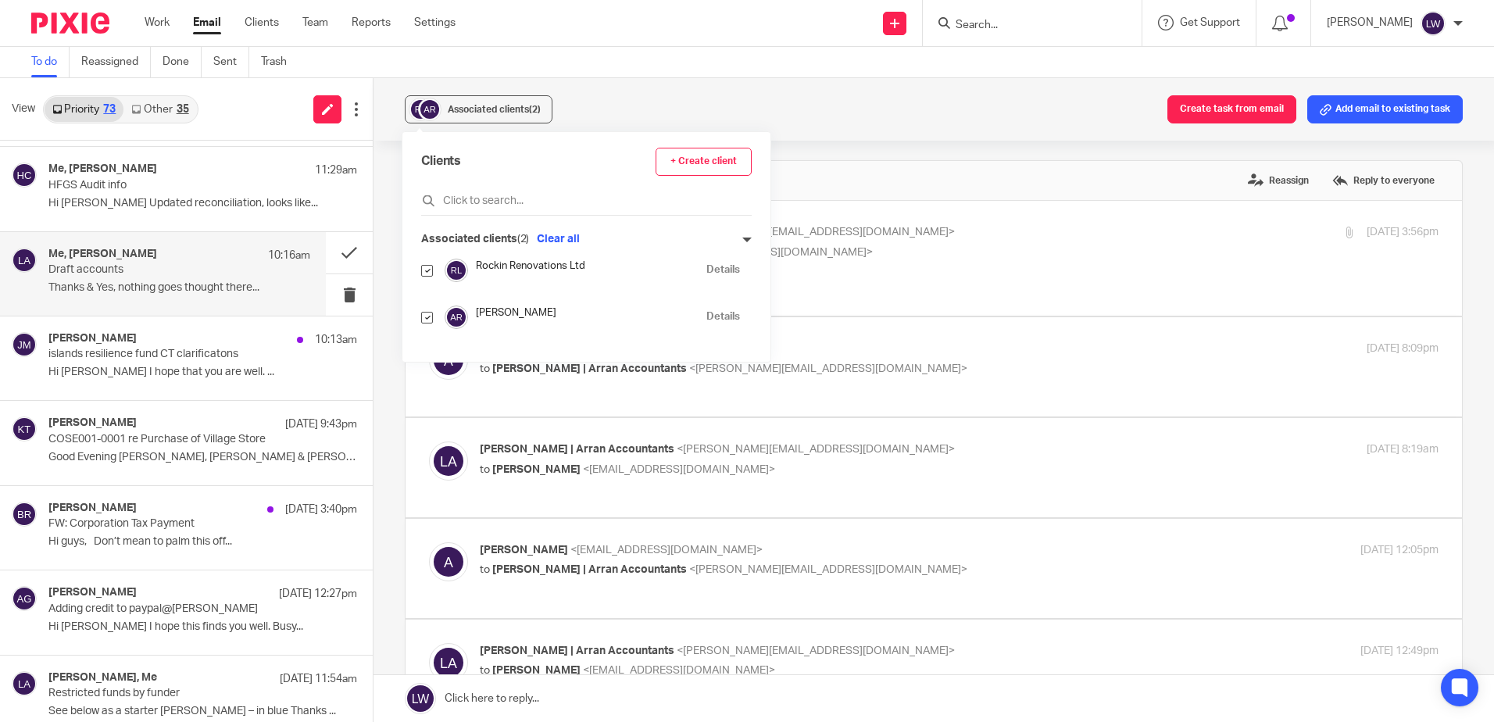
click at [690, 91] on div "Associated clients (2) Create task from email Add email to existing task" at bounding box center [934, 109] width 1121 height 63
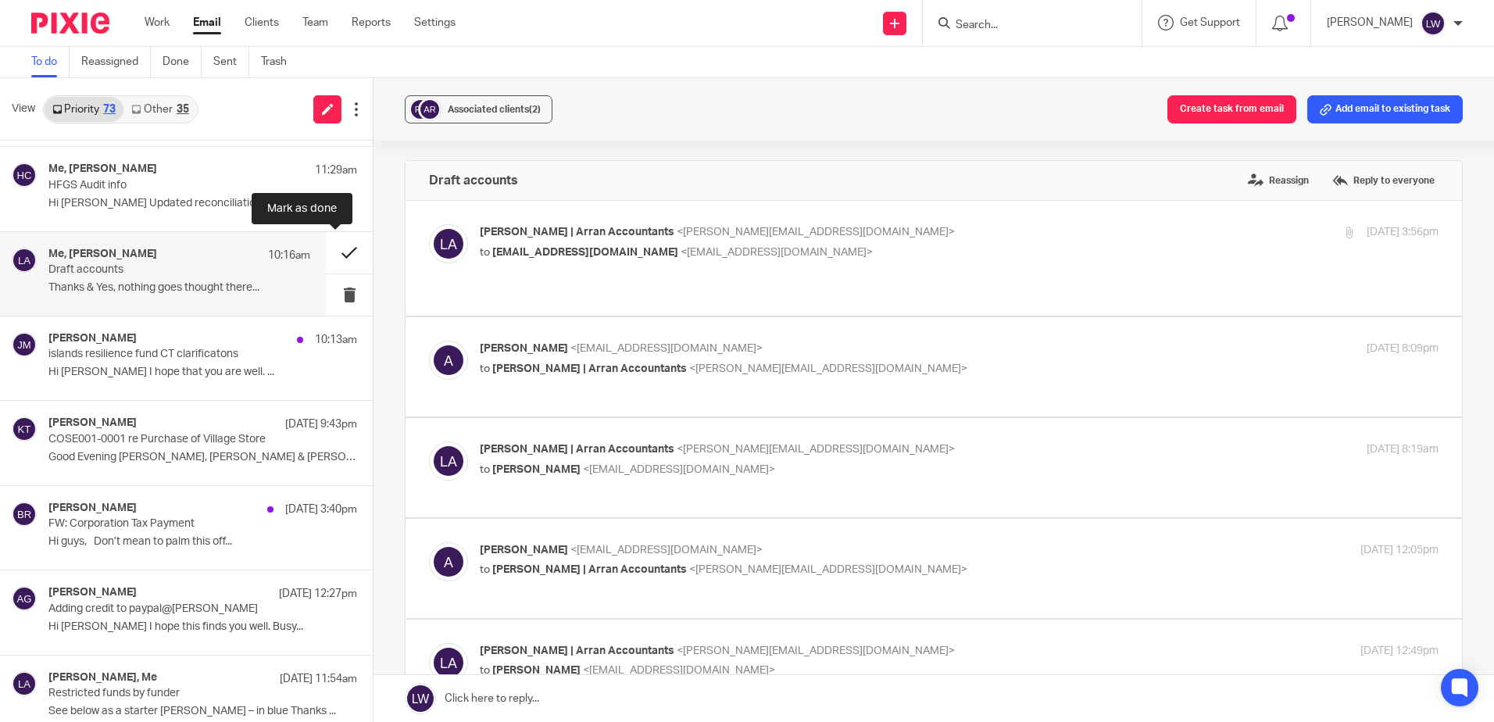
click at [331, 252] on button at bounding box center [349, 252] width 47 height 41
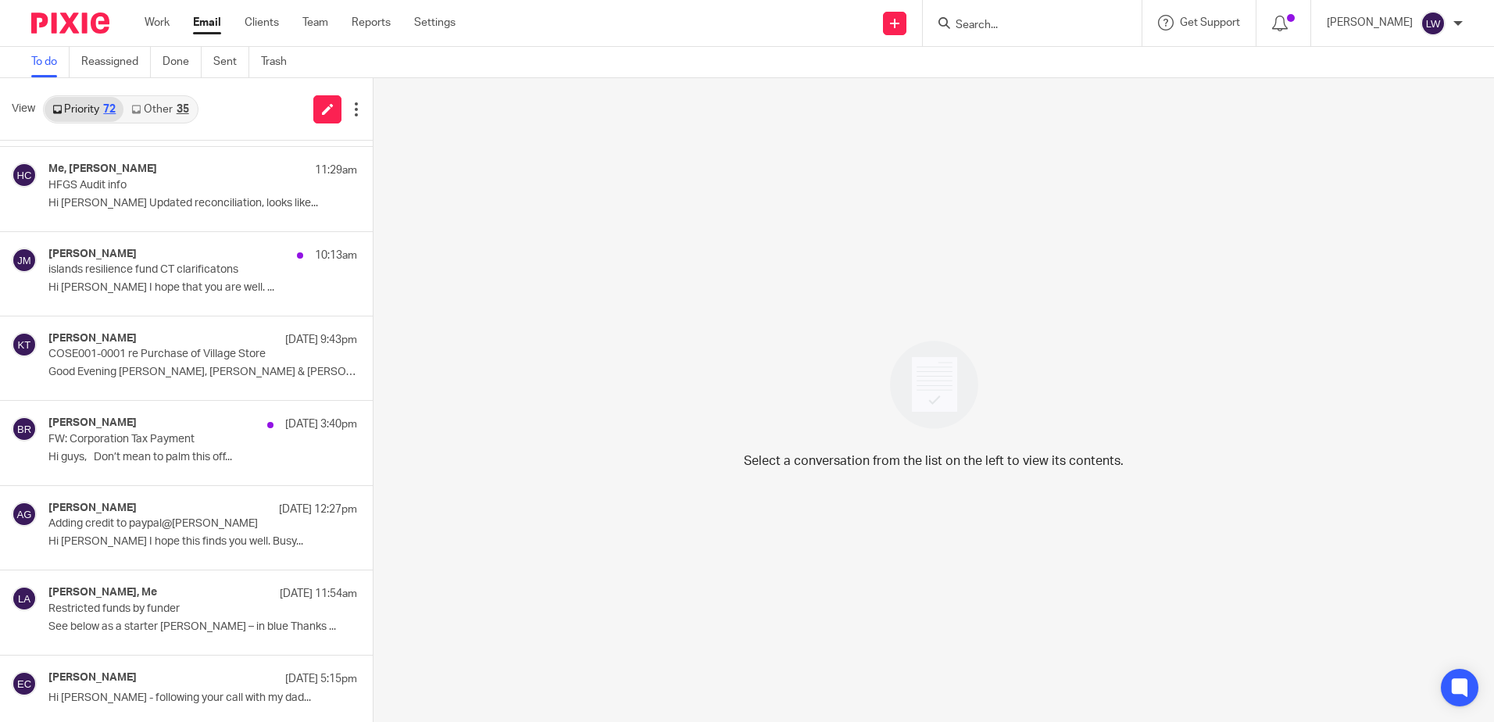
click at [198, 25] on link "Email" at bounding box center [207, 23] width 28 height 16
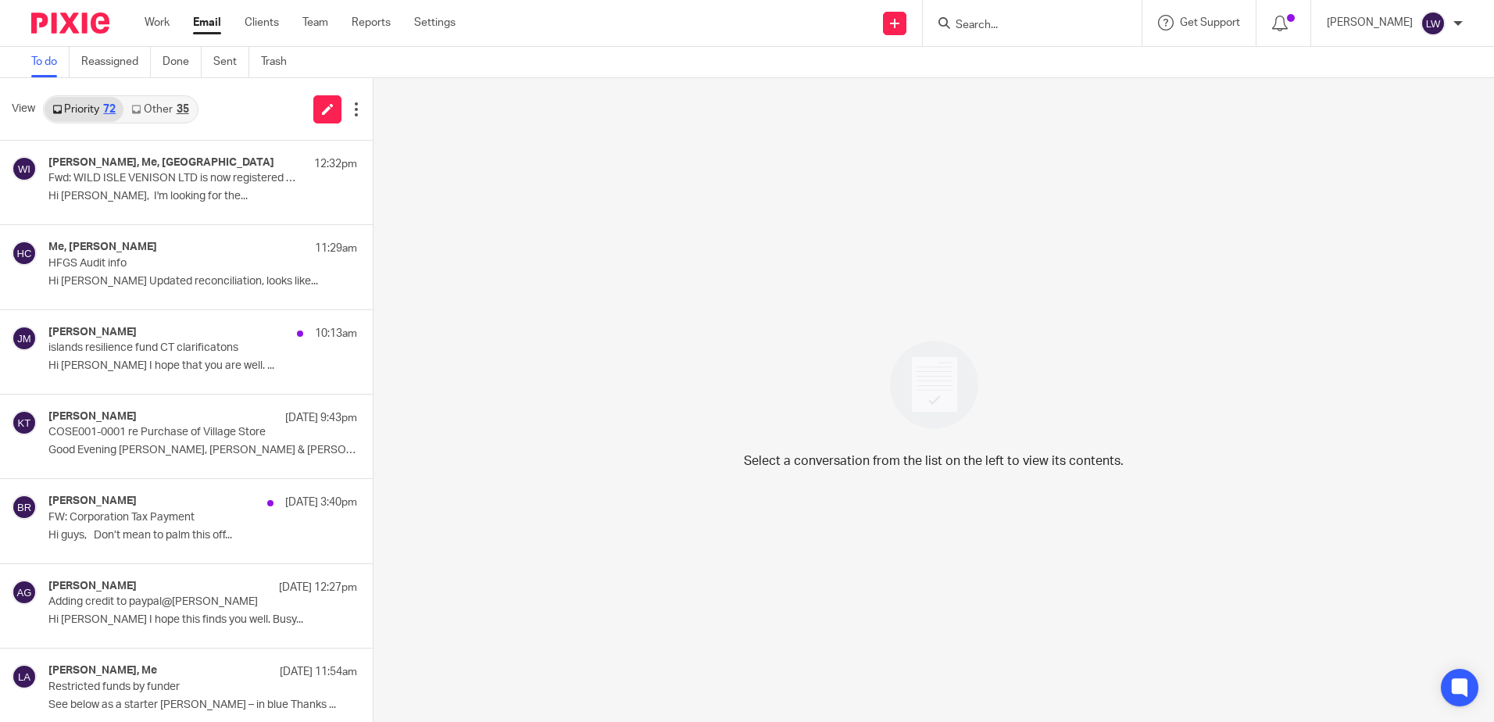
click at [163, 114] on link "Other 35" at bounding box center [159, 109] width 73 height 25
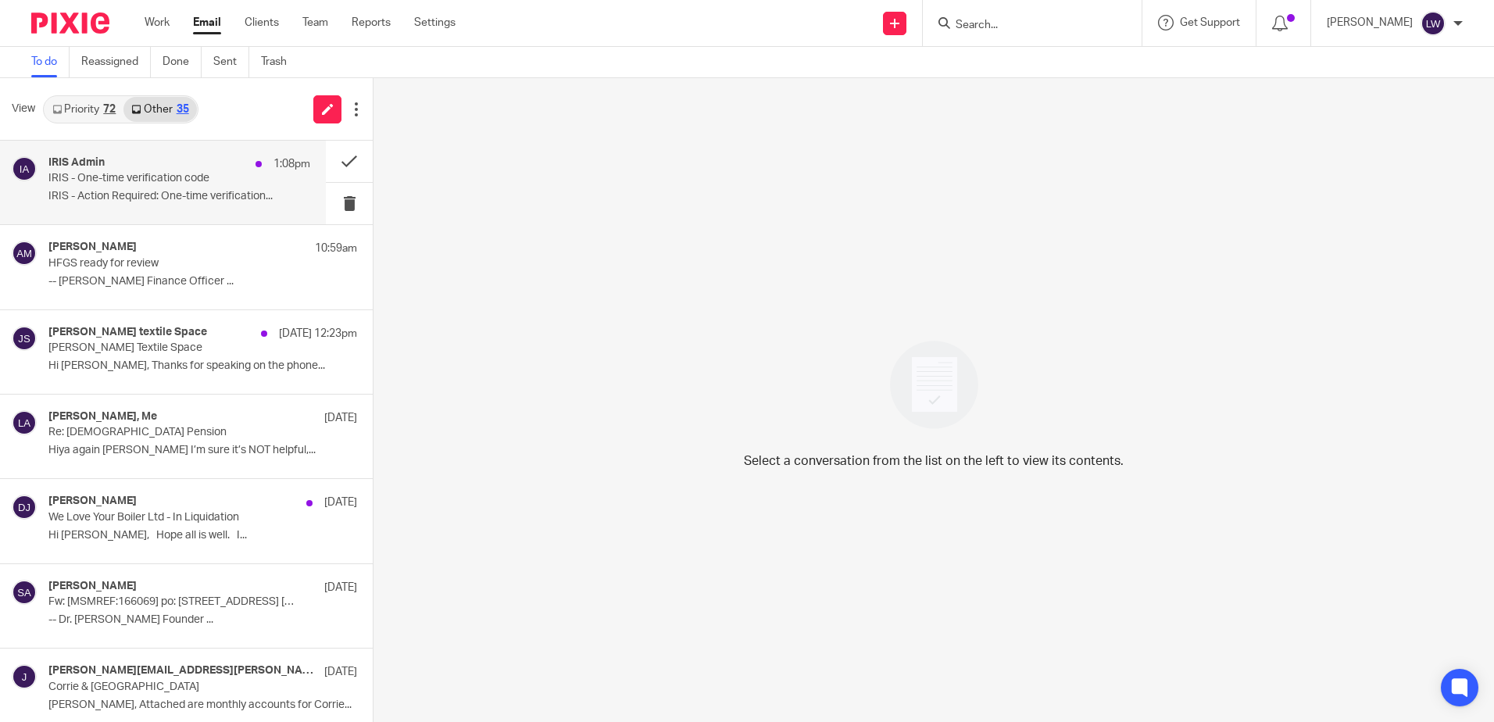
click at [104, 205] on div "IRIS Admin 1:08pm IRIS - One-time verification code IRIS - Action Required: One…" at bounding box center [179, 182] width 262 height 52
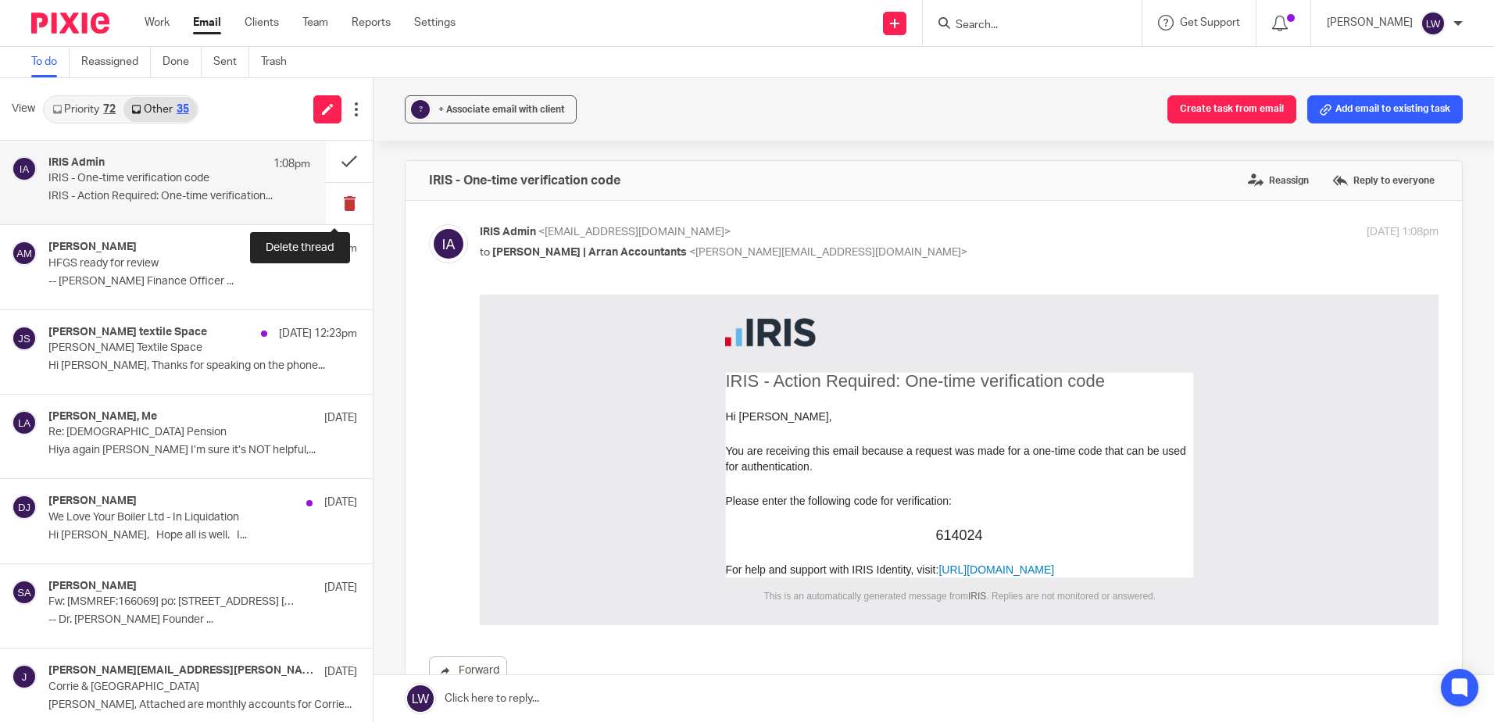
click at [344, 205] on button at bounding box center [349, 203] width 47 height 41
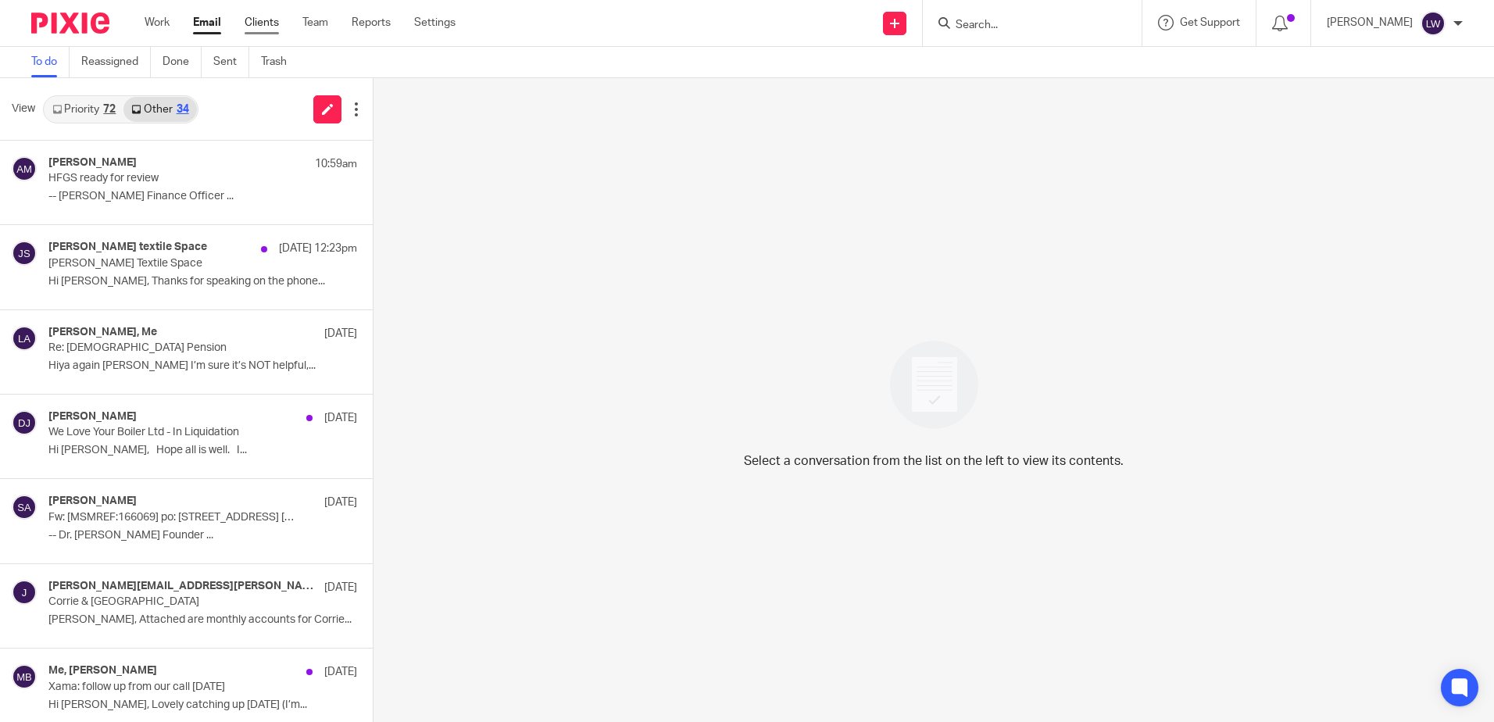
click at [257, 21] on link "Clients" at bounding box center [262, 23] width 34 height 16
